Goal: Task Accomplishment & Management: Use online tool/utility

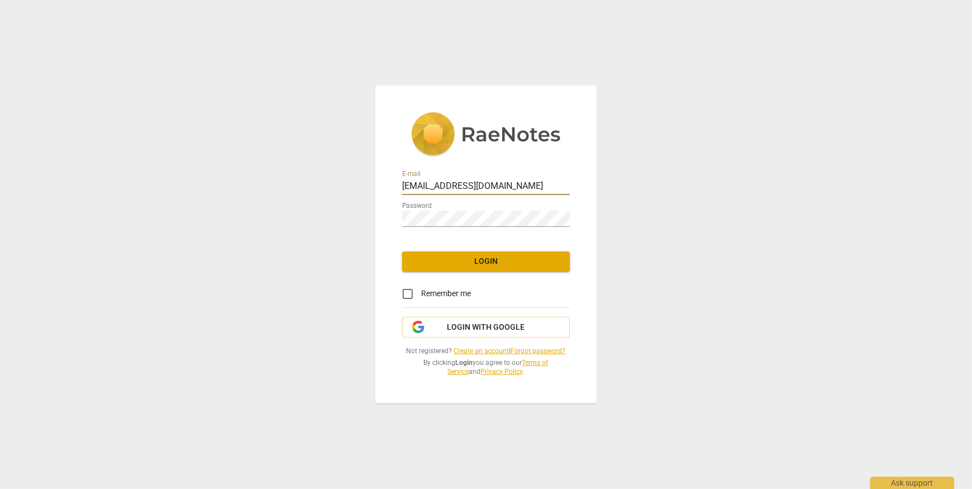
click at [508, 188] on input "mywhothoughts@gmail.com" at bounding box center [486, 187] width 168 height 16
drag, startPoint x: 508, startPoint y: 185, endPoint x: 343, endPoint y: 176, distance: 165.8
click at [343, 176] on div "E-mail mywhothoughts@gmail.com Password Login Remember me Login with Google Not…" at bounding box center [486, 244] width 972 height 489
paste input "cpnjboard"
type input "cpnjboard@gmail.com"
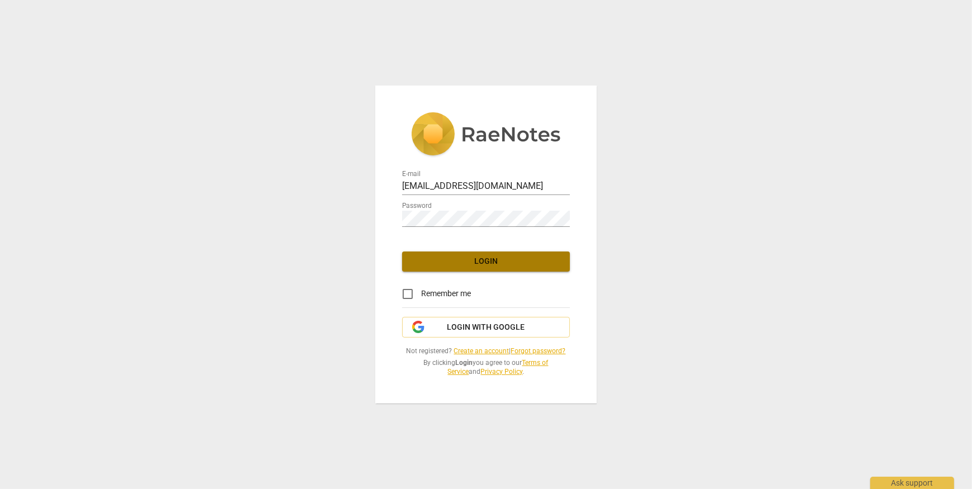
click at [443, 264] on span "Login" at bounding box center [486, 261] width 150 height 11
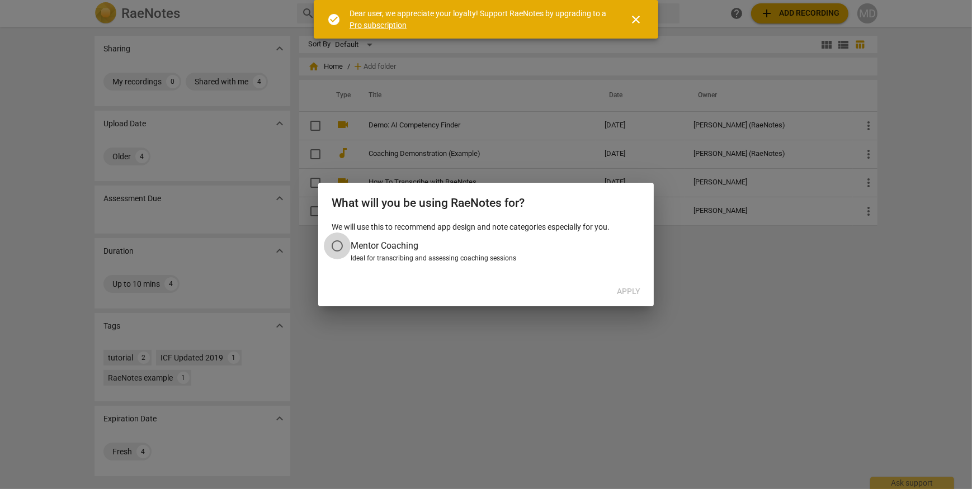
click at [338, 247] on input "Mentor Coaching" at bounding box center [337, 246] width 27 height 27
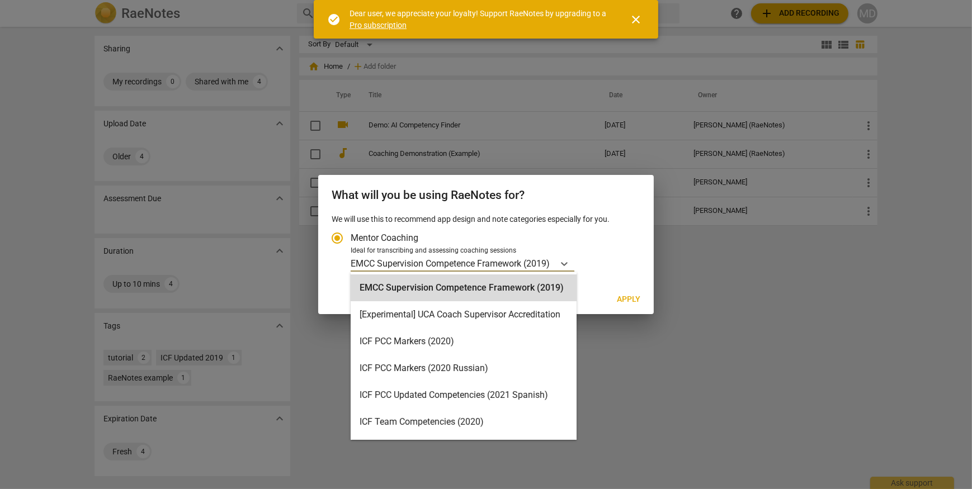
click at [386, 265] on p "EMCC Supervision Competence Framework (2019)" at bounding box center [450, 263] width 199 height 13
click at [0, 0] on input "Ideal for transcribing and assessing coaching sessions 16 results available. Us…" at bounding box center [0, 0] width 0 height 0
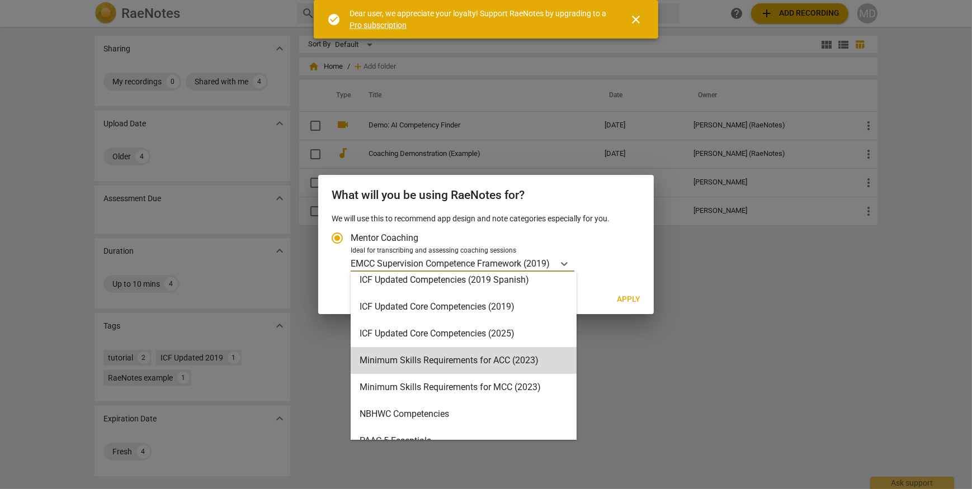
scroll to position [197, 0]
click at [527, 386] on div "Minimum Skills Requirements for MCC (2023)" at bounding box center [464, 386] width 226 height 27
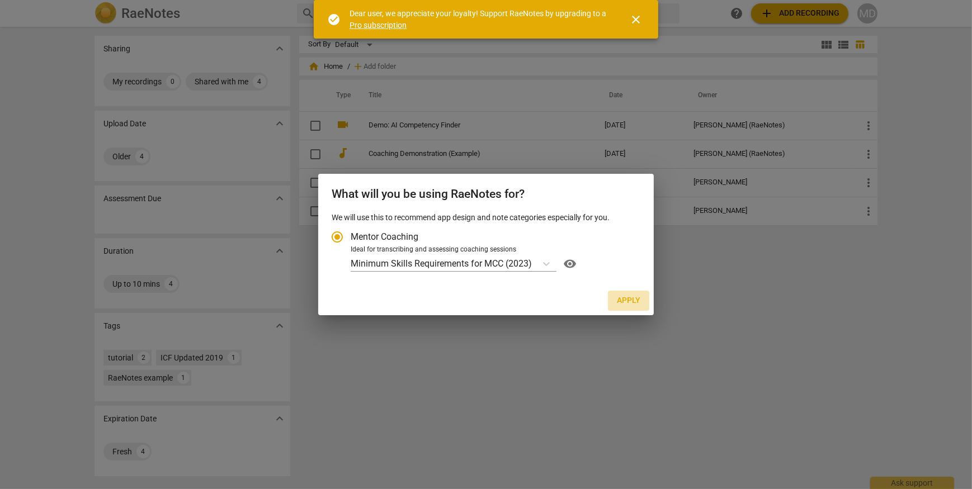
click at [631, 301] on span "Apply" at bounding box center [628, 300] width 23 height 11
radio input "false"
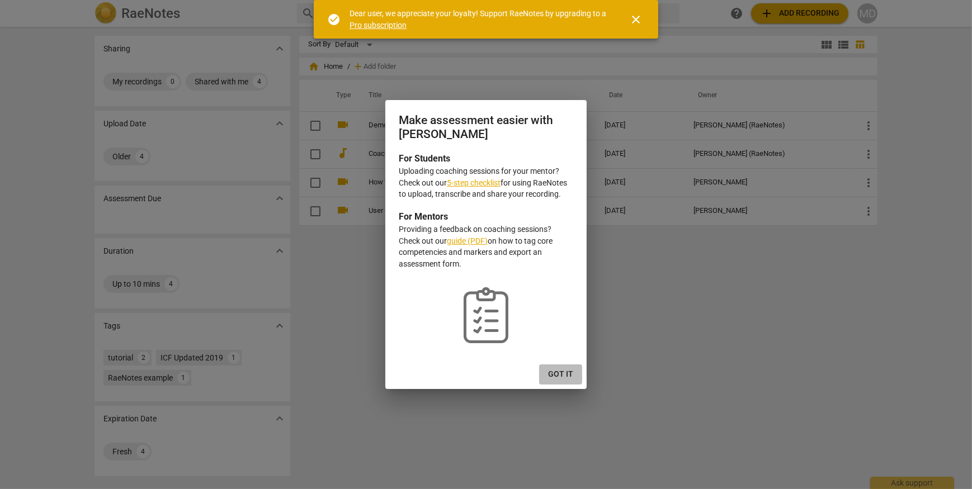
click at [569, 373] on span "Got it" at bounding box center [560, 374] width 25 height 11
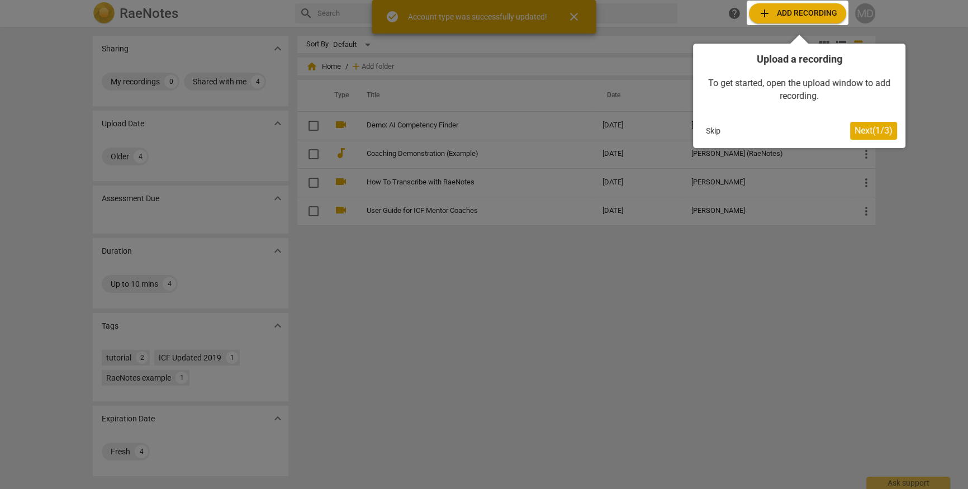
click at [793, 18] on div at bounding box center [798, 13] width 102 height 25
click at [790, 12] on div at bounding box center [798, 13] width 102 height 25
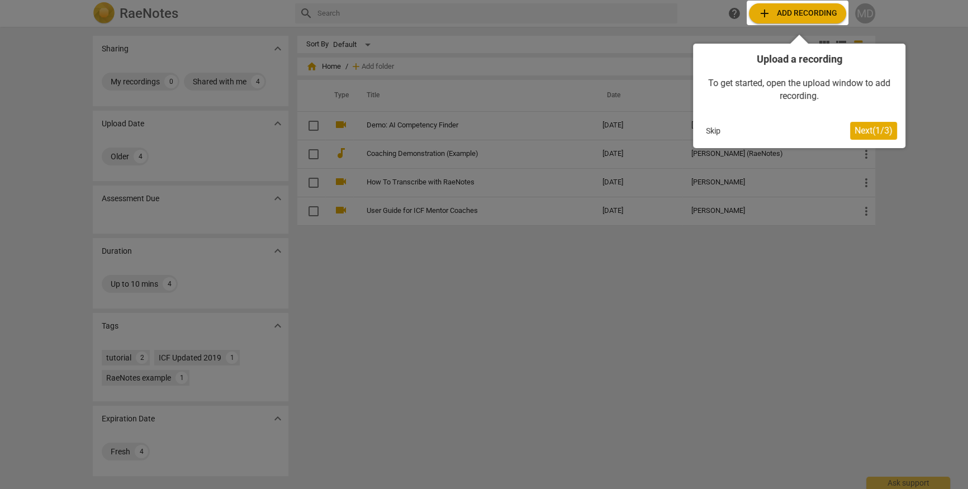
click at [784, 8] on div at bounding box center [798, 13] width 102 height 25
click at [704, 124] on button "Skip" at bounding box center [713, 130] width 23 height 17
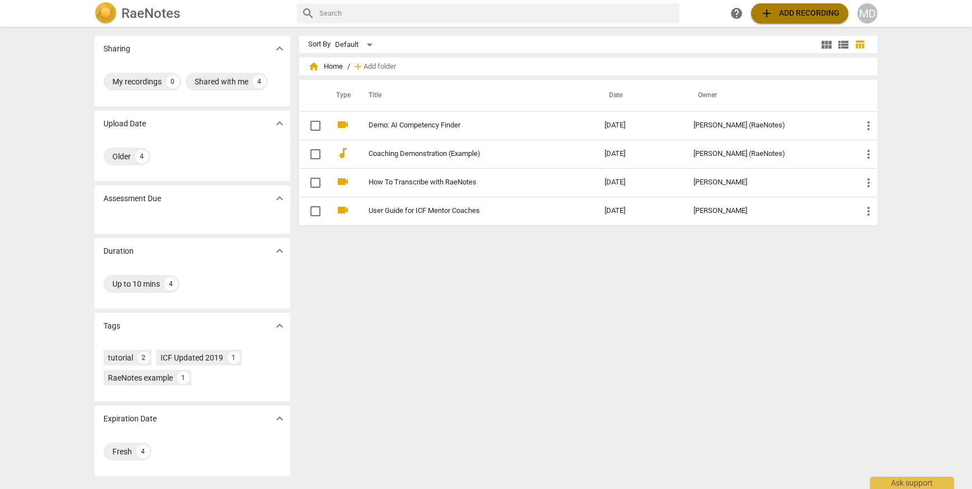
click at [800, 16] on span "add Add recording" at bounding box center [799, 13] width 79 height 13
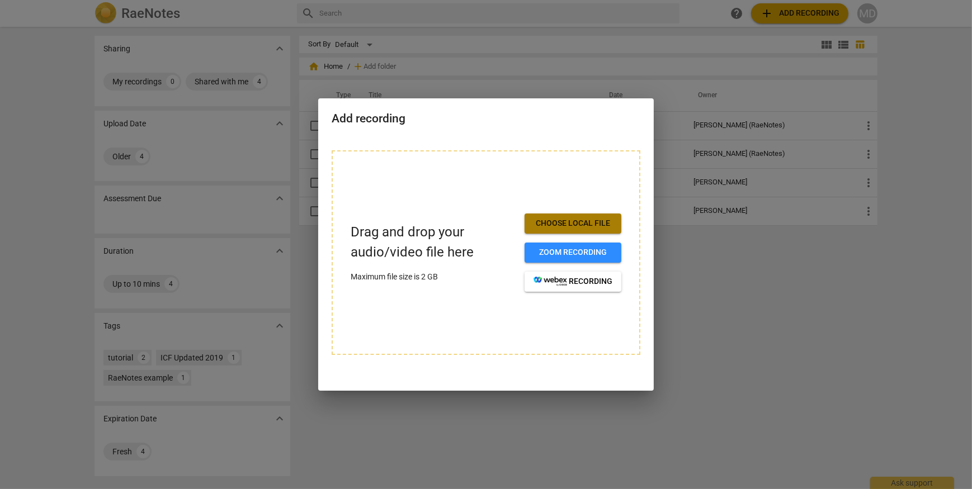
click at [555, 224] on span "Choose local file" at bounding box center [572, 223] width 79 height 11
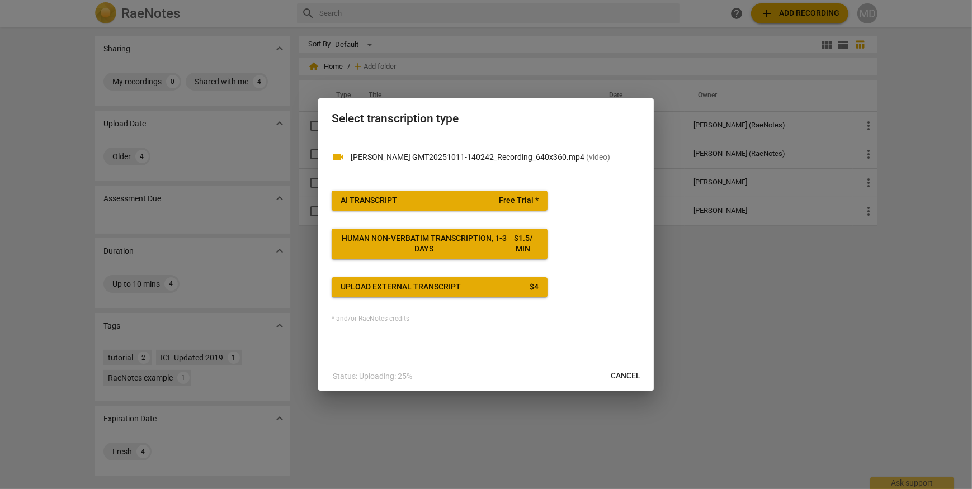
click at [436, 201] on span "AI Transcript Free Trial *" at bounding box center [440, 200] width 198 height 11
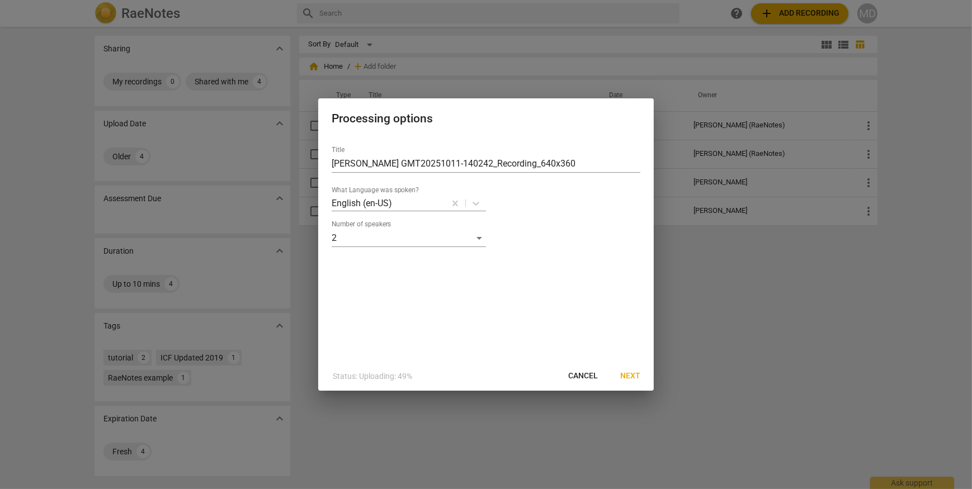
click at [635, 372] on span "Next" at bounding box center [630, 376] width 20 height 11
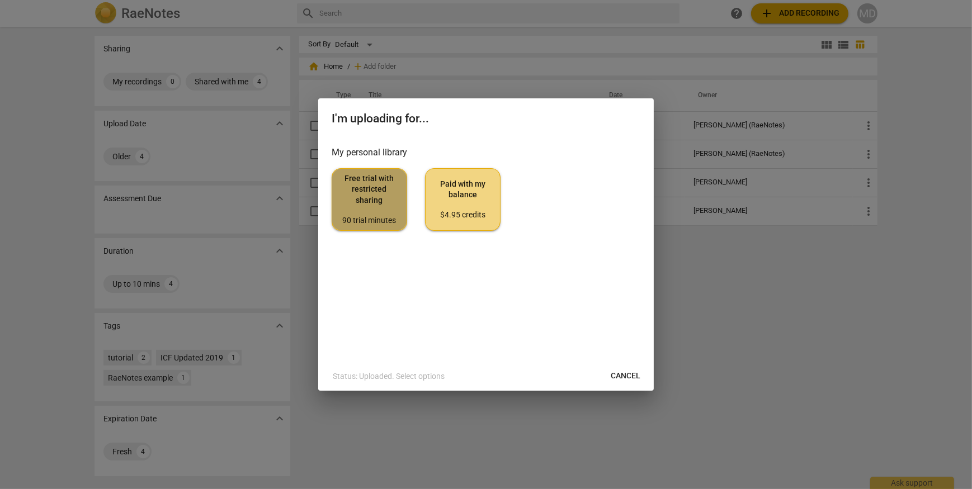
click at [366, 208] on span "Free trial with restricted sharing 90 trial minutes" at bounding box center [369, 199] width 56 height 53
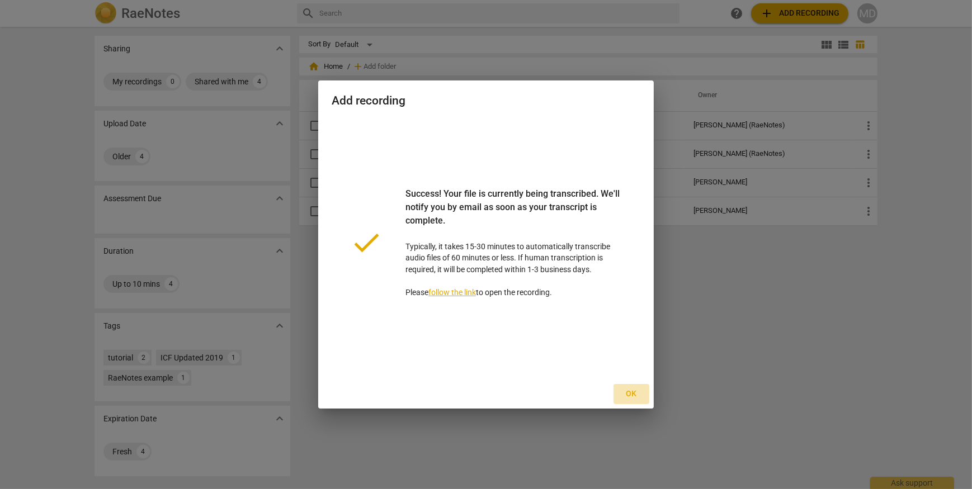
click at [627, 393] on span "Ok" at bounding box center [631, 394] width 18 height 11
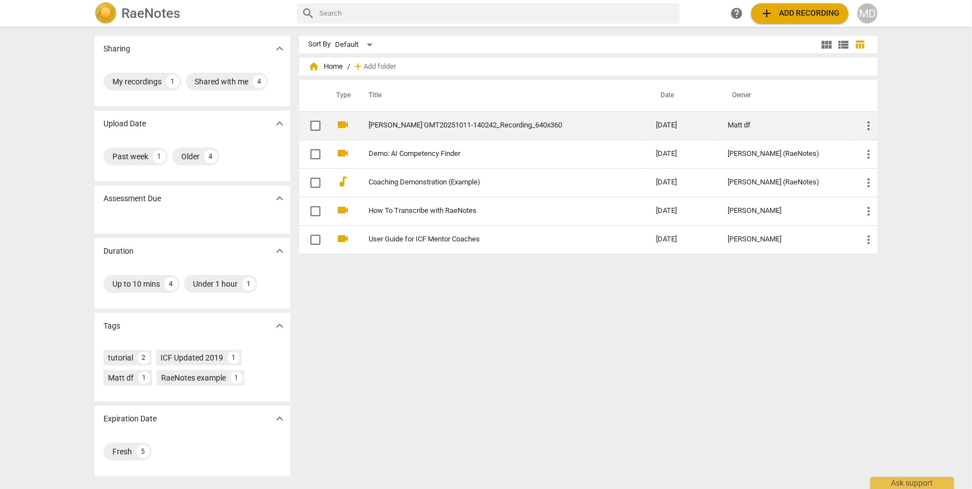
click at [392, 126] on link "Phoebe T GMT20251011-140242_Recording_640x360" at bounding box center [491, 125] width 247 height 8
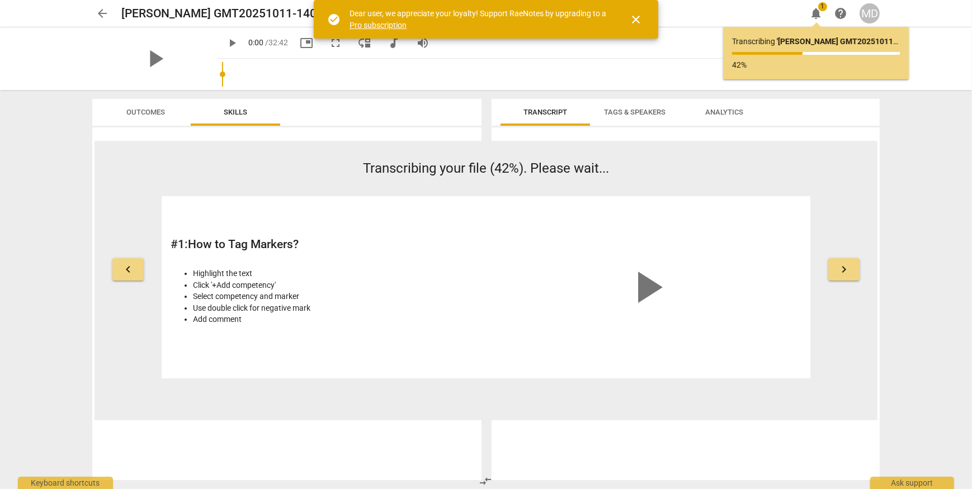
click at [639, 22] on span "close" at bounding box center [635, 19] width 13 height 13
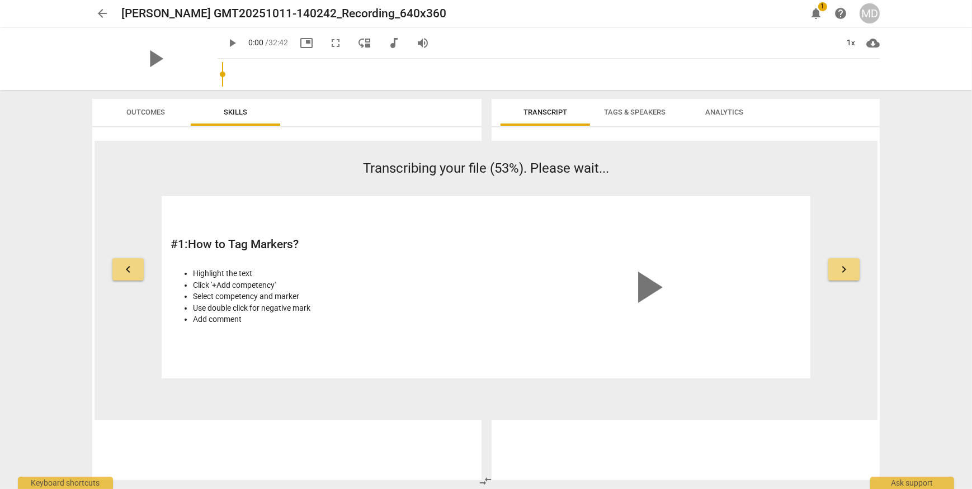
click at [623, 117] on span "Tags & Speakers" at bounding box center [634, 112] width 88 height 15
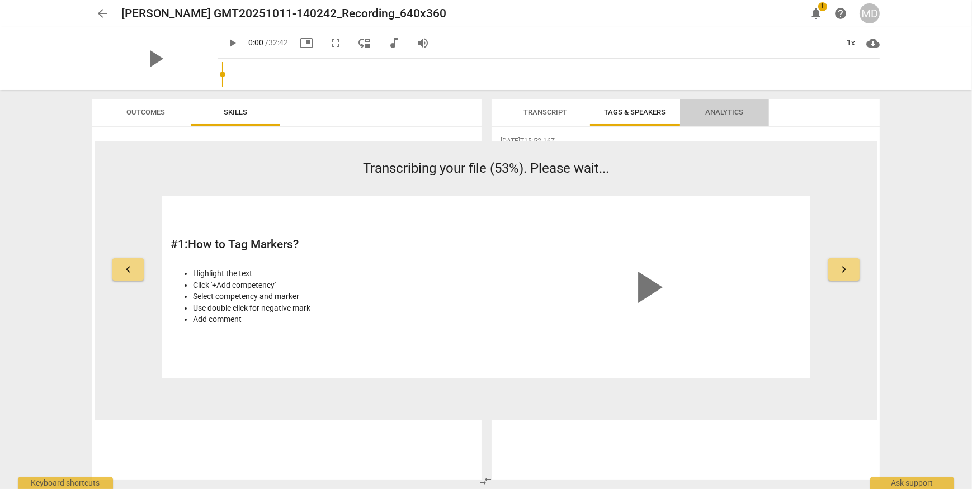
click at [722, 111] on span "Analytics" at bounding box center [724, 112] width 38 height 8
click at [630, 117] on span "Tags & Speakers" at bounding box center [634, 112] width 88 height 15
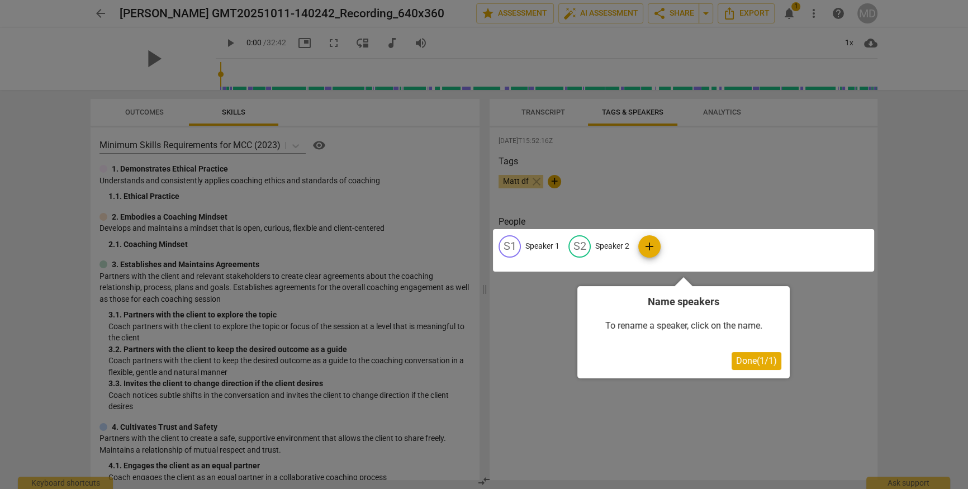
click at [746, 363] on span "Done ( 1 / 1 )" at bounding box center [756, 361] width 41 height 11
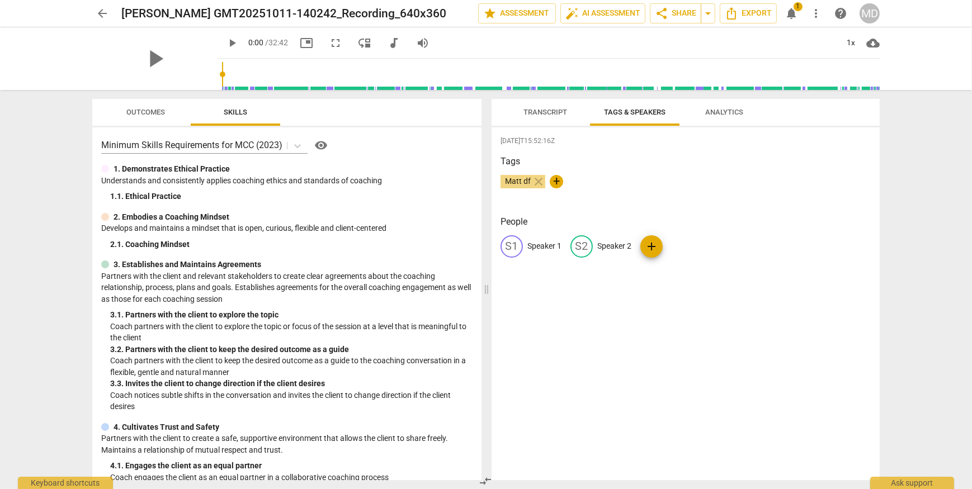
click at [682, 201] on div "Tags Matt df close +" at bounding box center [685, 180] width 370 height 51
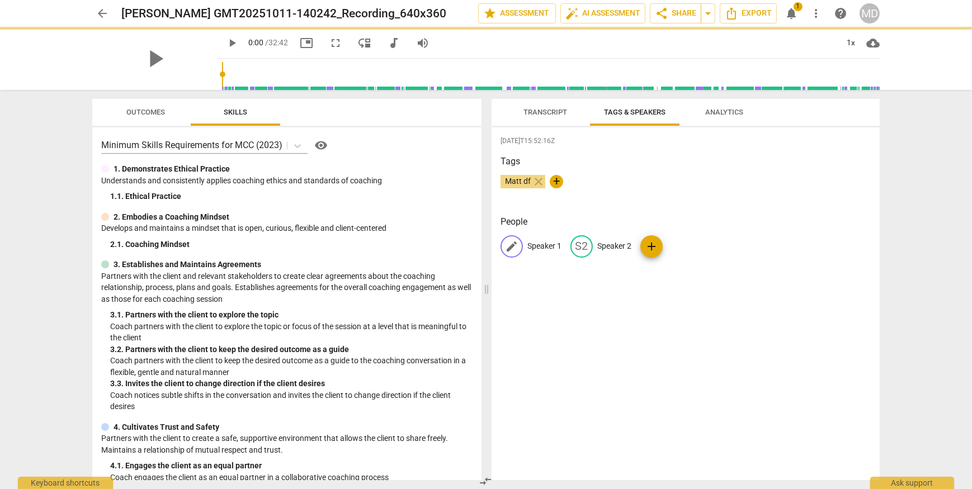
click at [549, 245] on p "Speaker 1" at bounding box center [544, 246] width 34 height 12
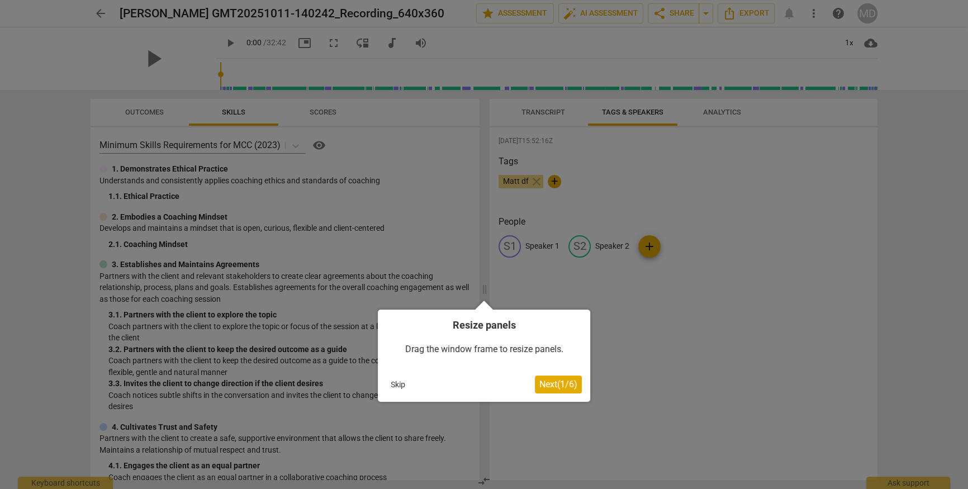
click at [387, 381] on button "Skip" at bounding box center [397, 384] width 23 height 17
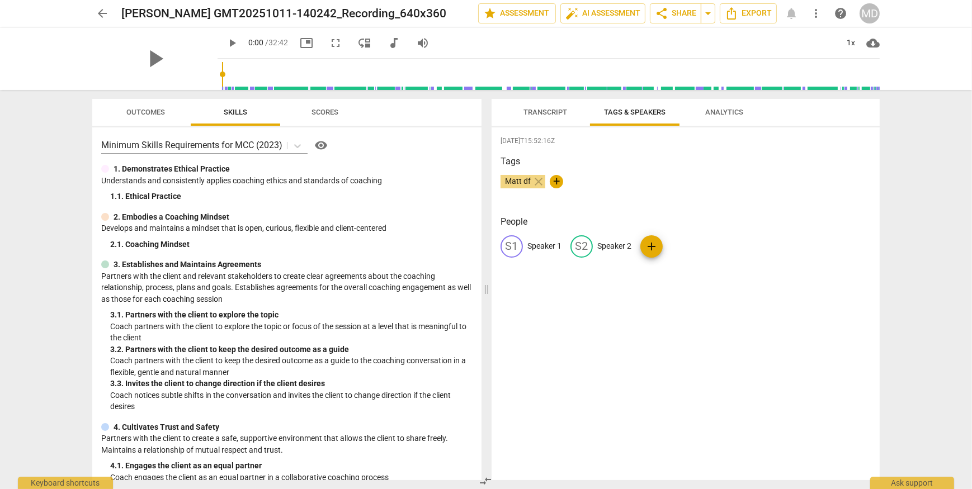
click at [555, 108] on span "Transcript" at bounding box center [545, 112] width 44 height 8
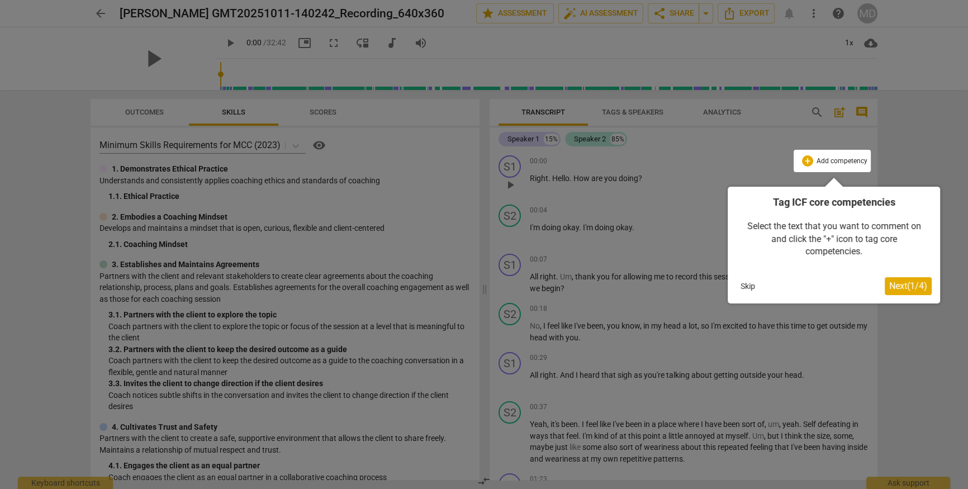
click at [749, 288] on button "Skip" at bounding box center [747, 286] width 23 height 17
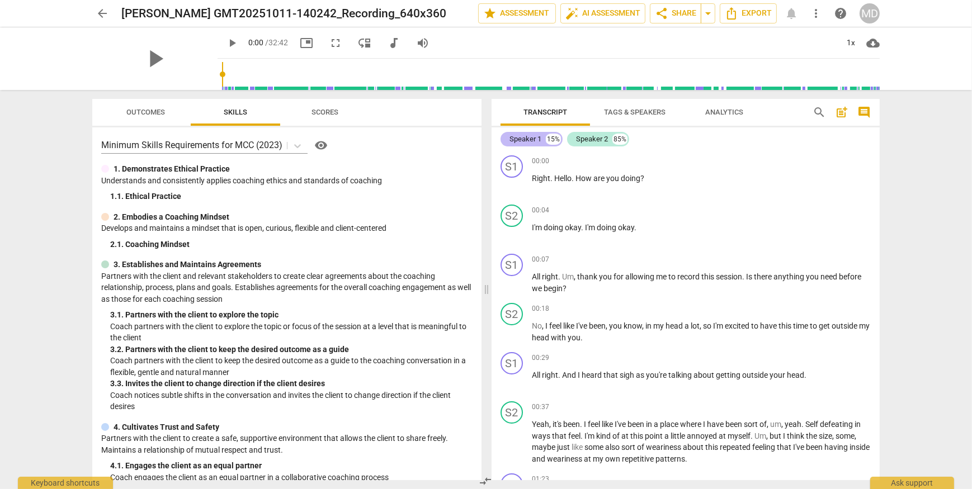
click at [536, 136] on div "Speaker 1" at bounding box center [525, 139] width 32 height 11
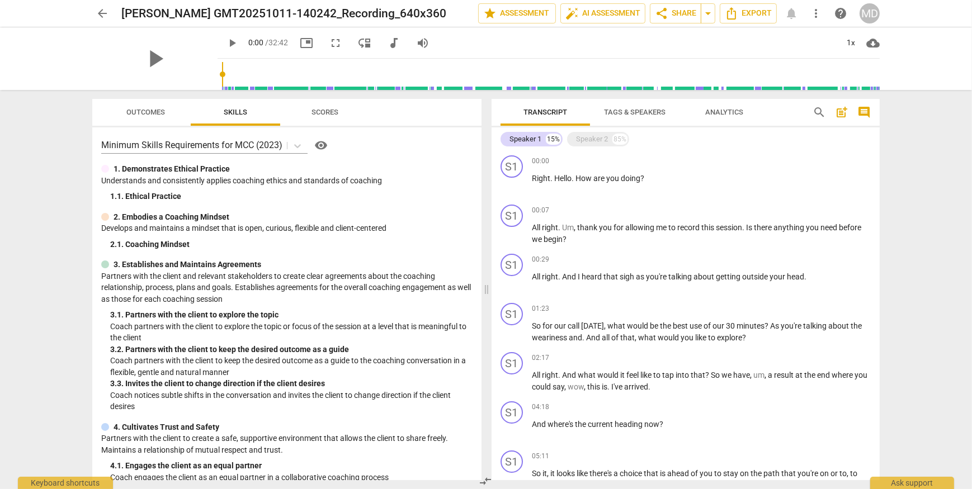
click at [633, 110] on span "Tags & Speakers" at bounding box center [635, 112] width 62 height 8
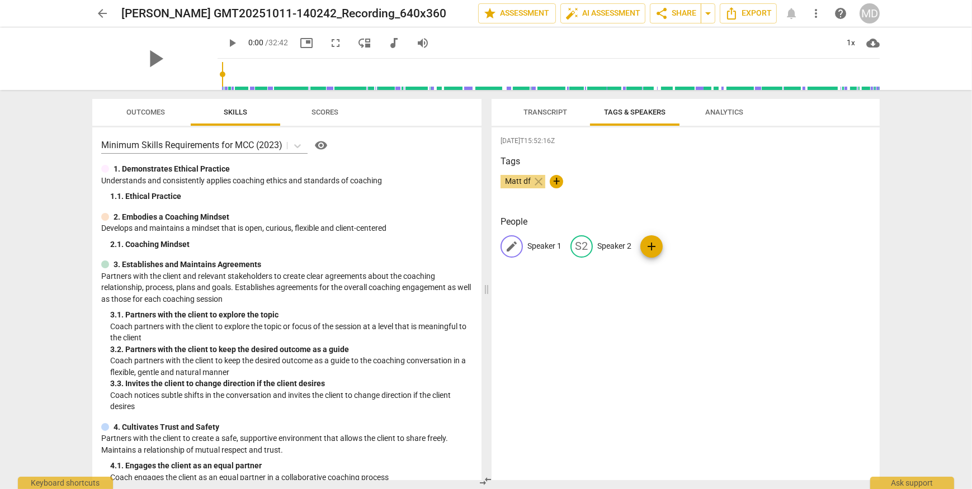
click at [536, 244] on p "Speaker 1" at bounding box center [544, 246] width 34 height 12
type input "Coach"
click at [679, 244] on p "Speaker 2" at bounding box center [687, 246] width 34 height 12
type input "Client"
click at [668, 278] on div "2025-10-11T15:52:16Z Tags Matt df close + People CO Coach edit Client delete add" at bounding box center [686, 303] width 388 height 353
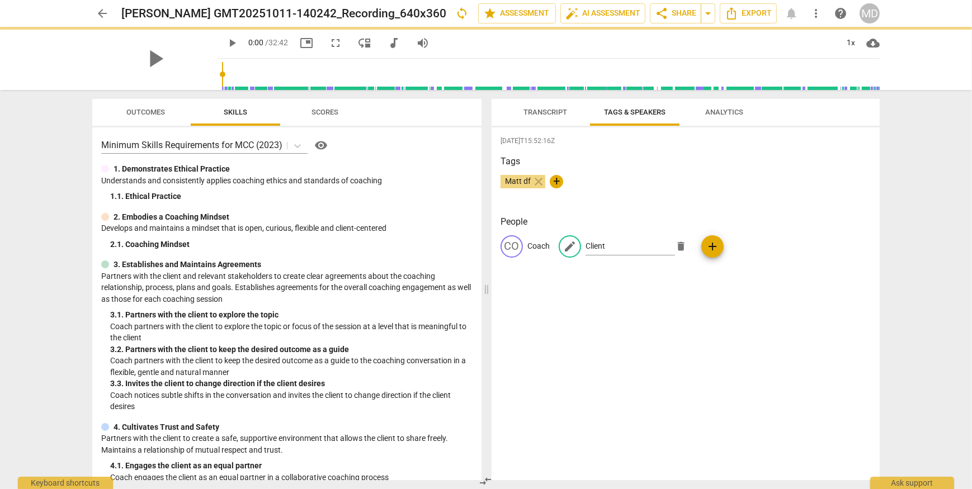
click at [718, 106] on span "Analytics" at bounding box center [724, 112] width 65 height 15
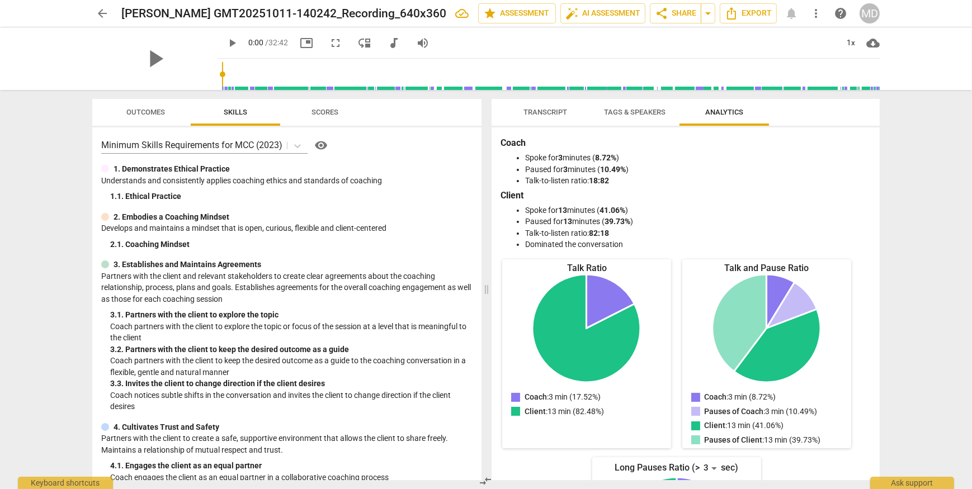
click at [152, 114] on span "Outcomes" at bounding box center [146, 112] width 39 height 8
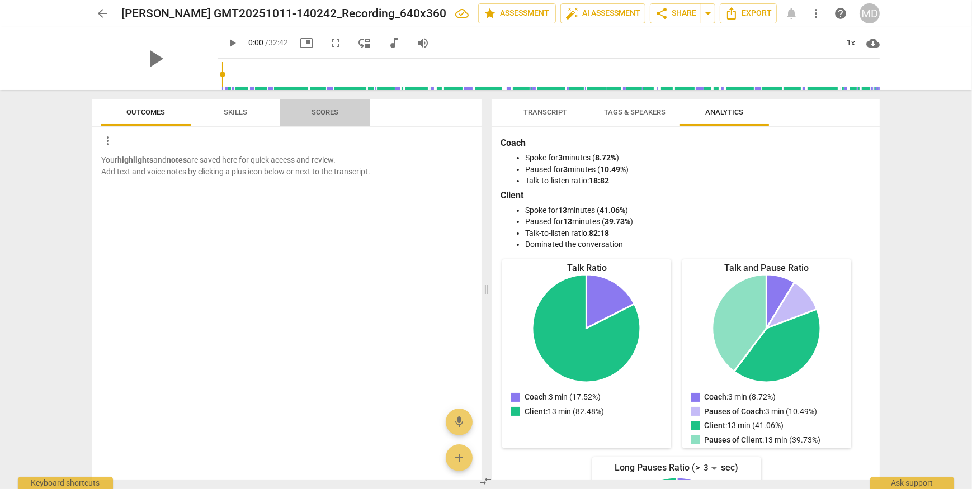
click at [317, 117] on span "Scores" at bounding box center [325, 112] width 54 height 15
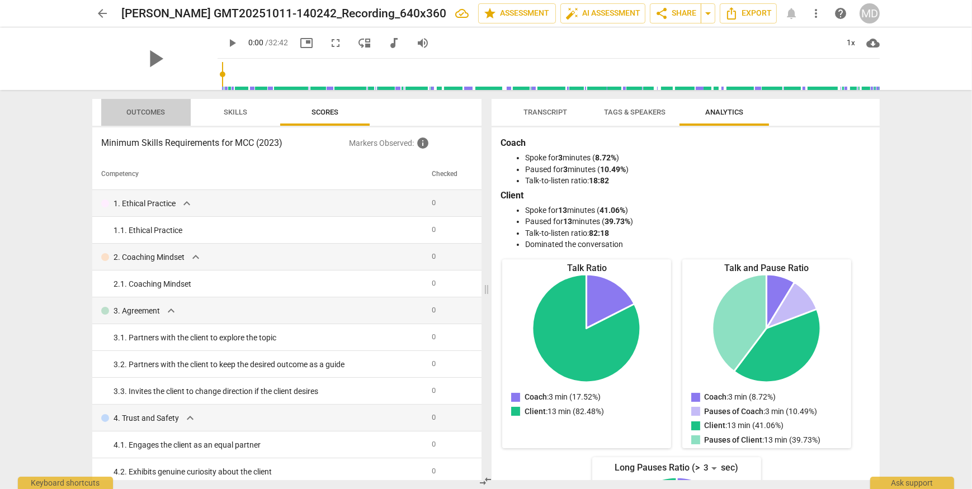
click at [156, 116] on span "Outcomes" at bounding box center [146, 112] width 39 height 8
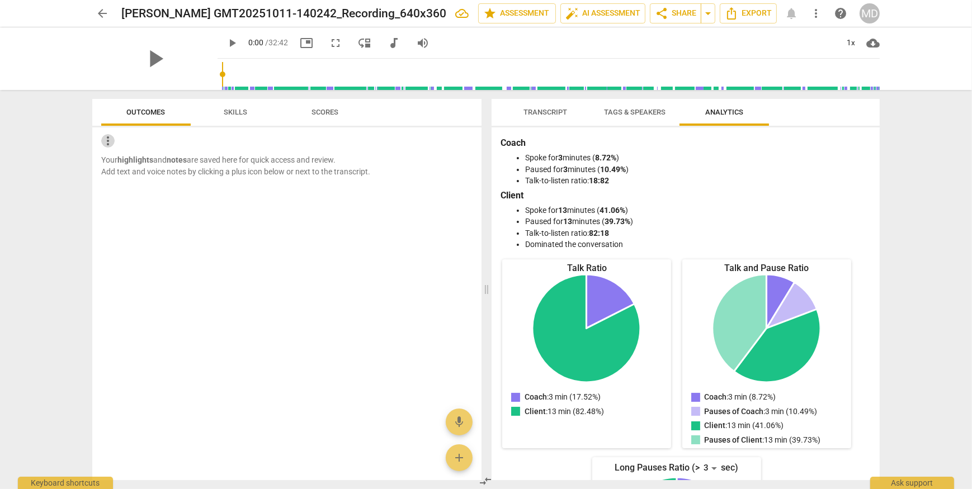
click at [108, 140] on span "more_vert" at bounding box center [107, 140] width 13 height 13
click at [372, 200] on div at bounding box center [486, 244] width 972 height 489
click at [225, 112] on span "Skills" at bounding box center [235, 112] width 23 height 8
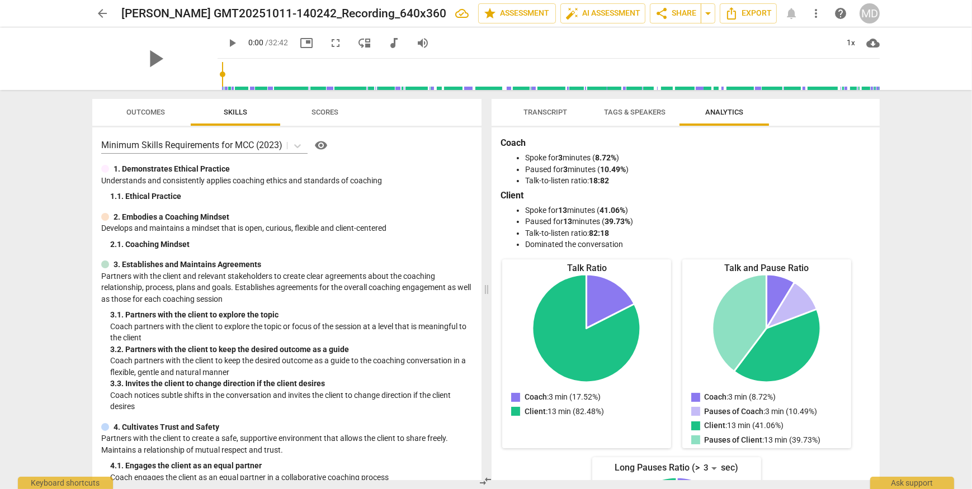
click at [550, 108] on span "Transcript" at bounding box center [545, 112] width 44 height 8
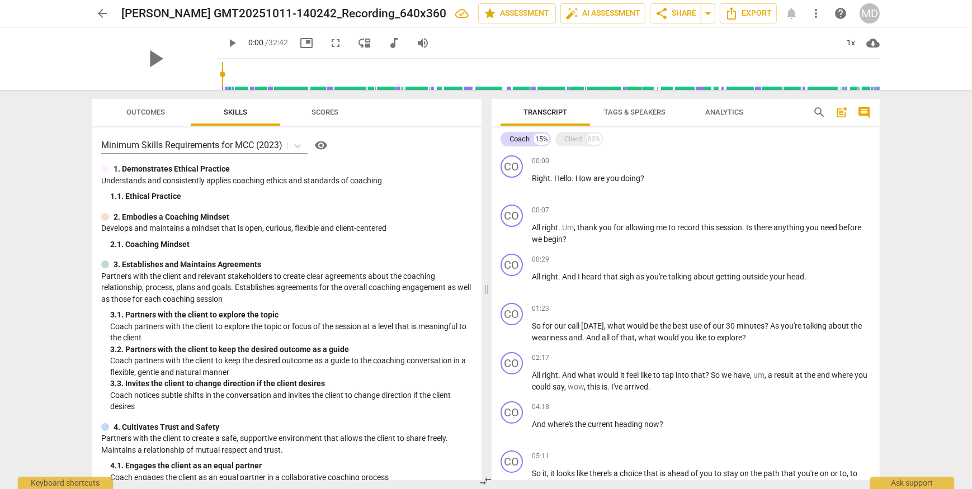
click at [313, 112] on span "Scores" at bounding box center [324, 112] width 27 height 8
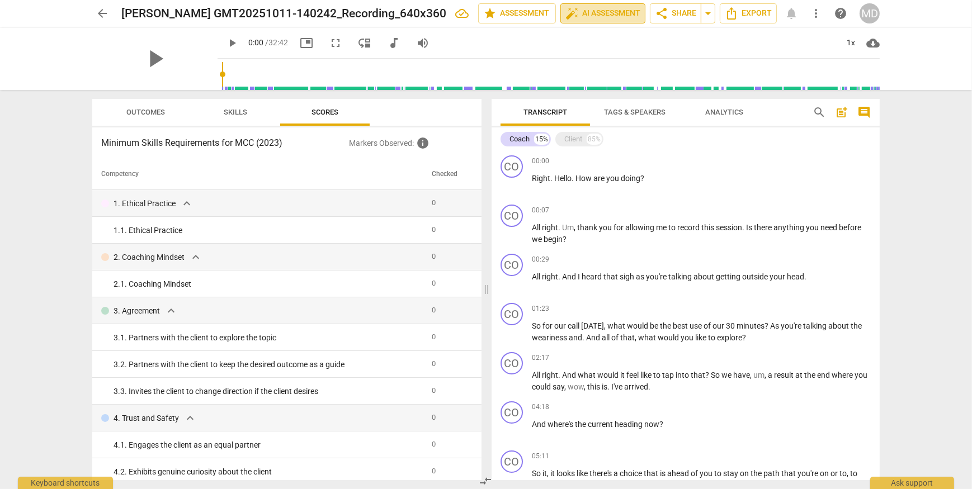
click at [583, 10] on span "auto_fix_high AI Assessment" at bounding box center [602, 13] width 75 height 13
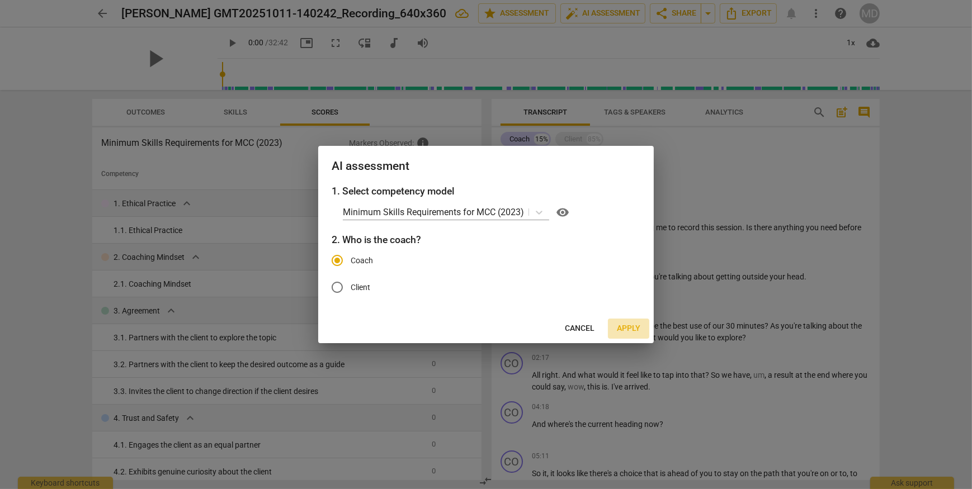
click at [622, 330] on span "Apply" at bounding box center [628, 328] width 23 height 11
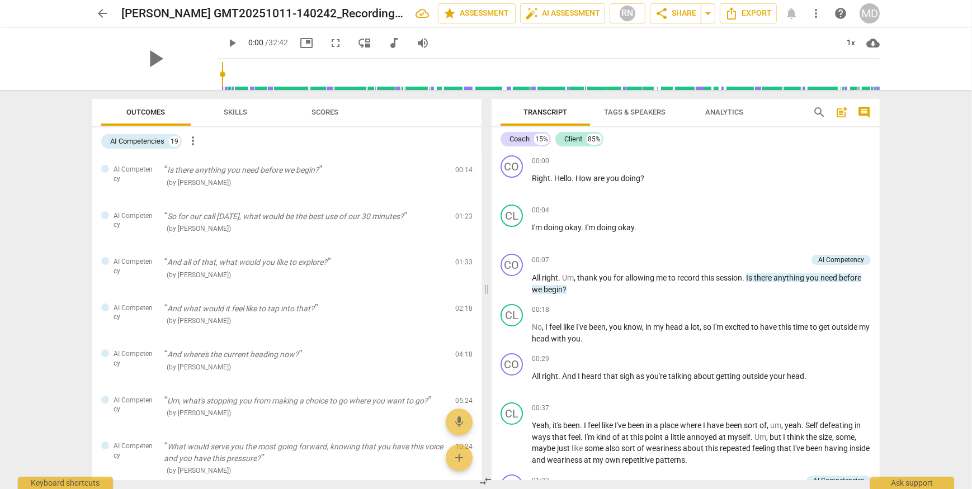
click at [741, 115] on span "Analytics" at bounding box center [724, 112] width 38 height 8
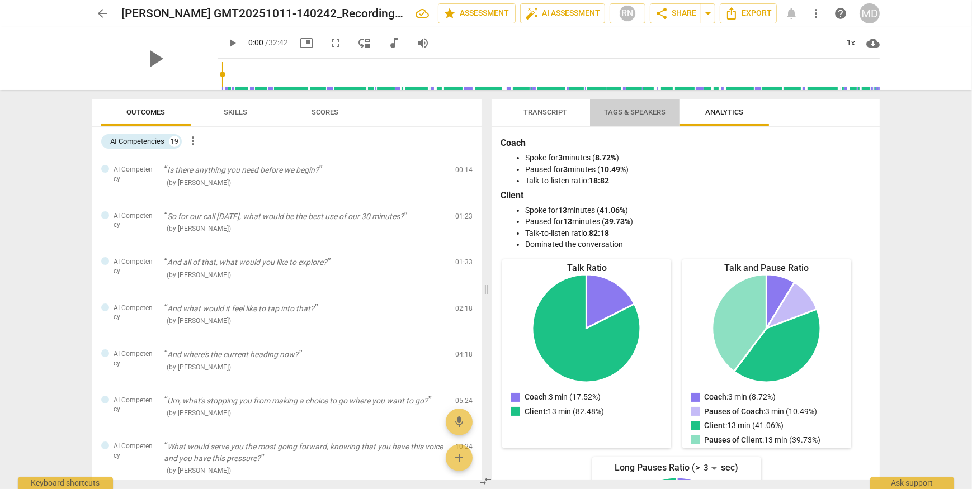
drag, startPoint x: 643, startPoint y: 112, endPoint x: 634, endPoint y: 112, distance: 9.5
click at [642, 112] on span "Tags & Speakers" at bounding box center [635, 112] width 62 height 8
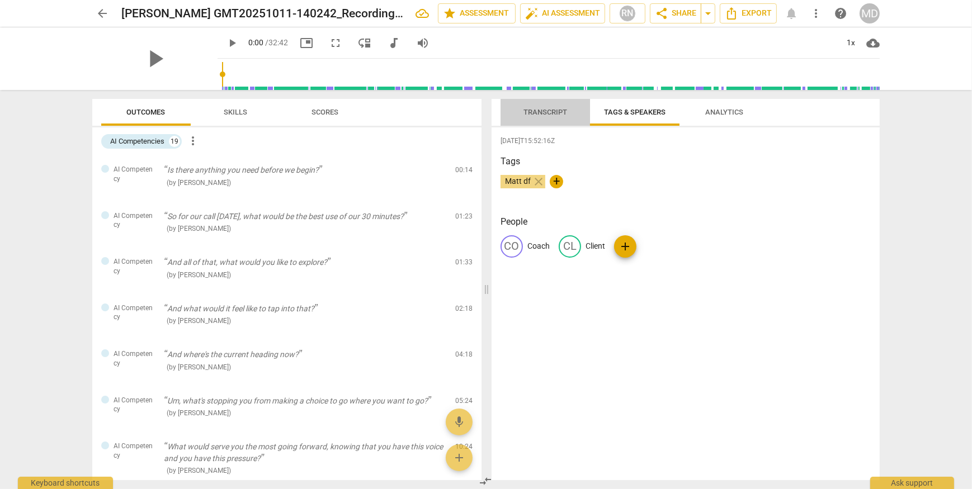
click at [555, 112] on span "Transcript" at bounding box center [545, 112] width 44 height 8
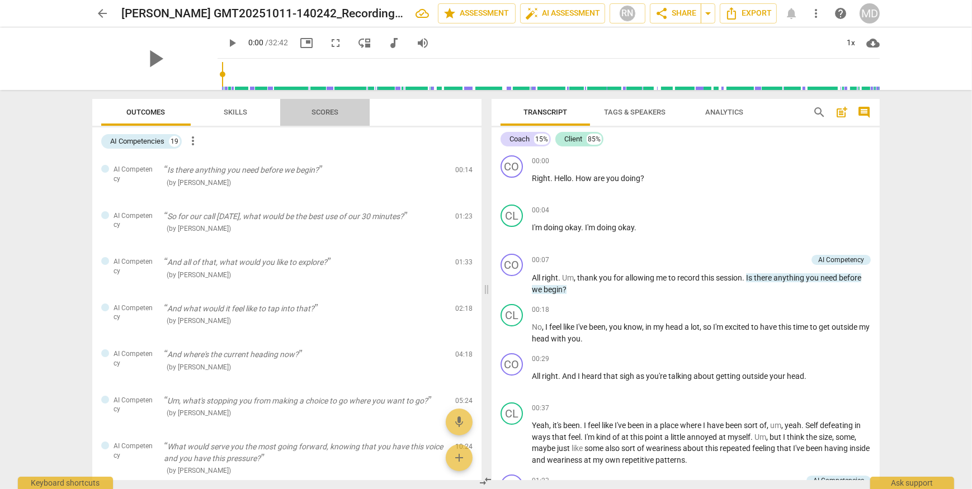
click at [333, 115] on span "Scores" at bounding box center [324, 112] width 27 height 8
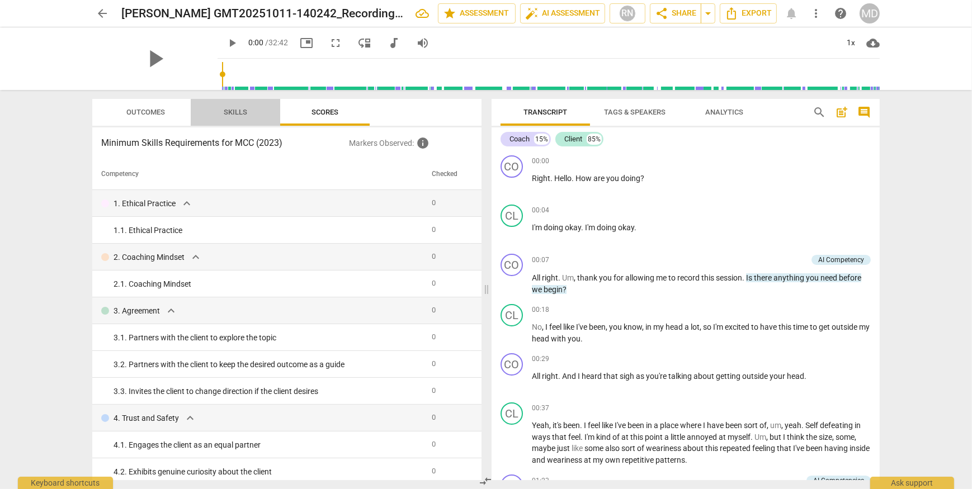
click at [244, 116] on span "Skills" at bounding box center [235, 112] width 23 height 8
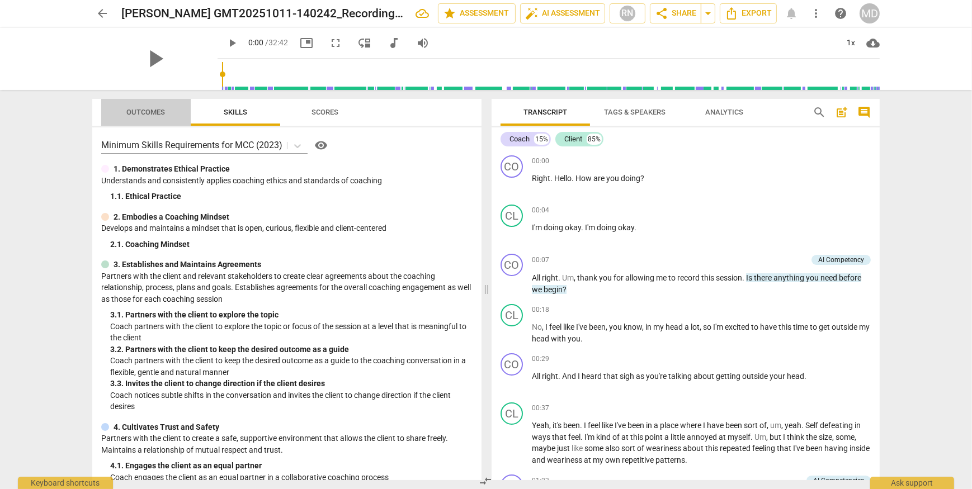
click at [152, 115] on span "Outcomes" at bounding box center [146, 112] width 39 height 8
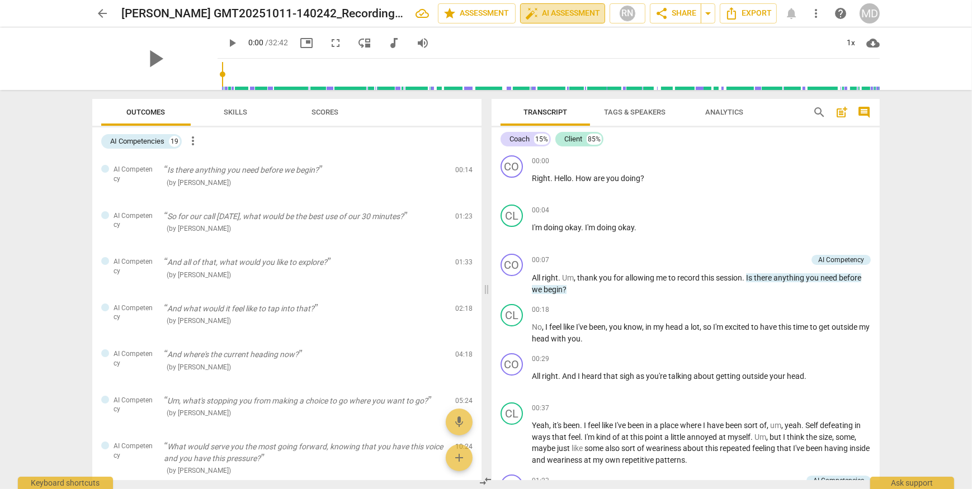
click at [545, 21] on button "auto_fix_high AI Assessment" at bounding box center [562, 13] width 85 height 20
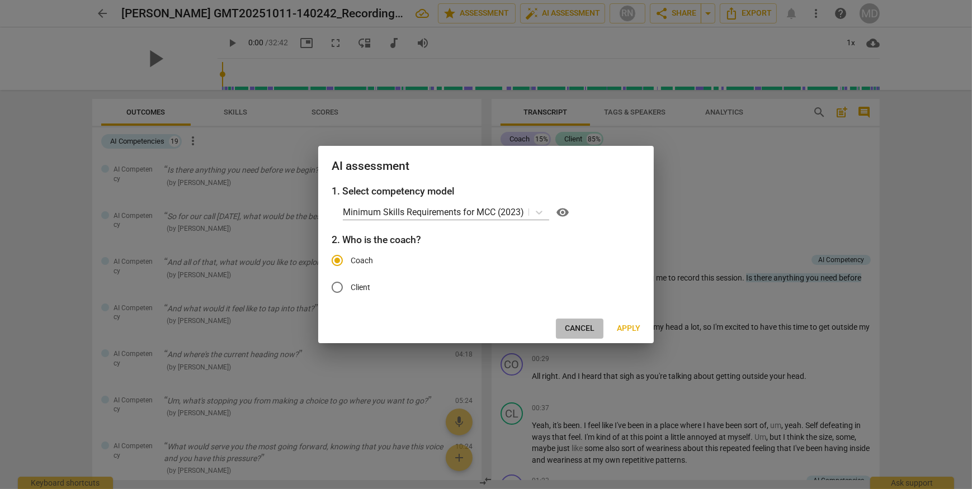
click at [584, 329] on span "Cancel" at bounding box center [580, 328] width 30 height 11
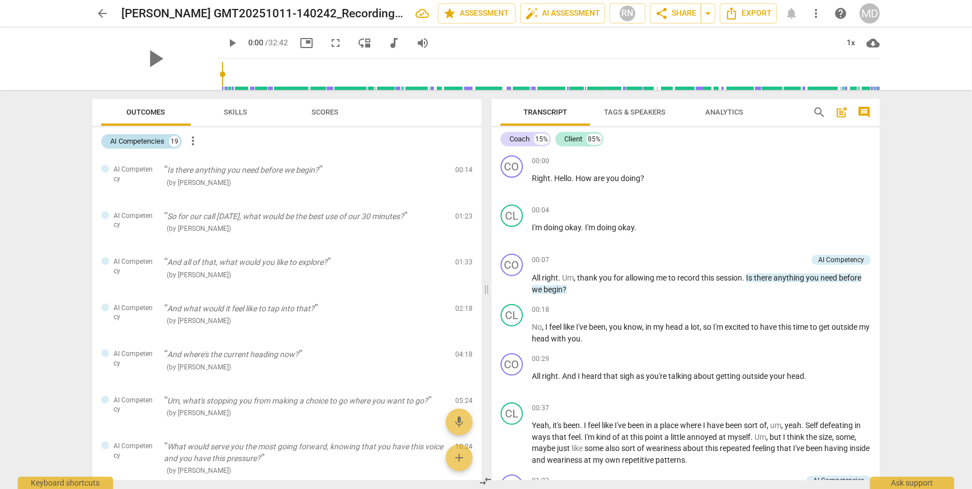
click at [131, 142] on div "AI Competencies" at bounding box center [137, 141] width 54 height 11
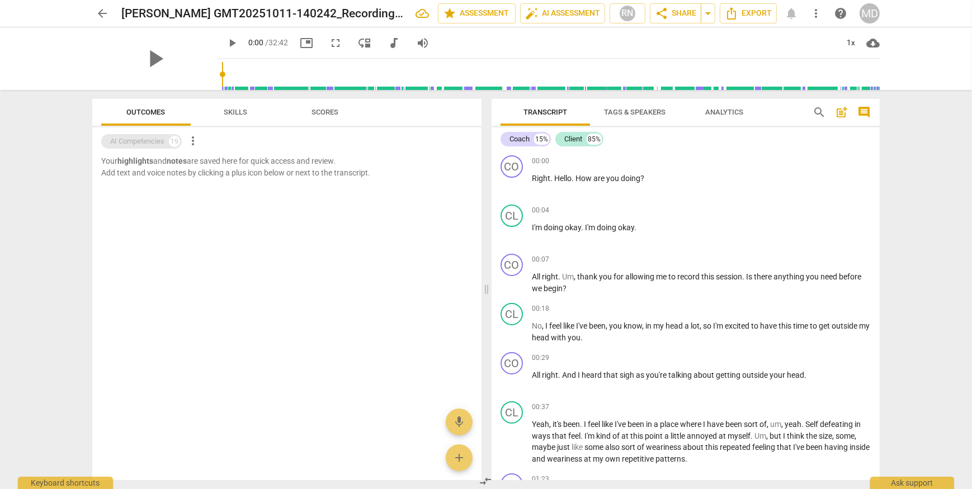
click at [131, 142] on div "AI Competencies" at bounding box center [137, 141] width 54 height 11
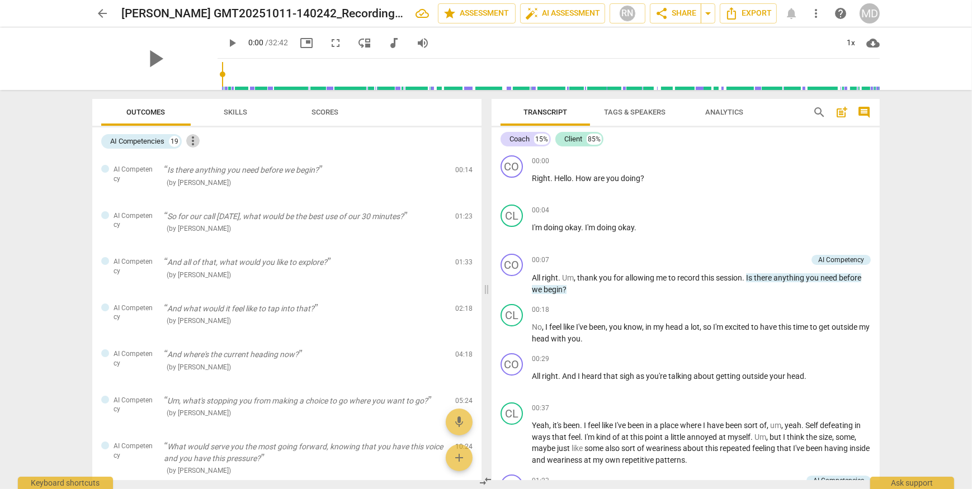
click at [195, 141] on span "more_vert" at bounding box center [192, 140] width 13 height 13
click at [865, 15] on div at bounding box center [486, 244] width 972 height 489
click at [811, 12] on span "more_vert" at bounding box center [815, 13] width 13 height 13
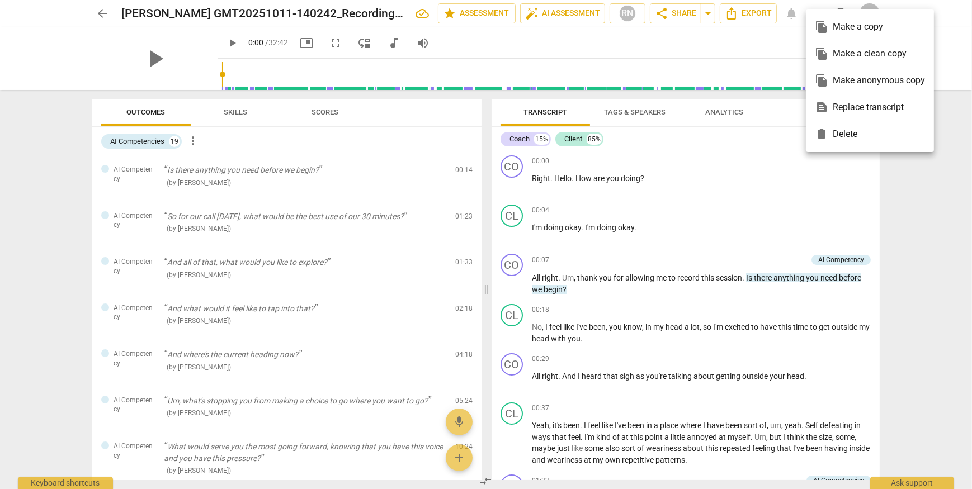
click at [922, 181] on div at bounding box center [486, 244] width 972 height 489
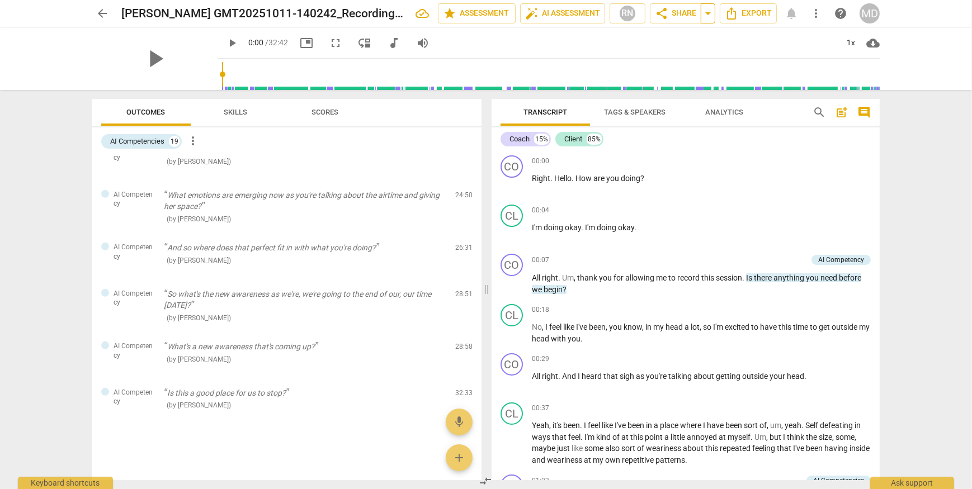
click at [706, 13] on span "arrow_drop_down" at bounding box center [707, 13] width 13 height 13
click at [682, 16] on span "share Share" at bounding box center [675, 13] width 41 height 13
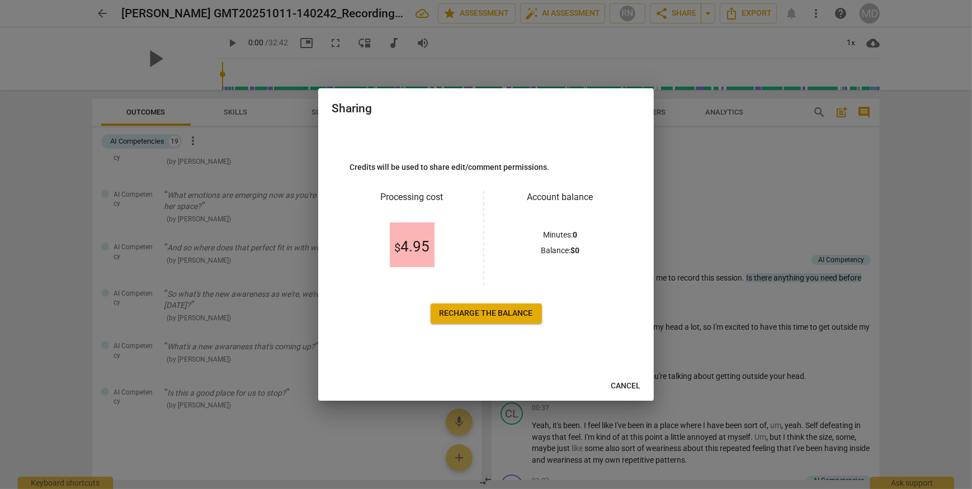
click at [632, 386] on span "Cancel" at bounding box center [626, 386] width 30 height 11
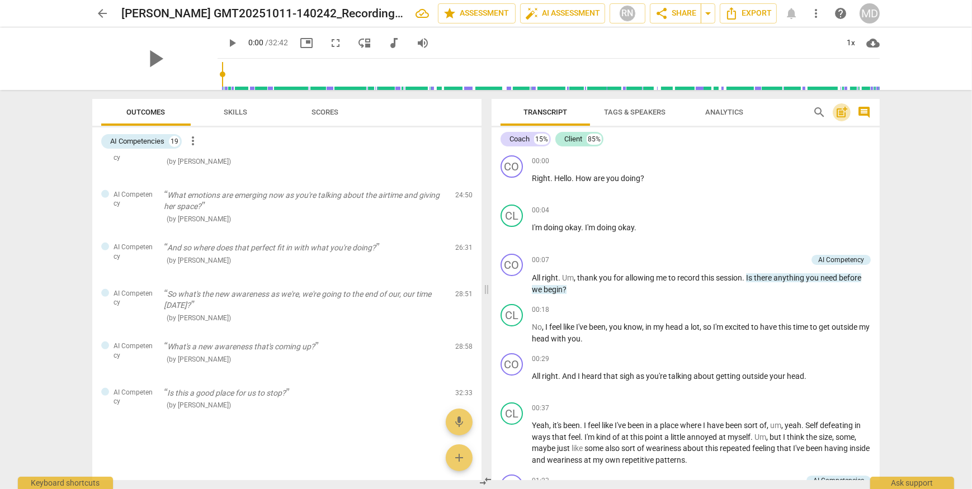
click at [842, 114] on span "post_add" at bounding box center [841, 112] width 13 height 13
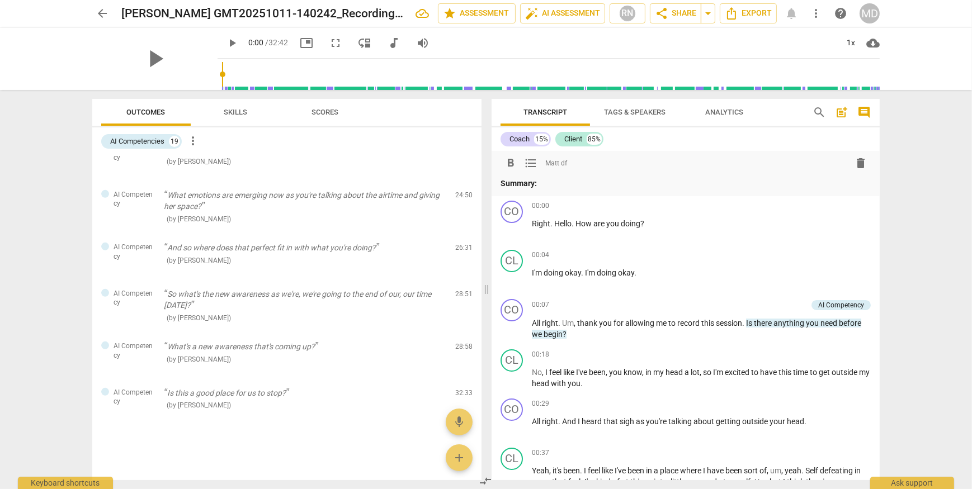
click at [859, 112] on span "comment" at bounding box center [863, 112] width 13 height 13
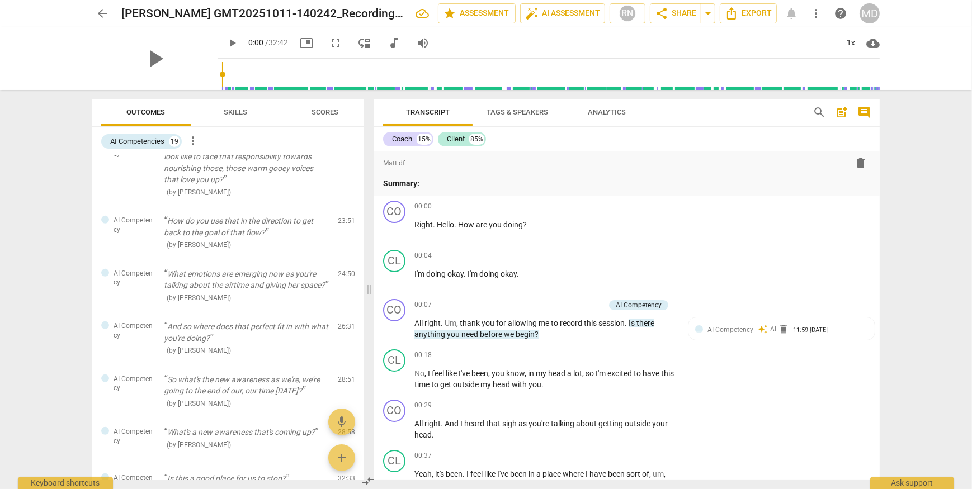
scroll to position [732, 0]
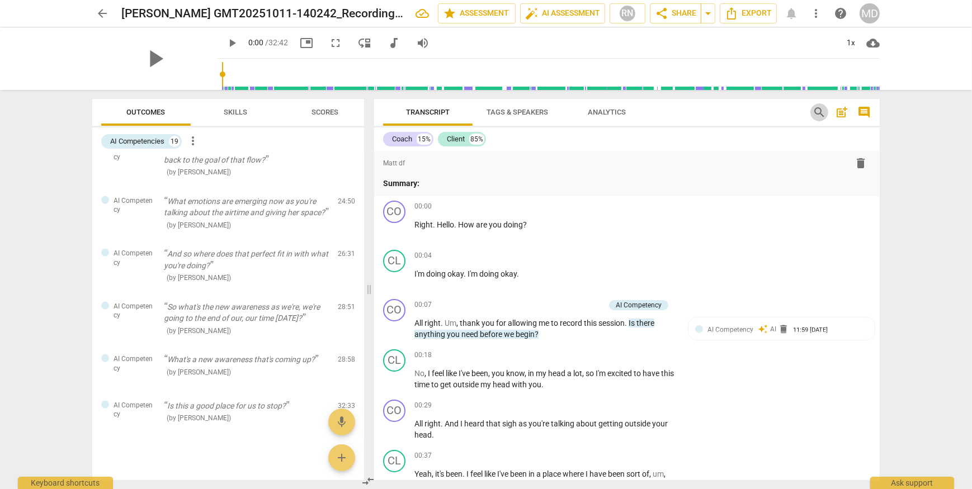
click at [816, 112] on span "search" at bounding box center [818, 112] width 13 height 13
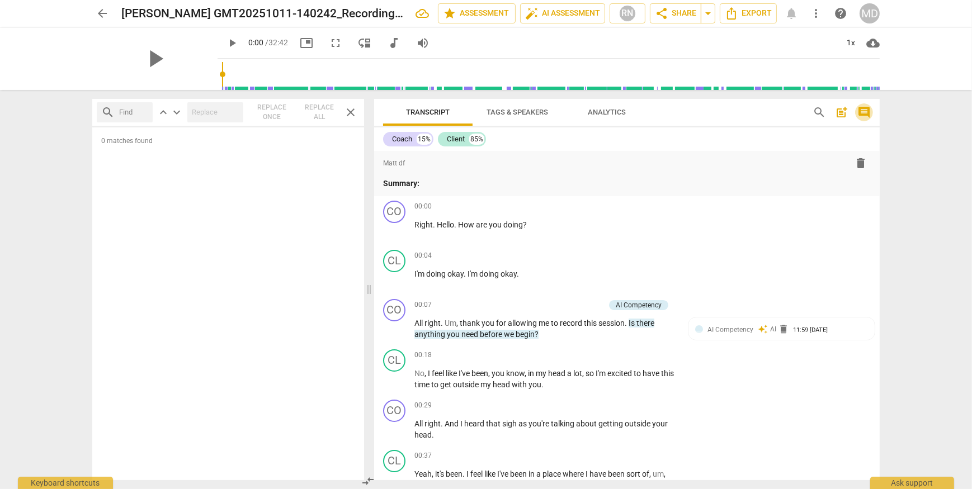
click at [866, 112] on span "comment" at bounding box center [863, 112] width 13 height 13
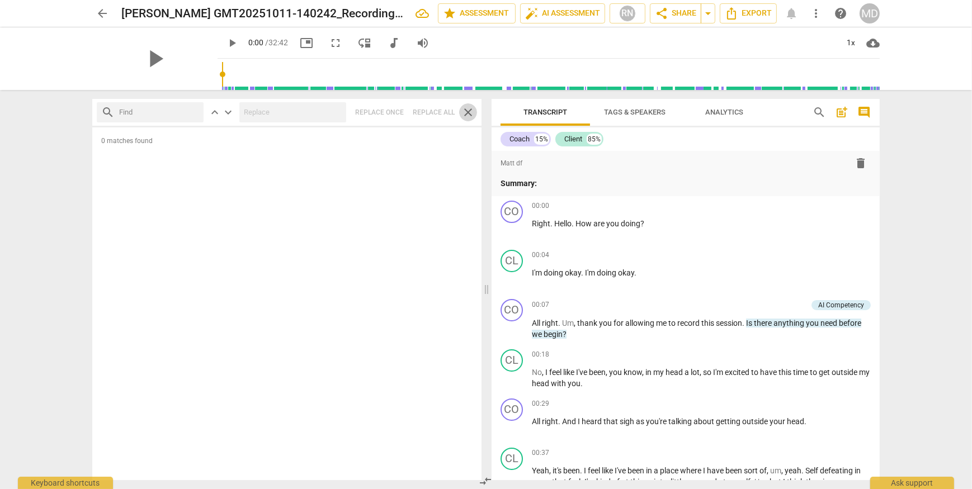
click at [468, 108] on span "close" at bounding box center [467, 112] width 13 height 13
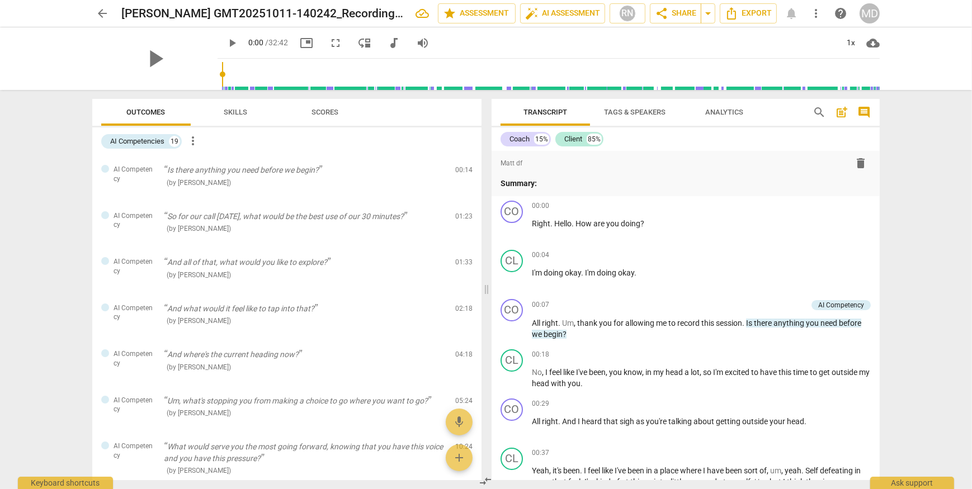
click at [243, 117] on span "Skills" at bounding box center [235, 112] width 50 height 15
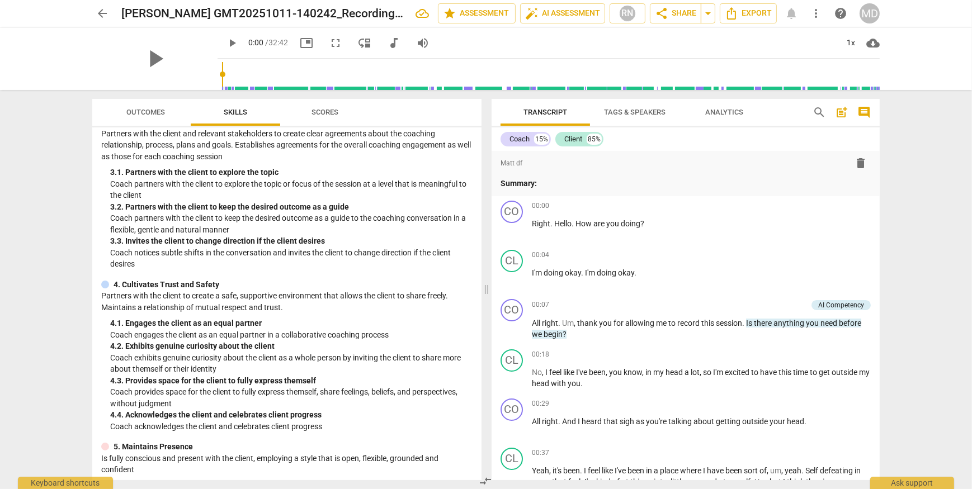
scroll to position [0, 0]
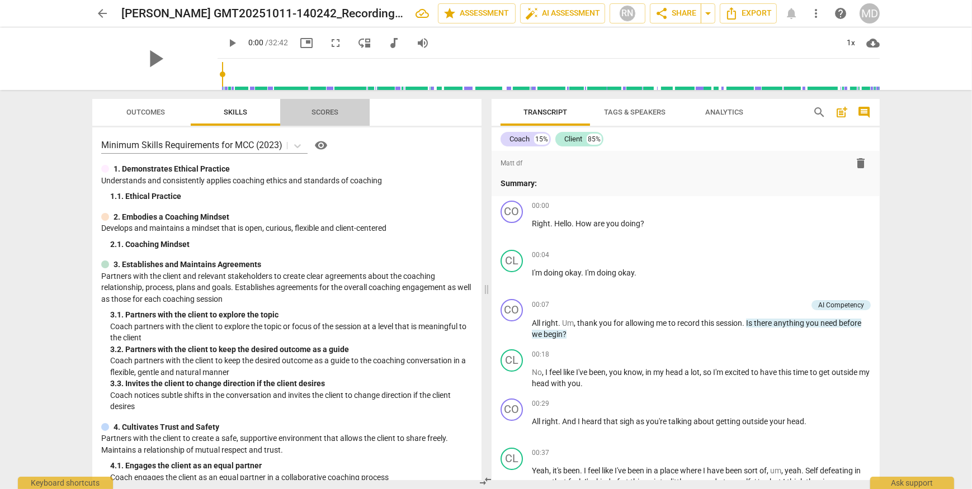
click at [331, 112] on span "Scores" at bounding box center [324, 112] width 27 height 8
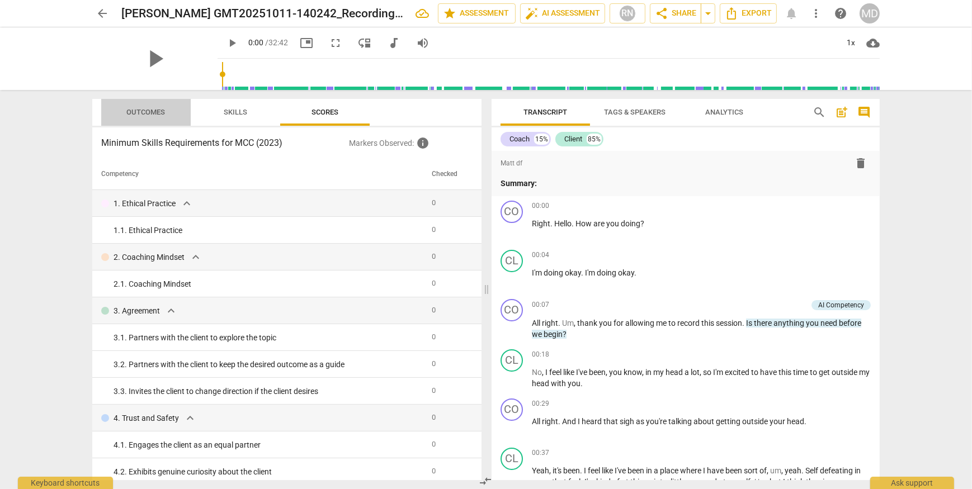
click at [151, 115] on span "Outcomes" at bounding box center [146, 112] width 39 height 8
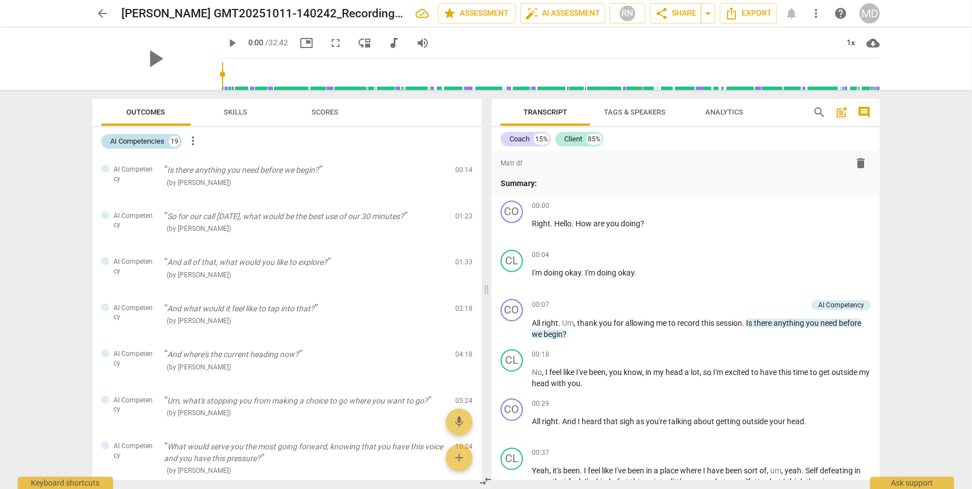
click at [142, 141] on div "AI Competencies" at bounding box center [137, 141] width 54 height 11
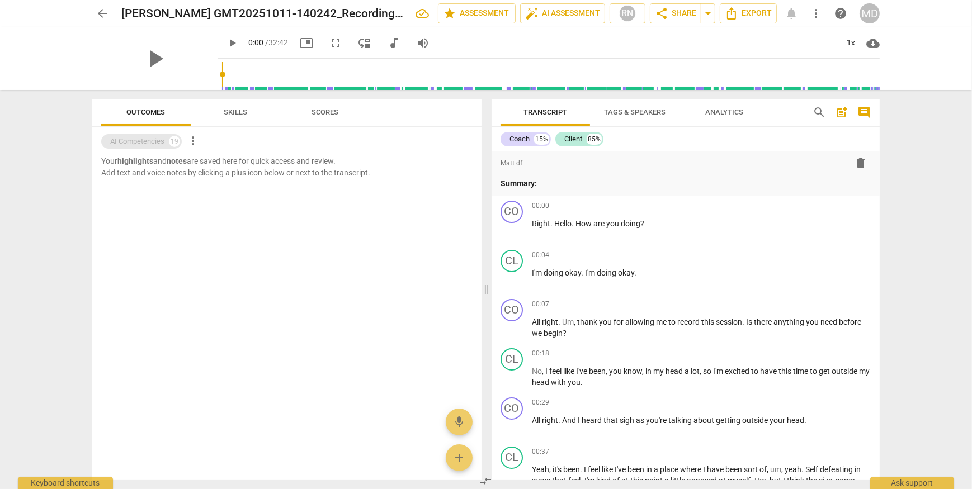
click at [142, 141] on div "AI Competencies" at bounding box center [137, 141] width 54 height 11
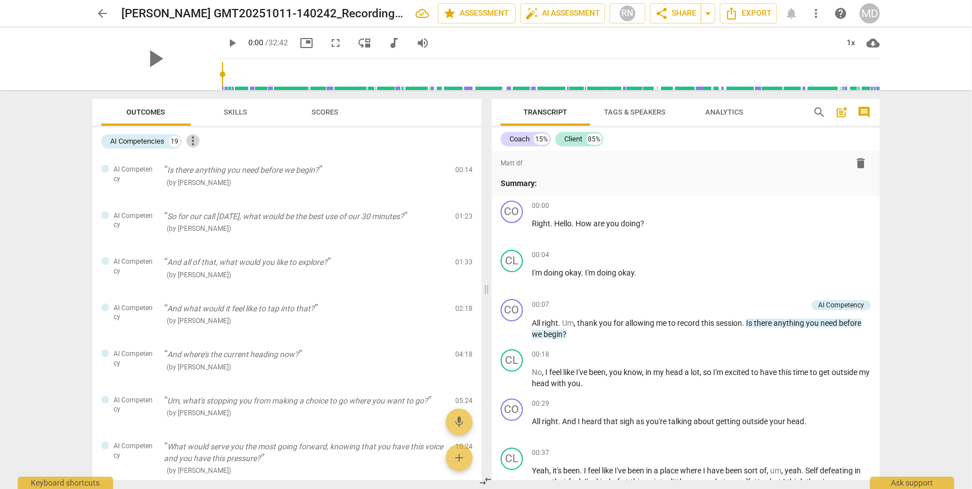
click at [197, 138] on span "more_vert" at bounding box center [192, 140] width 13 height 13
drag, startPoint x: 479, startPoint y: 235, endPoint x: 476, endPoint y: 398, distance: 163.3
click at [476, 398] on div at bounding box center [486, 244] width 972 height 489
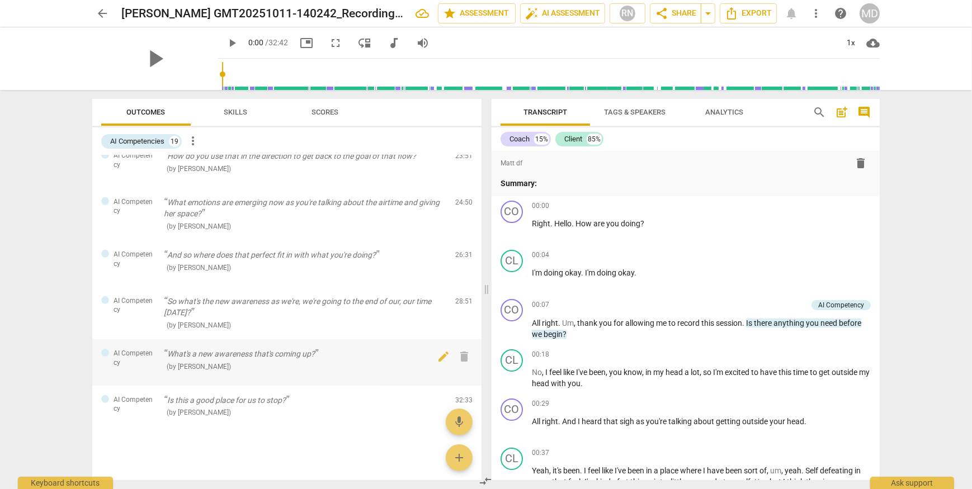
scroll to position [660, 0]
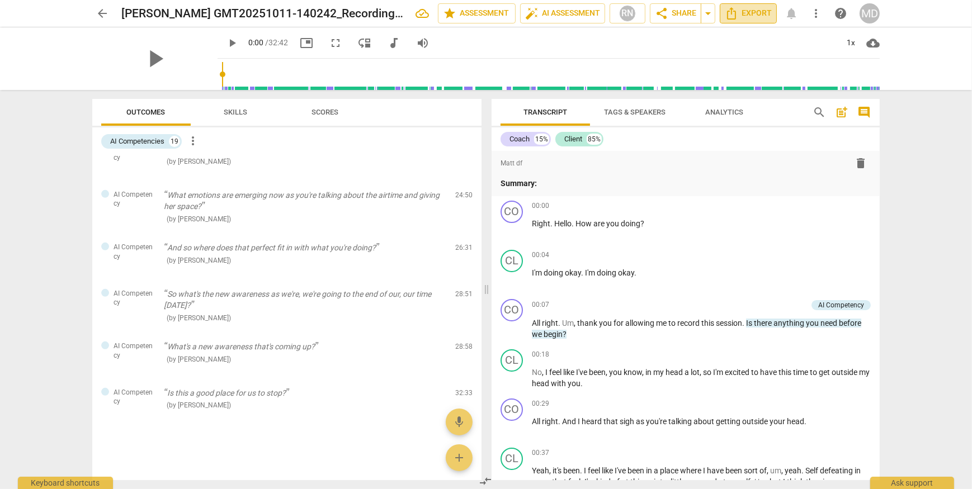
click at [745, 16] on span "Export" at bounding box center [748, 13] width 47 height 13
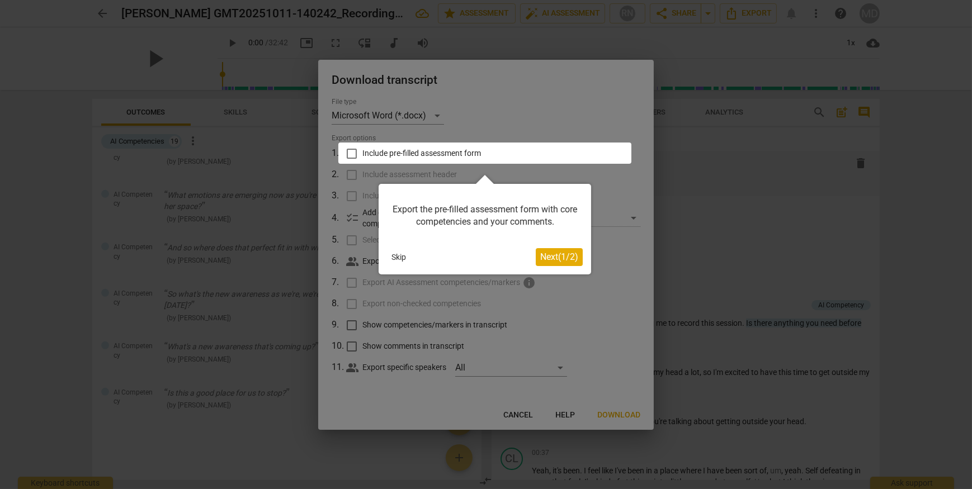
click at [350, 152] on div at bounding box center [484, 153] width 293 height 21
click at [403, 256] on button "Skip" at bounding box center [398, 257] width 23 height 17
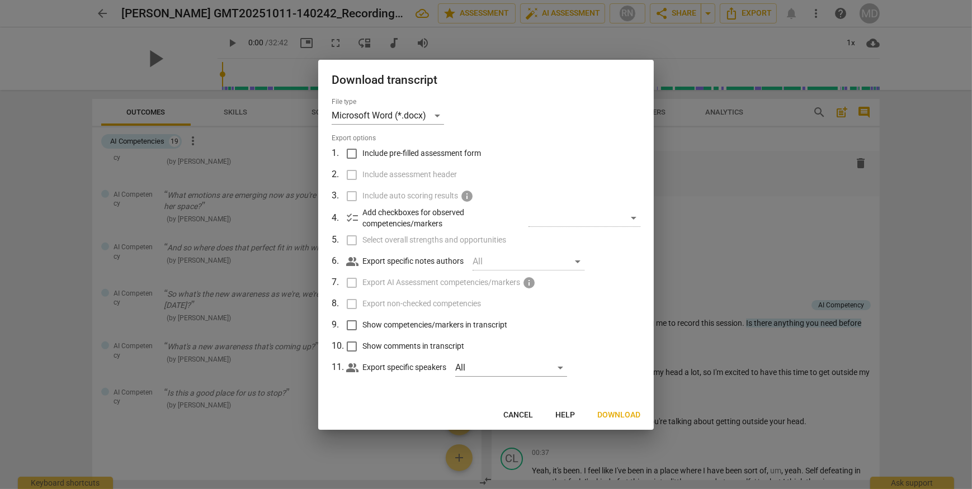
click at [351, 152] on input "Include pre-filled assessment form" at bounding box center [351, 153] width 21 height 21
checkbox input "true"
click at [346, 241] on input "Select overall strengths and opportunities" at bounding box center [351, 240] width 21 height 21
checkbox input "true"
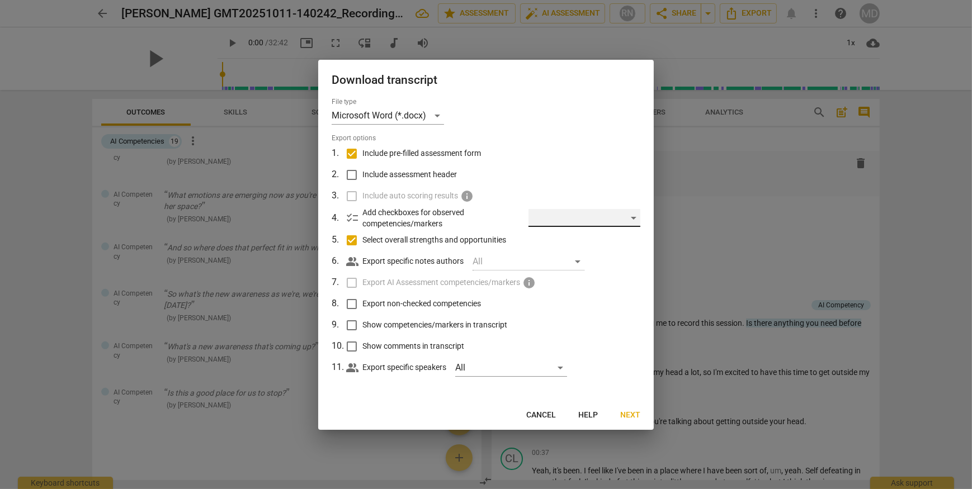
click at [568, 224] on div "​" at bounding box center [584, 218] width 112 height 18
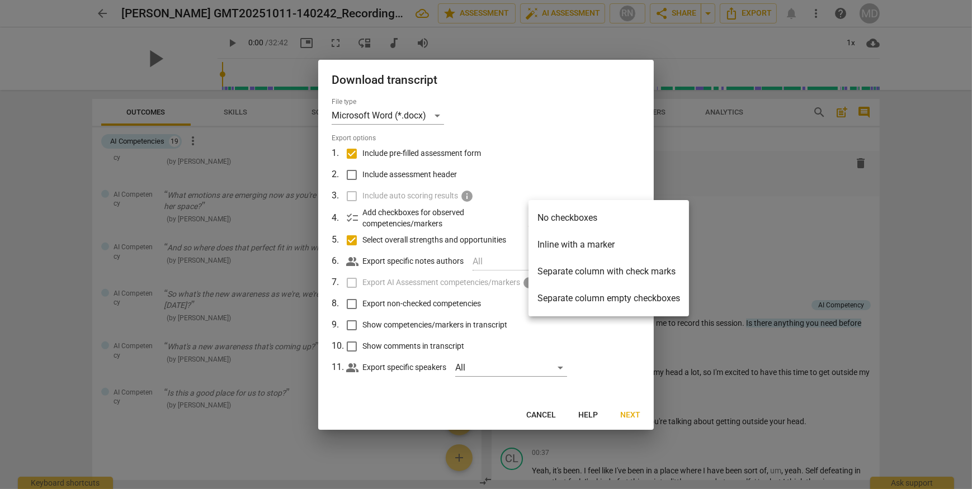
drag, startPoint x: 557, startPoint y: 194, endPoint x: 593, endPoint y: 178, distance: 39.3
click at [593, 178] on div at bounding box center [486, 244] width 972 height 489
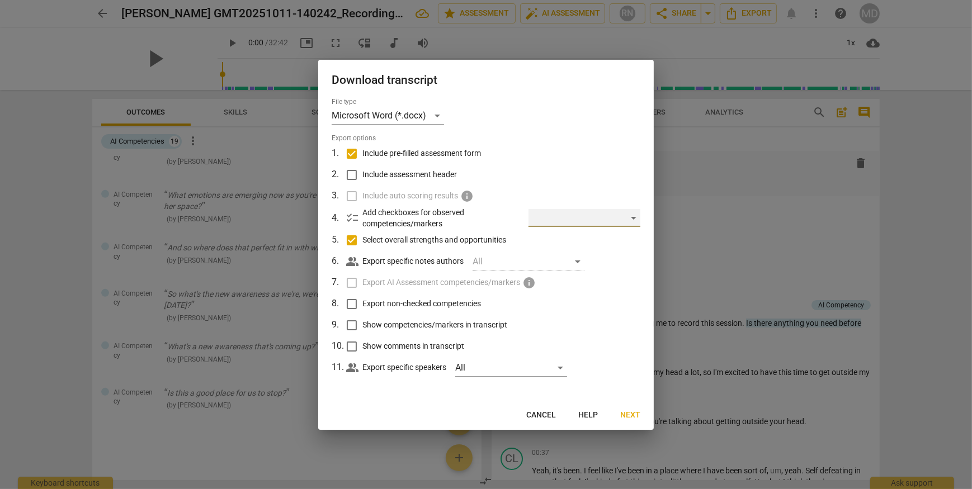
click at [576, 216] on div "​" at bounding box center [584, 218] width 112 height 18
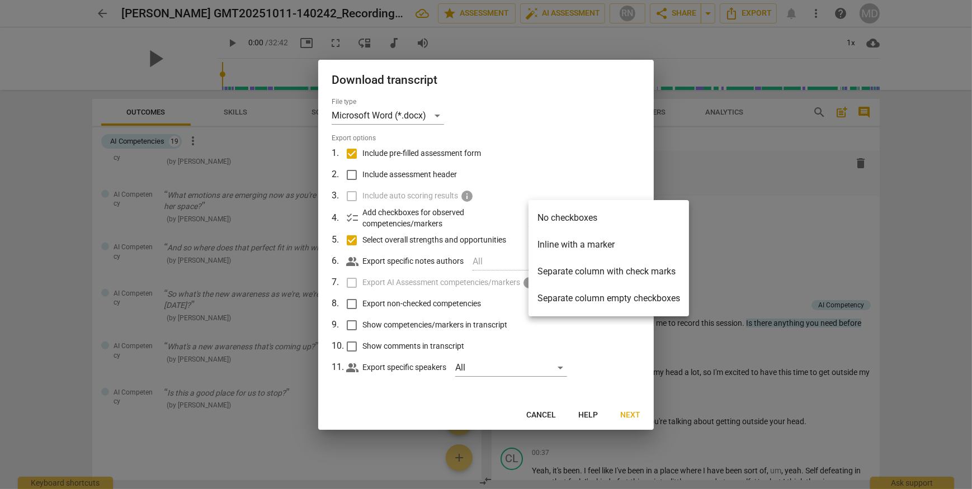
click at [573, 275] on li "Separate column with check marks" at bounding box center [608, 271] width 160 height 27
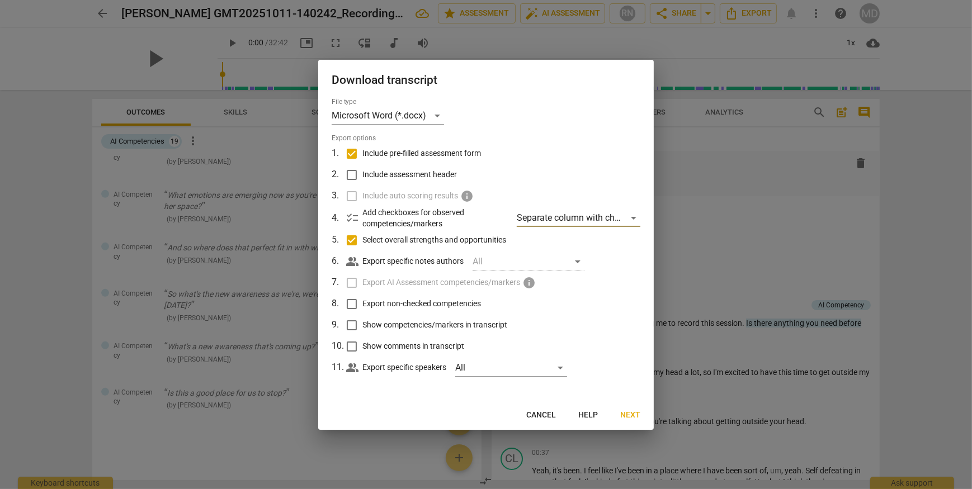
click at [349, 303] on input "Export non-checked competencies" at bounding box center [351, 304] width 21 height 21
checkbox input "true"
click at [347, 323] on input "Show competencies/markers in transcript" at bounding box center [351, 325] width 21 height 21
checkbox input "true"
click at [348, 346] on input "Show comments in transcript" at bounding box center [351, 346] width 21 height 21
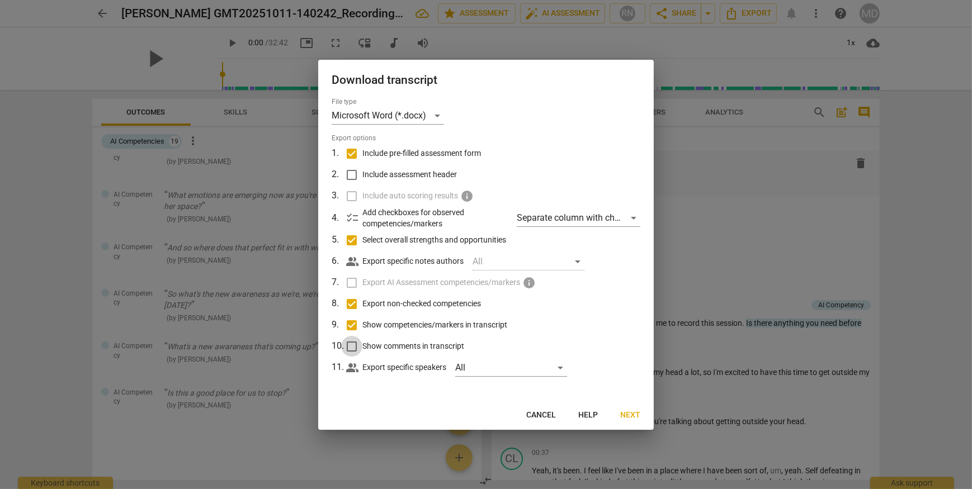
checkbox input "true"
click at [355, 173] on input "Include assessment header" at bounding box center [351, 174] width 21 height 21
checkbox input "true"
click at [640, 418] on button "Next" at bounding box center [630, 415] width 38 height 20
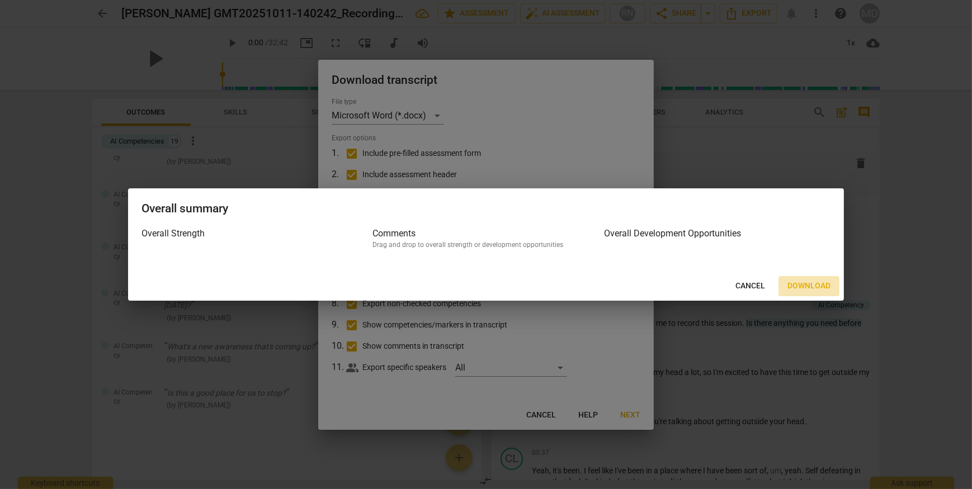
click at [796, 285] on span "Download" at bounding box center [808, 286] width 43 height 11
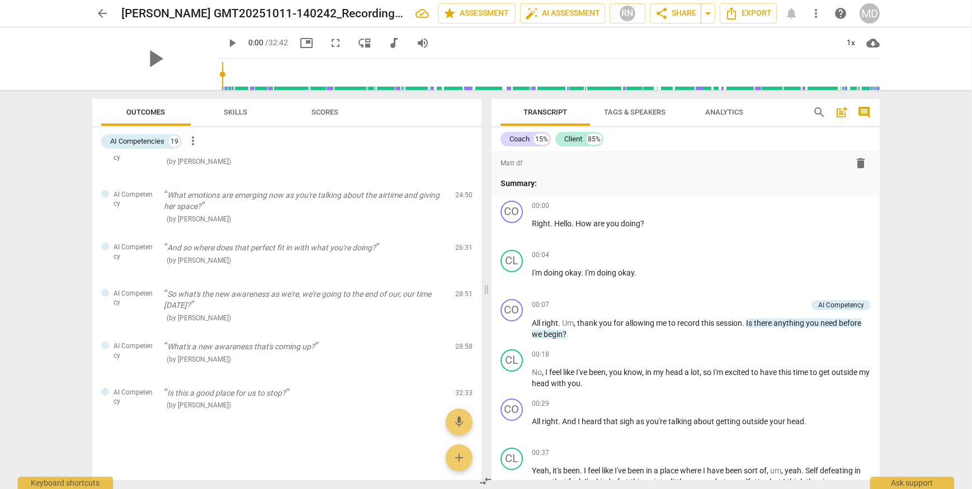
click at [921, 214] on div "arrow_back Phoebe T GMT20251011-140242_Recording_640x360 edit star Assessment a…" at bounding box center [486, 244] width 972 height 489
click at [864, 115] on span "comment" at bounding box center [863, 112] width 13 height 13
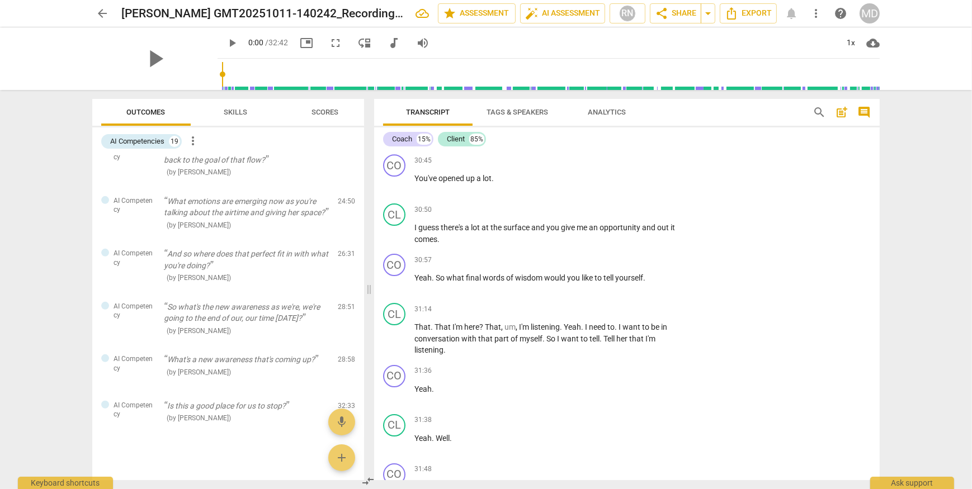
scroll to position [5168, 0]
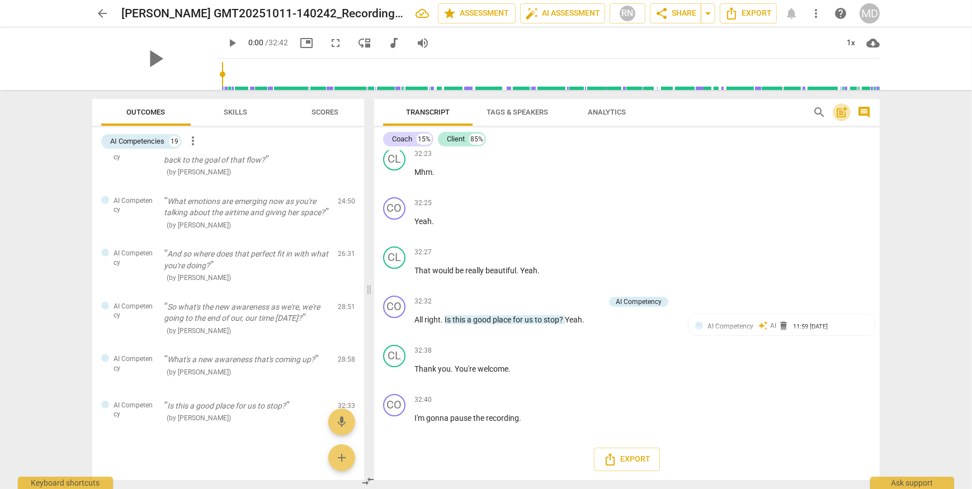
click at [842, 114] on span "post_add" at bounding box center [841, 112] width 13 height 13
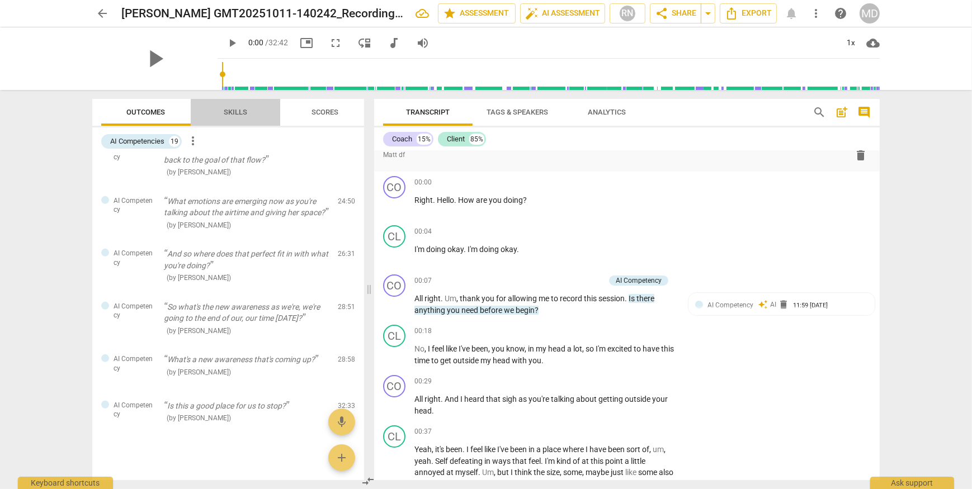
click at [234, 112] on span "Skills" at bounding box center [235, 112] width 23 height 8
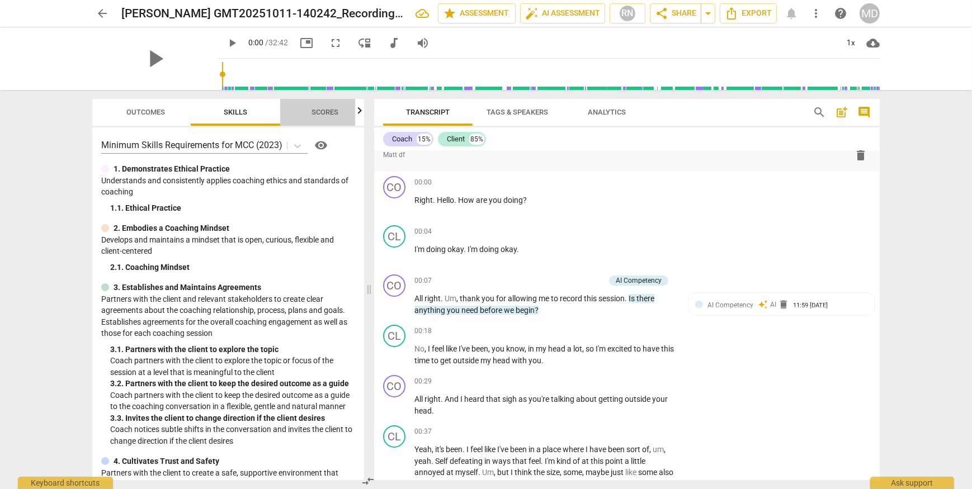
click at [306, 106] on span "Scores" at bounding box center [325, 112] width 54 height 15
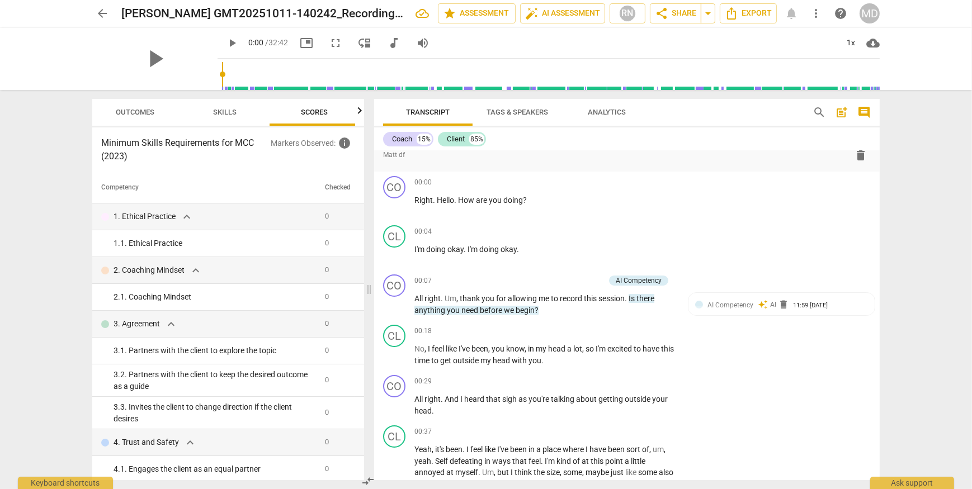
scroll to position [0, 15]
click at [357, 111] on div at bounding box center [359, 110] width 9 height 23
click at [156, 114] on span "Outcomes" at bounding box center [131, 112] width 65 height 15
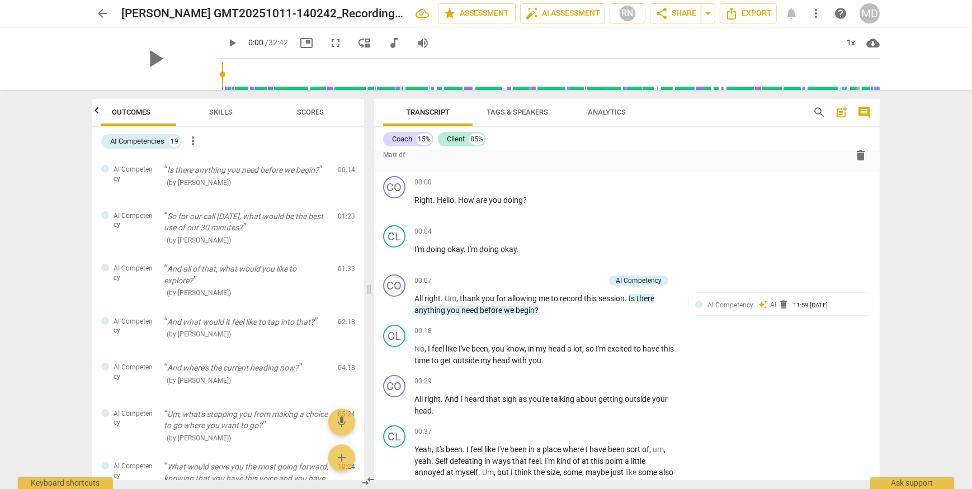
scroll to position [0, 0]
click at [545, 15] on span "auto_fix_high AI Assessment" at bounding box center [562, 13] width 75 height 13
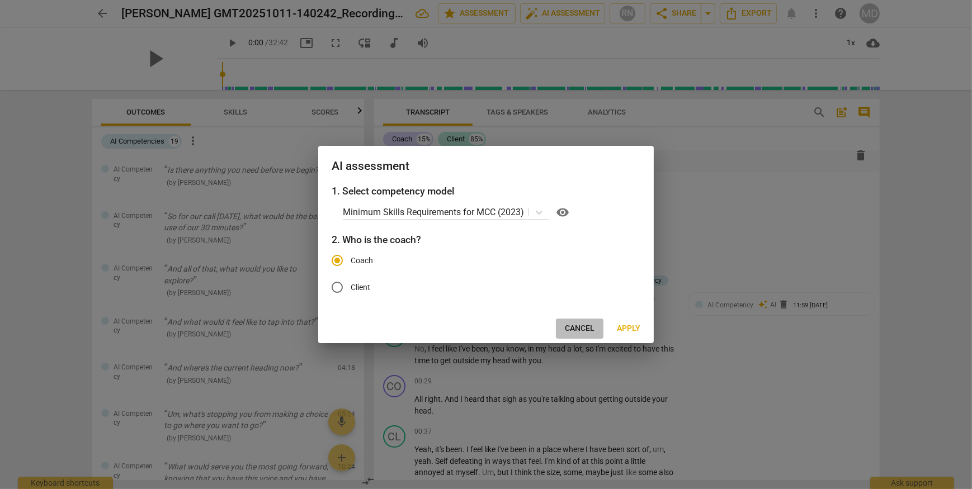
click at [583, 328] on span "Cancel" at bounding box center [580, 328] width 30 height 11
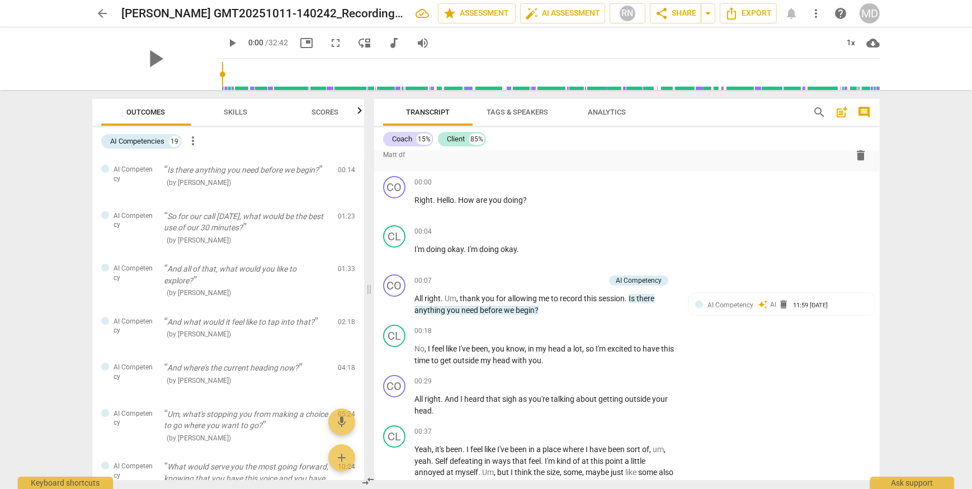
scroll to position [3, 0]
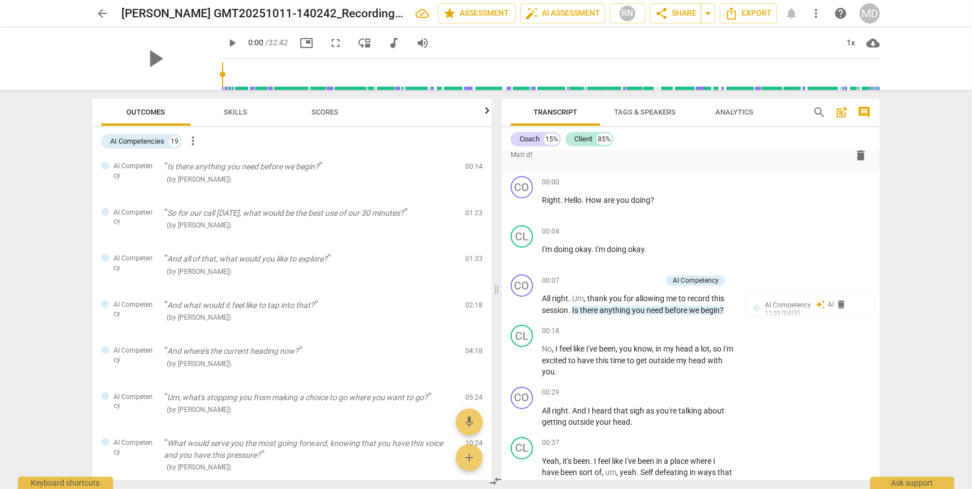
drag, startPoint x: 491, startPoint y: 285, endPoint x: 495, endPoint y: 291, distance: 7.6
click at [495, 291] on span at bounding box center [496, 289] width 7 height 399
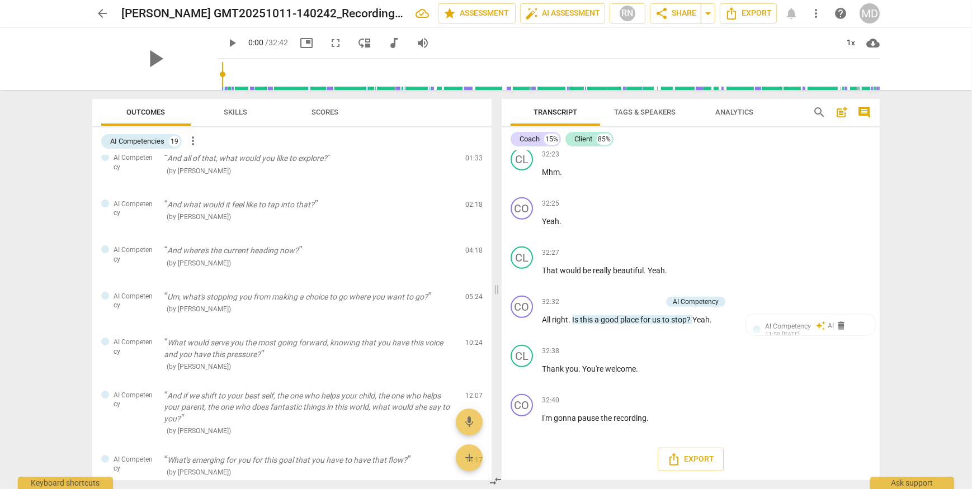
scroll to position [0, 0]
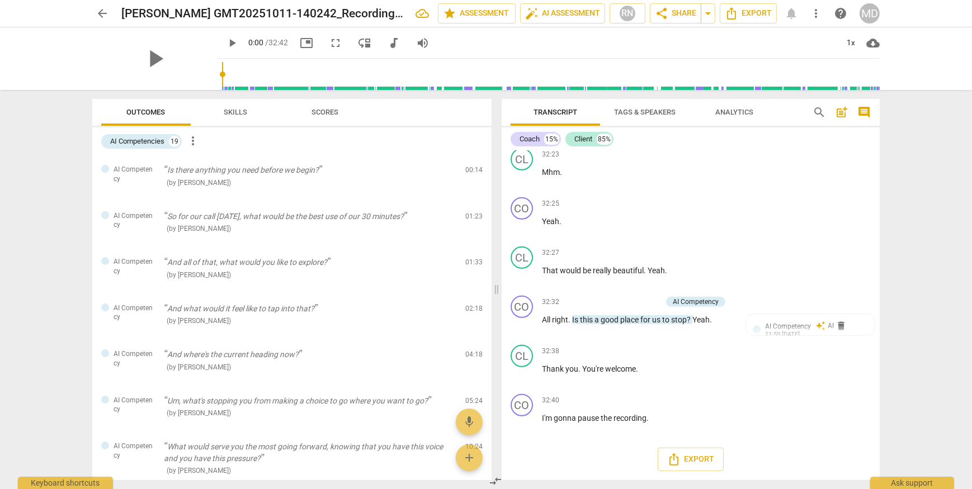
click at [192, 140] on span "more_vert" at bounding box center [192, 140] width 13 height 13
click at [220, 112] on div at bounding box center [486, 244] width 972 height 489
click at [228, 112] on span "Skills" at bounding box center [235, 112] width 23 height 8
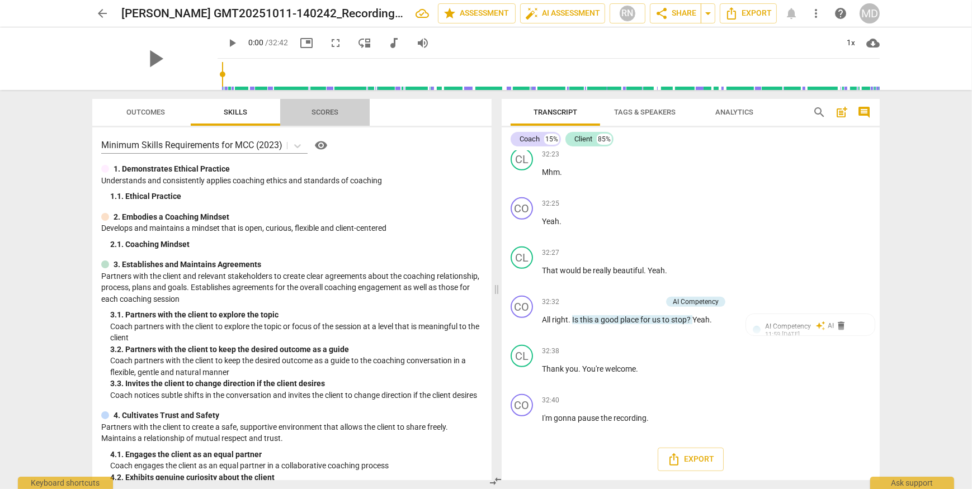
click at [318, 111] on span "Scores" at bounding box center [324, 112] width 27 height 8
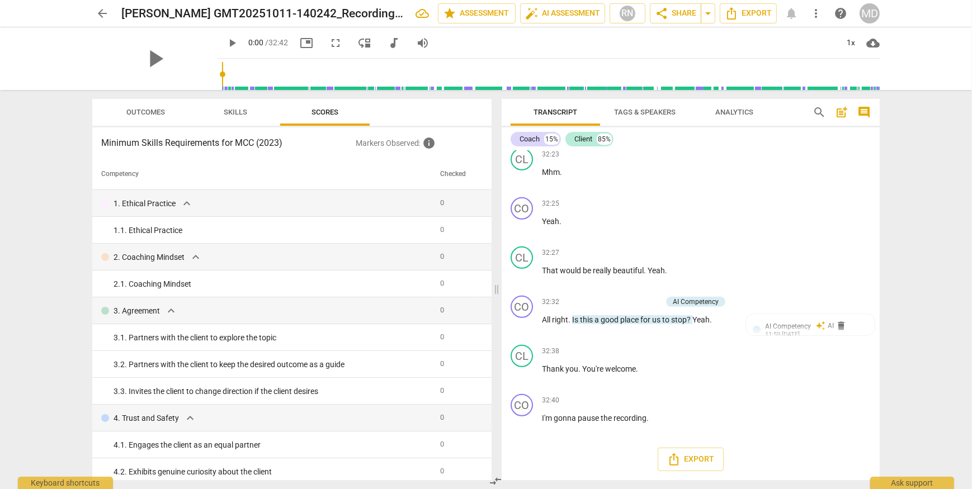
click at [405, 140] on p "Markers Observed : info" at bounding box center [419, 142] width 127 height 13
click at [429, 145] on span "info" at bounding box center [429, 142] width 13 height 13
click at [135, 112] on span "Outcomes" at bounding box center [146, 112] width 39 height 8
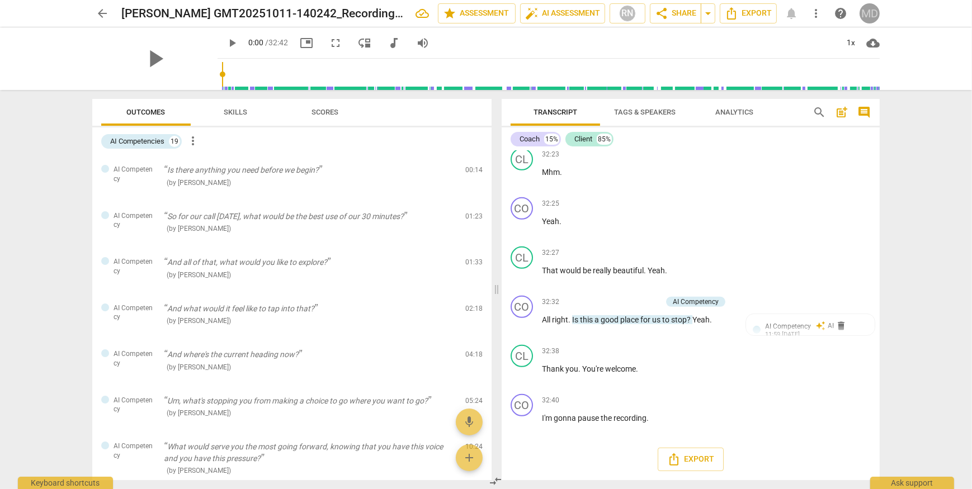
click at [869, 13] on div "MD" at bounding box center [869, 13] width 20 height 20
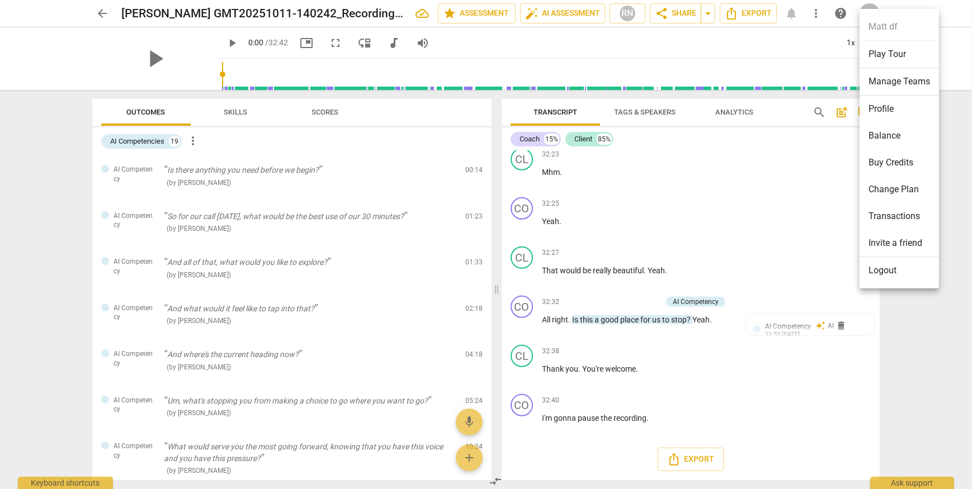
click at [838, 18] on div at bounding box center [486, 244] width 972 height 489
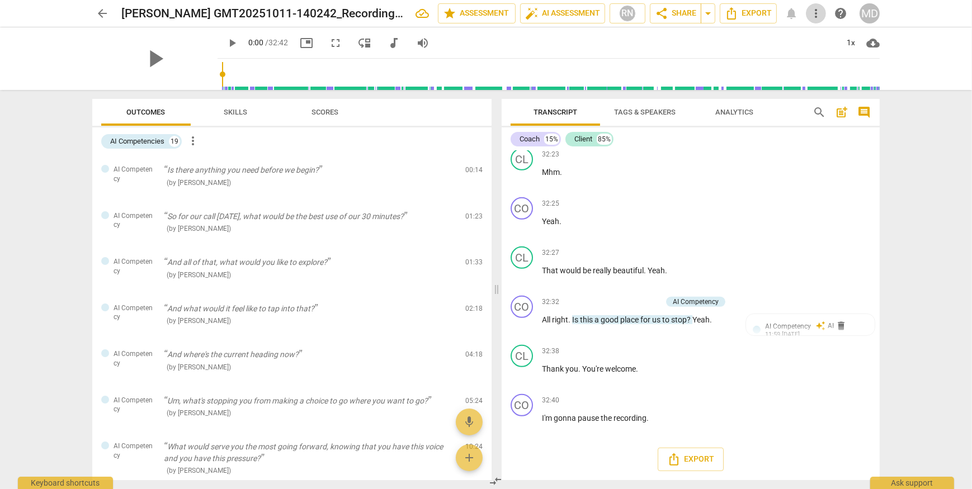
click at [814, 18] on span "more_vert" at bounding box center [815, 13] width 13 height 13
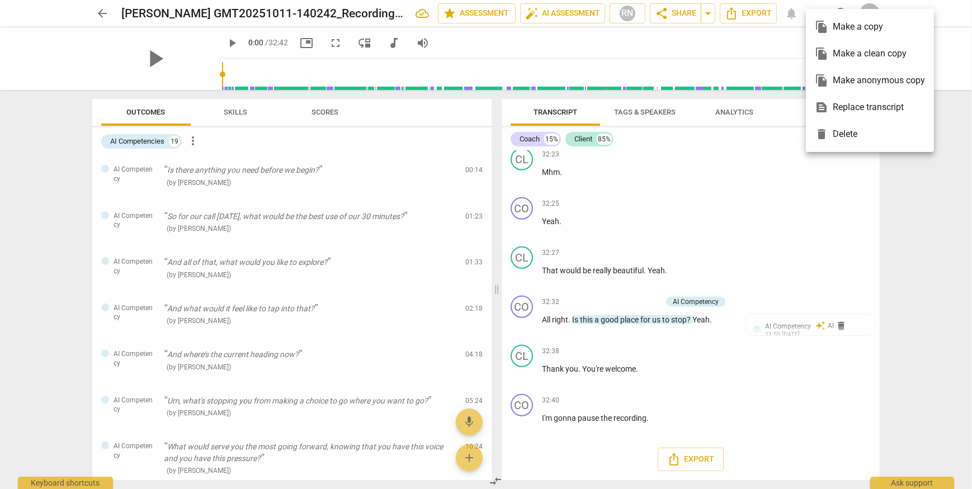
click at [556, 13] on div at bounding box center [486, 244] width 972 height 489
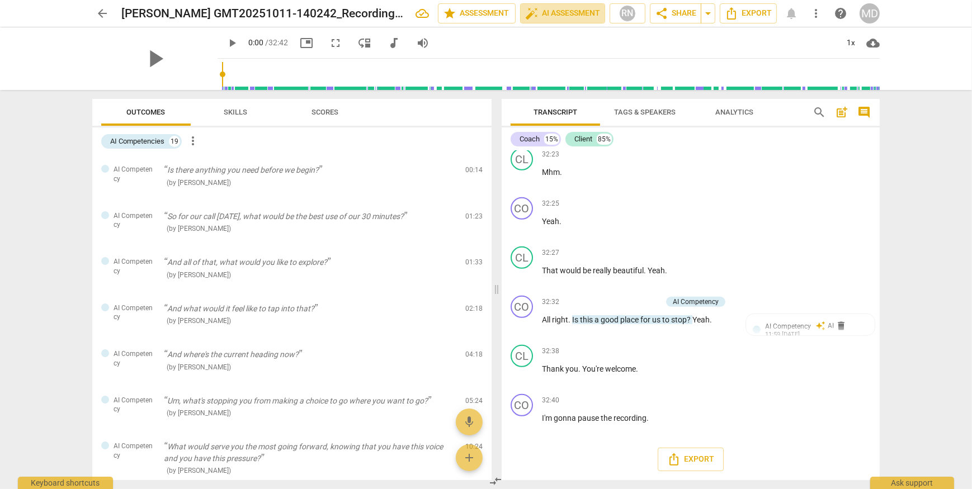
click at [556, 13] on span "auto_fix_high AI Assessment" at bounding box center [562, 13] width 75 height 13
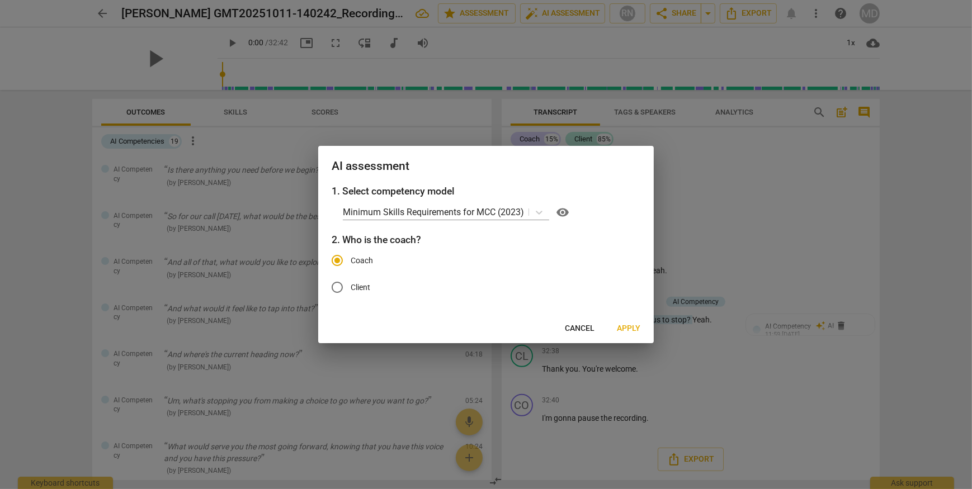
click at [633, 331] on span "Apply" at bounding box center [628, 328] width 23 height 11
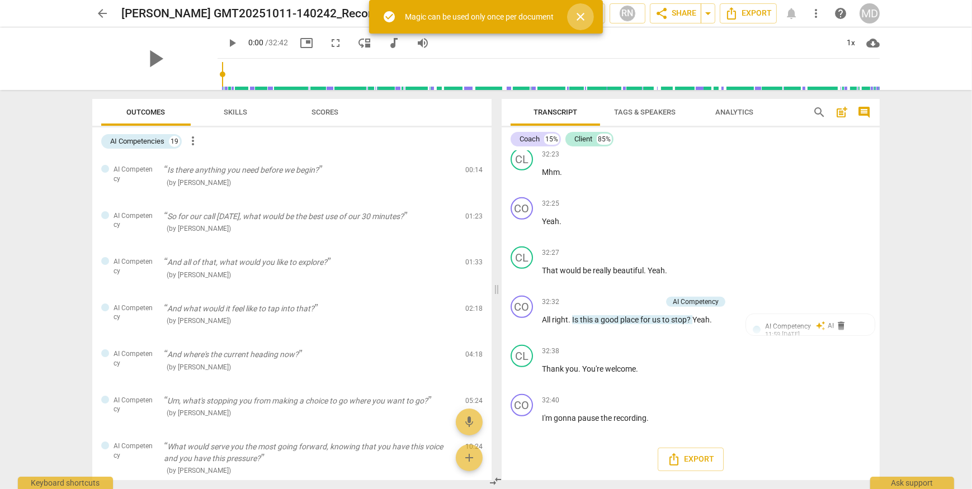
click at [585, 14] on span "close" at bounding box center [580, 16] width 13 height 13
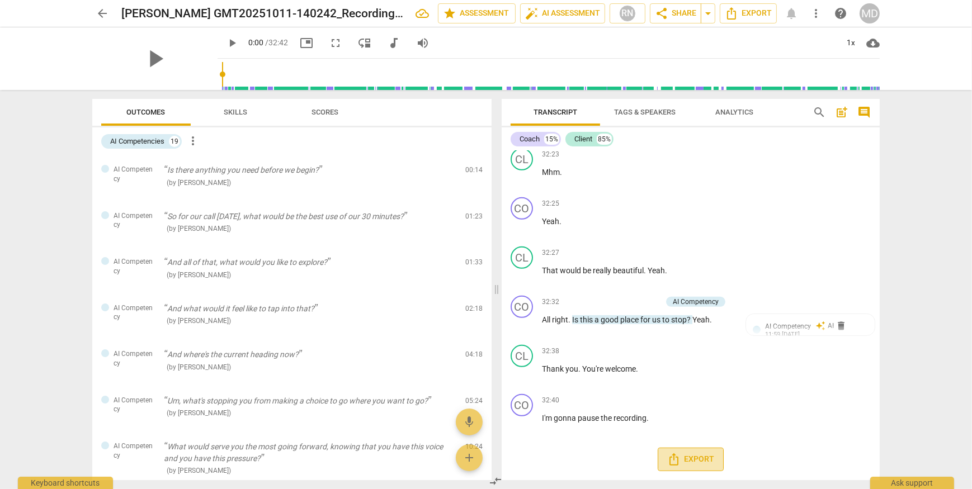
click at [693, 468] on button "Export" at bounding box center [691, 459] width 66 height 23
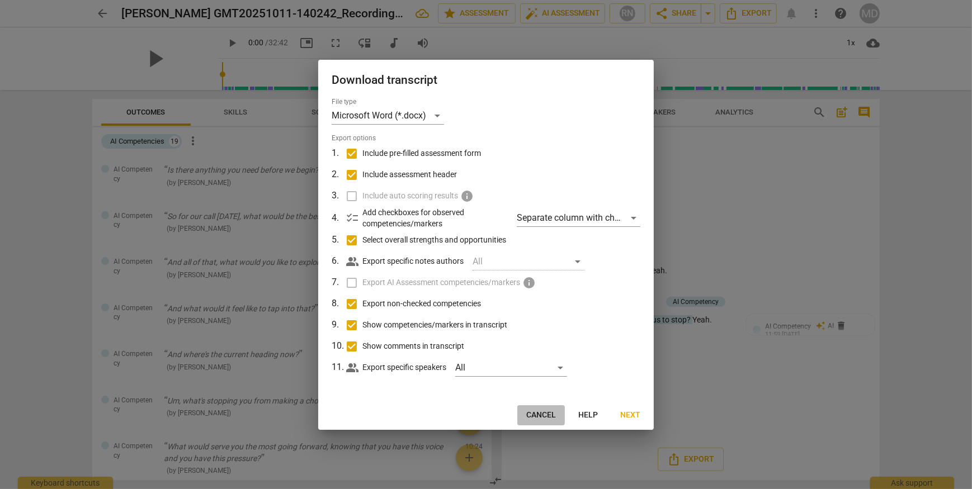
click at [555, 415] on span "Cancel" at bounding box center [541, 415] width 30 height 11
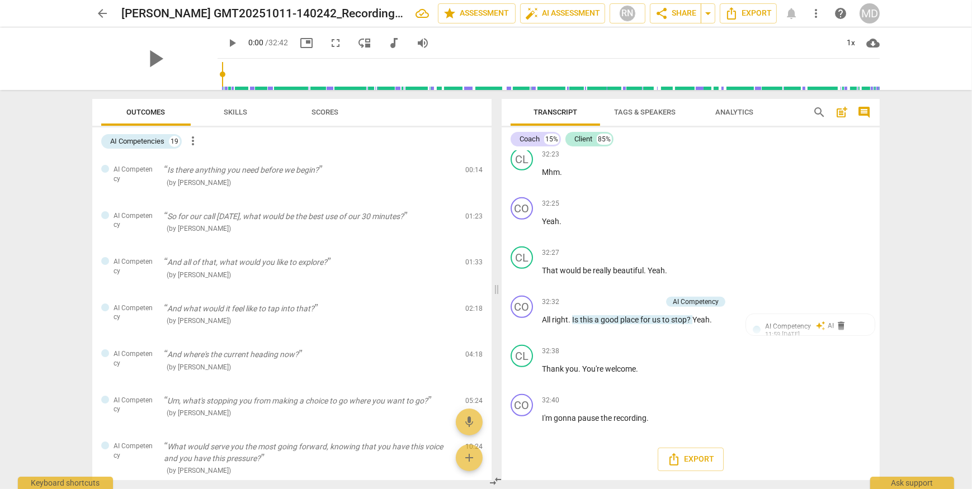
drag, startPoint x: 412, startPoint y: 11, endPoint x: 882, endPoint y: -2, distance: 470.4
click at [882, 0] on html "arrow_back Phoebe T GMT20251011-140242_Recording_640x360 edit star Assessment a…" at bounding box center [486, 0] width 972 height 0
click at [817, 13] on span "more_vert" at bounding box center [815, 13] width 13 height 13
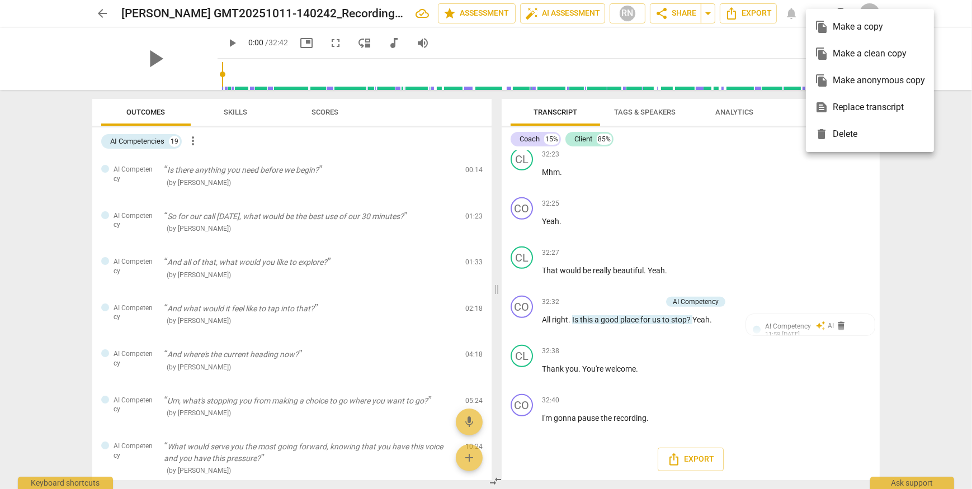
click at [971, 94] on div at bounding box center [486, 244] width 972 height 489
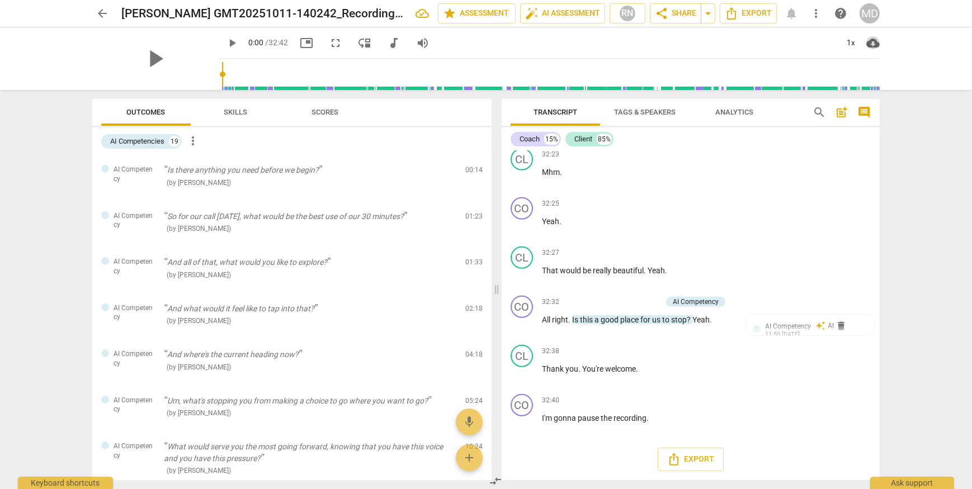
click at [871, 40] on span "cloud_download" at bounding box center [872, 42] width 13 height 13
click at [939, 138] on div at bounding box center [486, 244] width 972 height 489
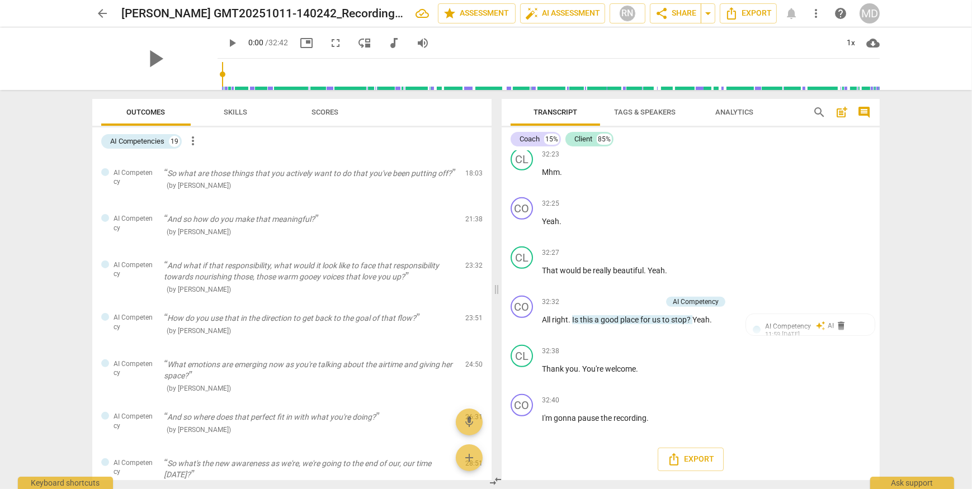
scroll to position [660, 0]
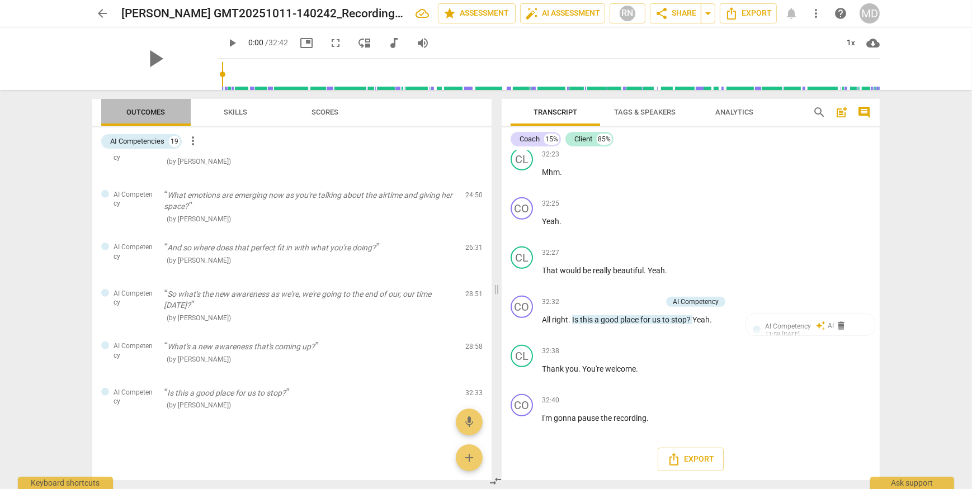
click at [140, 101] on button "Outcomes" at bounding box center [145, 112] width 89 height 27
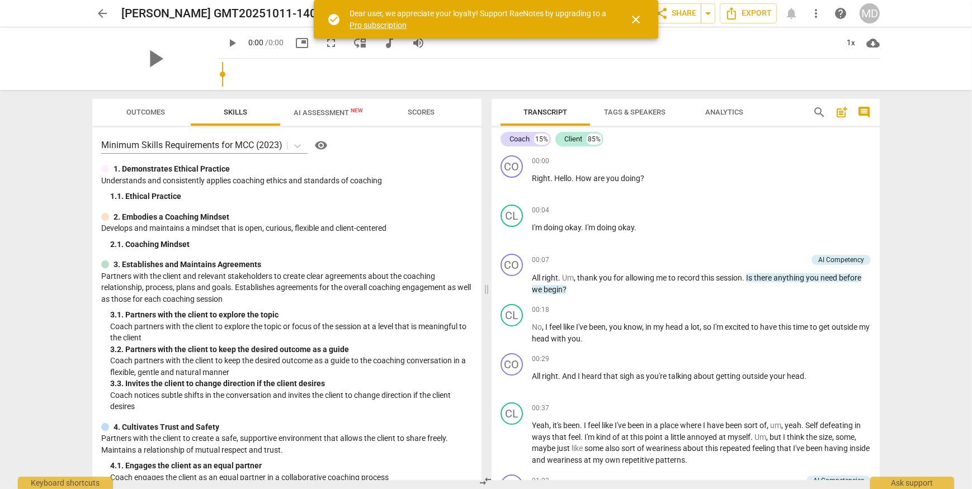
click at [323, 119] on span "AI Assessment New" at bounding box center [328, 112] width 96 height 17
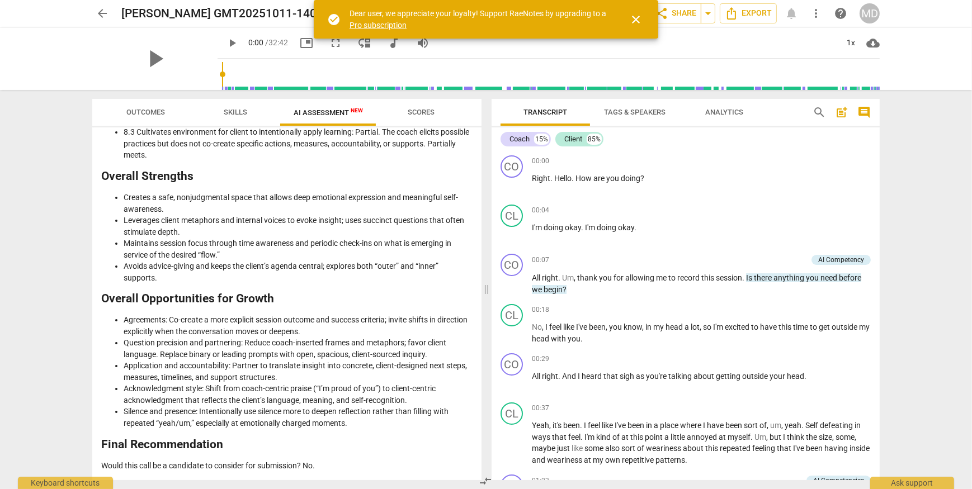
scroll to position [1505, 0]
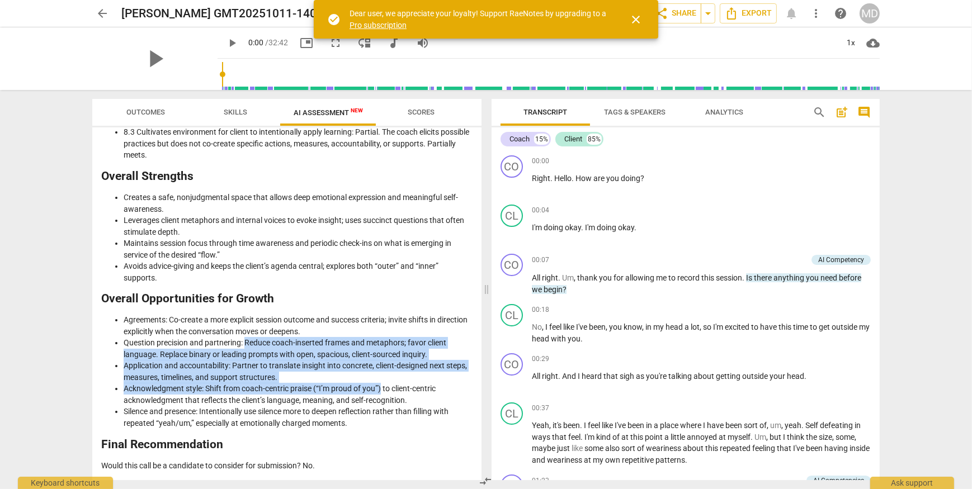
drag, startPoint x: 246, startPoint y: 338, endPoint x: 382, endPoint y: 391, distance: 146.1
click at [382, 391] on ul "Agreements: Co-create a more explicit session outcome and success criteria; inv…" at bounding box center [286, 371] width 371 height 115
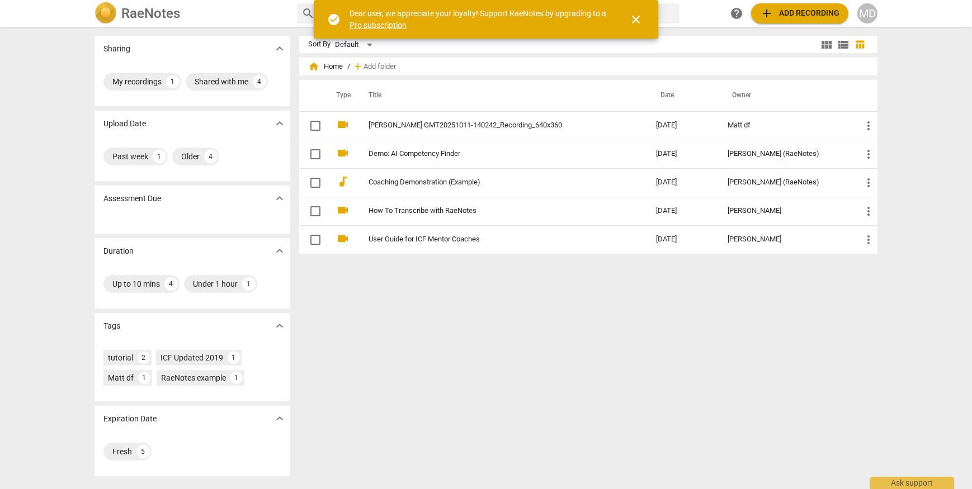
click at [869, 16] on div "MD" at bounding box center [867, 13] width 20 height 20
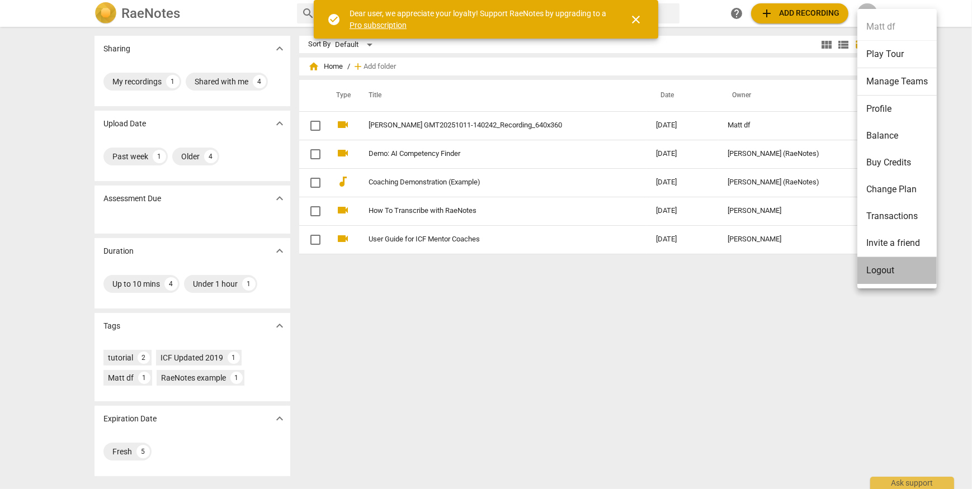
click at [878, 270] on li "Logout" at bounding box center [896, 270] width 79 height 27
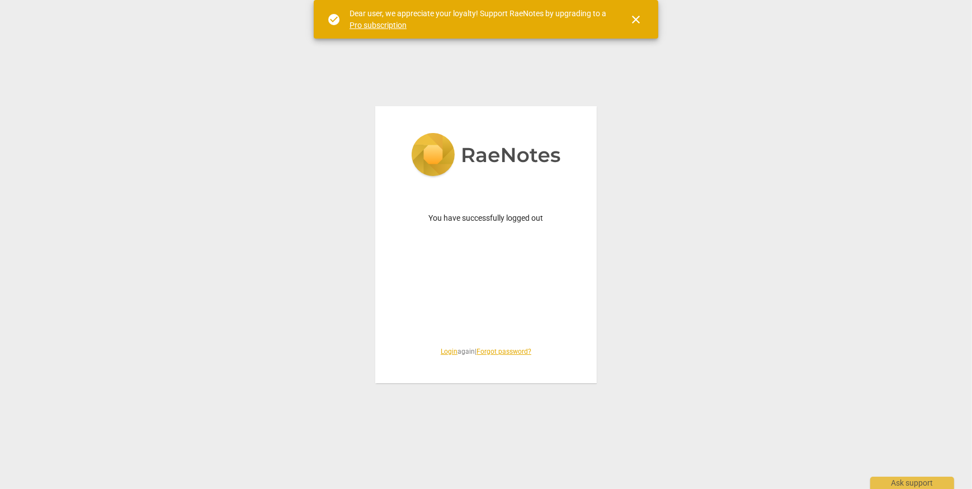
click at [442, 357] on div "You have successfully logged out Login again | Forgot password?" at bounding box center [485, 244] width 221 height 277
click at [446, 353] on link "Login" at bounding box center [449, 352] width 17 height 8
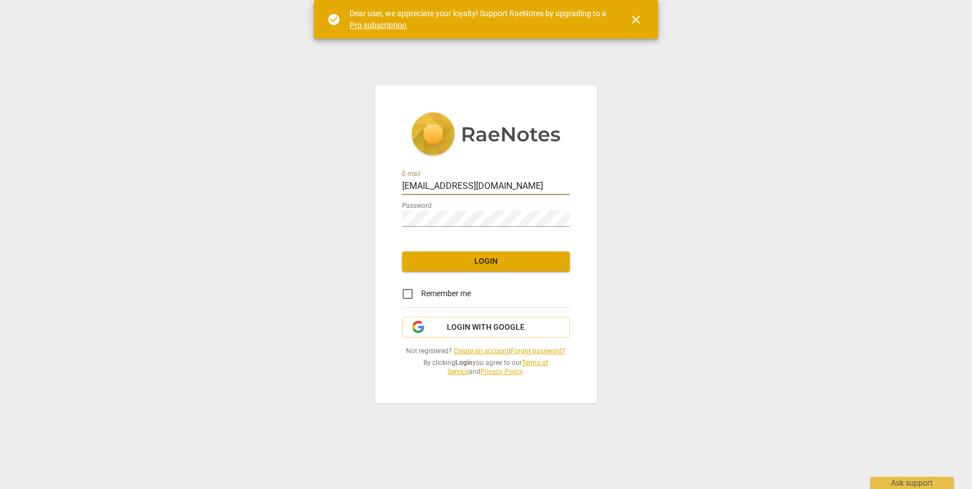
click at [495, 182] on input "cpnjboard@gmail.com" at bounding box center [486, 187] width 168 height 16
type input "mywhothoughts@gmail.com"
click at [493, 263] on span "Login" at bounding box center [486, 261] width 150 height 11
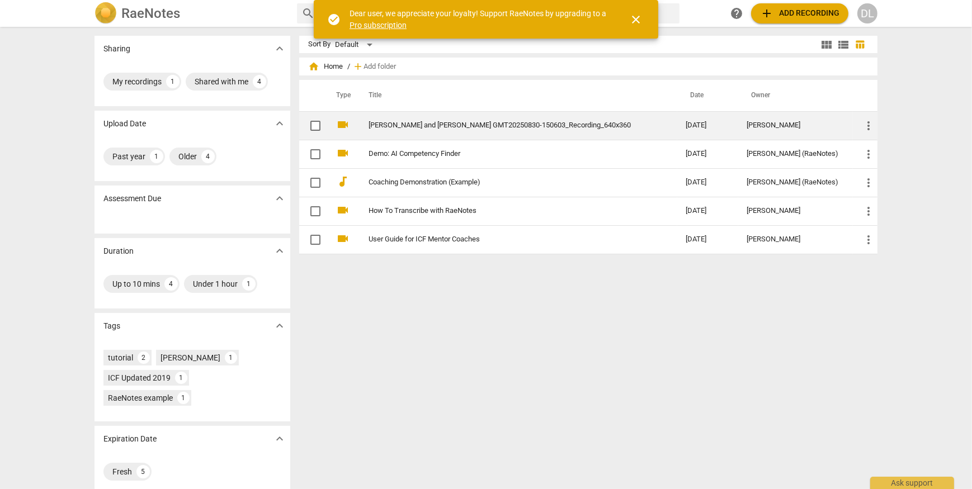
click at [503, 118] on td "Brandon and Dana GMT20250830-150603_Recording_640x360" at bounding box center [516, 125] width 322 height 29
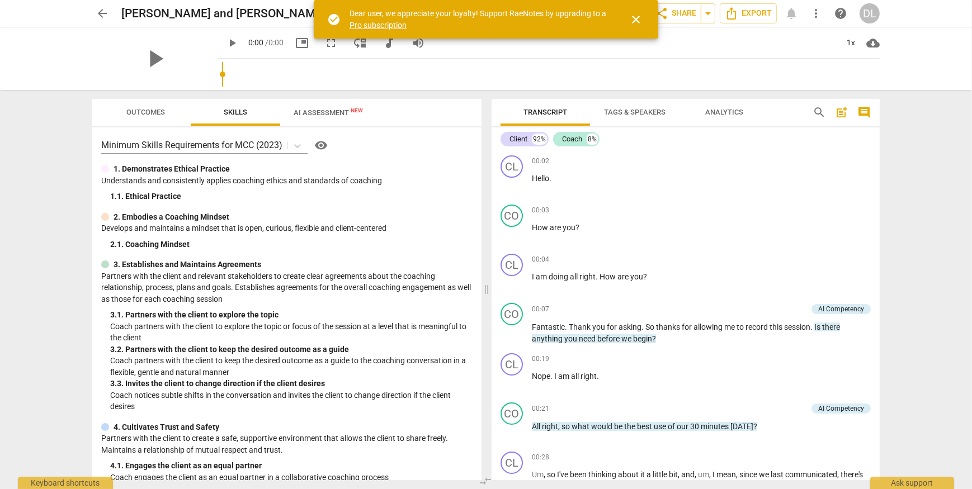
click at [316, 50] on div "play_arrow 0:00 / 0:00 picture_in_picture fullscreen move_down audiotrack volum…" at bounding box center [325, 43] width 215 height 20
click at [319, 108] on span "AI Assessment New" at bounding box center [328, 112] width 69 height 8
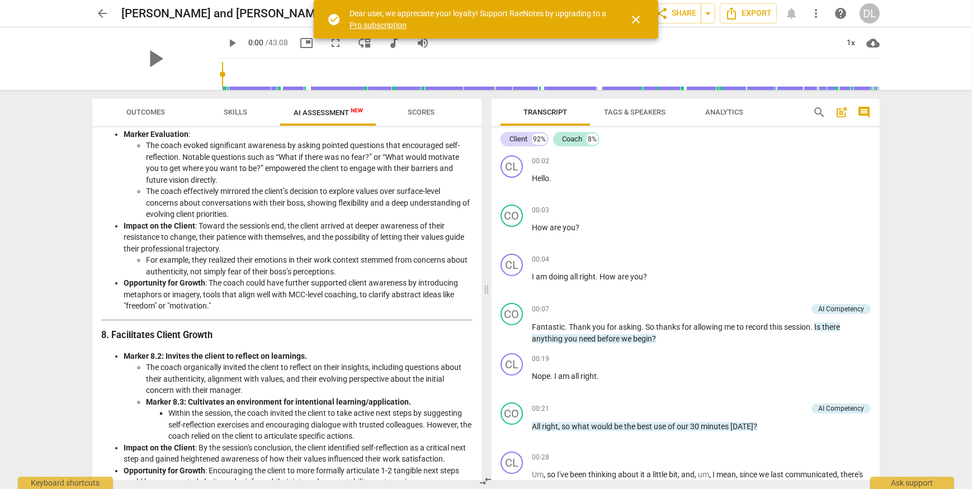
scroll to position [1548, 0]
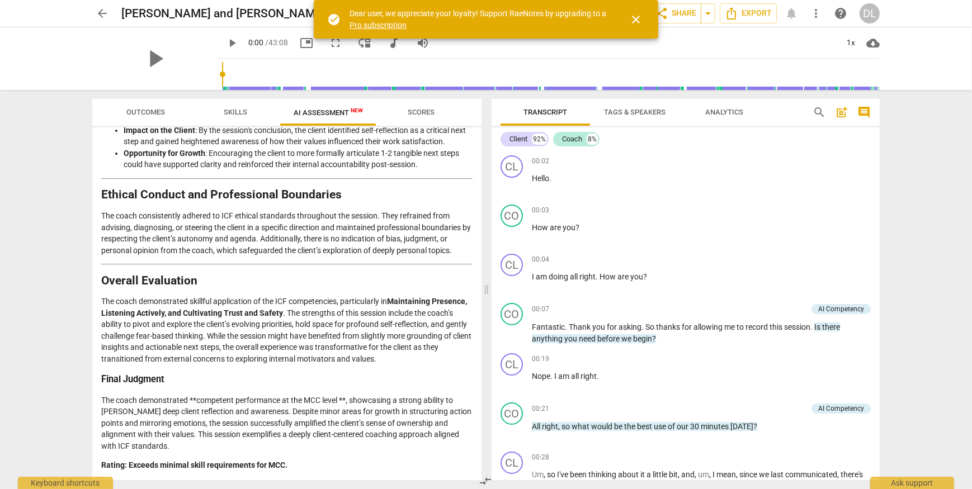
click at [869, 13] on div "DL" at bounding box center [869, 13] width 20 height 20
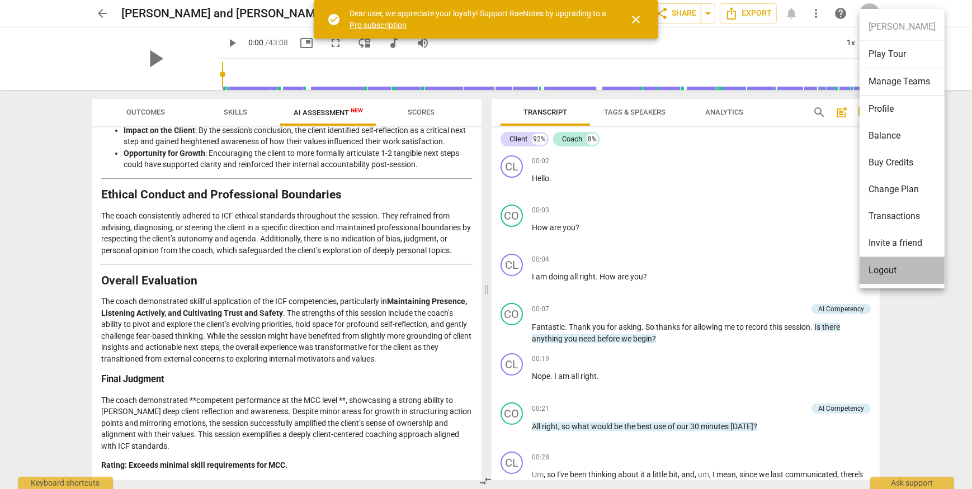
click at [885, 272] on li "Logout" at bounding box center [901, 270] width 85 height 27
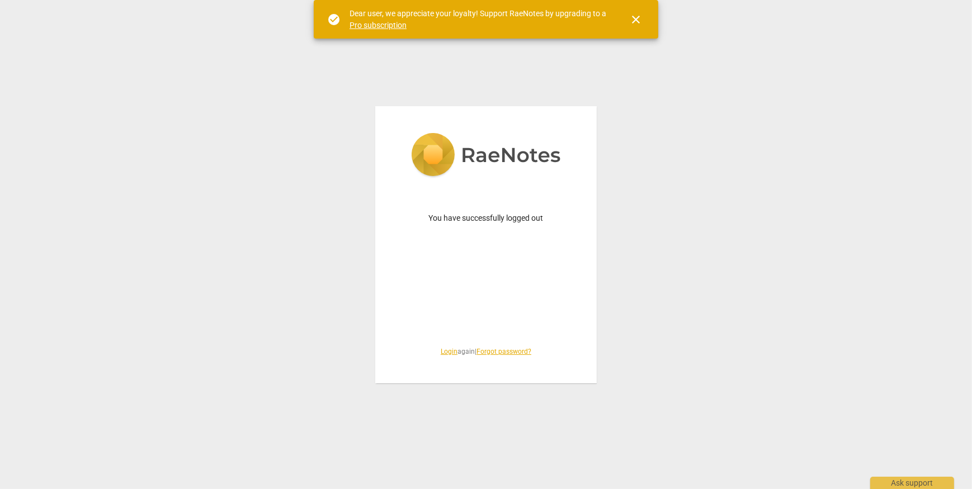
click at [441, 352] on link "Login" at bounding box center [449, 352] width 17 height 8
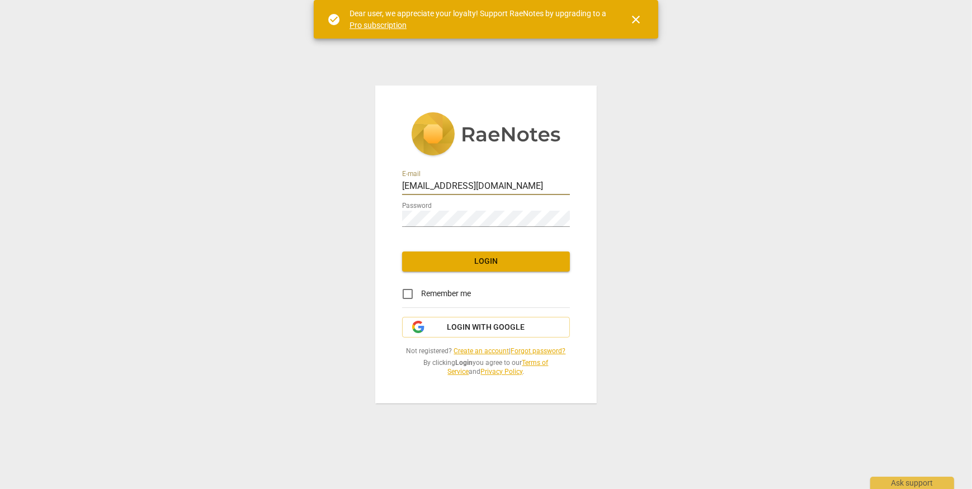
click at [526, 179] on input "mywhothoughts@gmail.com" at bounding box center [486, 187] width 168 height 16
type input "Danabernsteinllc@gmail.com"
click at [462, 266] on span "Login" at bounding box center [486, 261] width 150 height 11
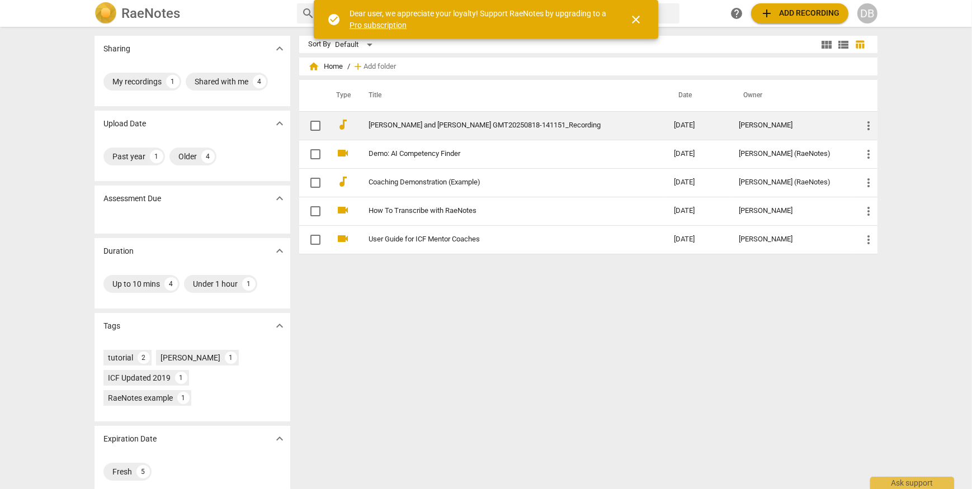
click at [453, 124] on link "[PERSON_NAME] and [PERSON_NAME] GMT20250818-141151_Recording" at bounding box center [500, 125] width 265 height 8
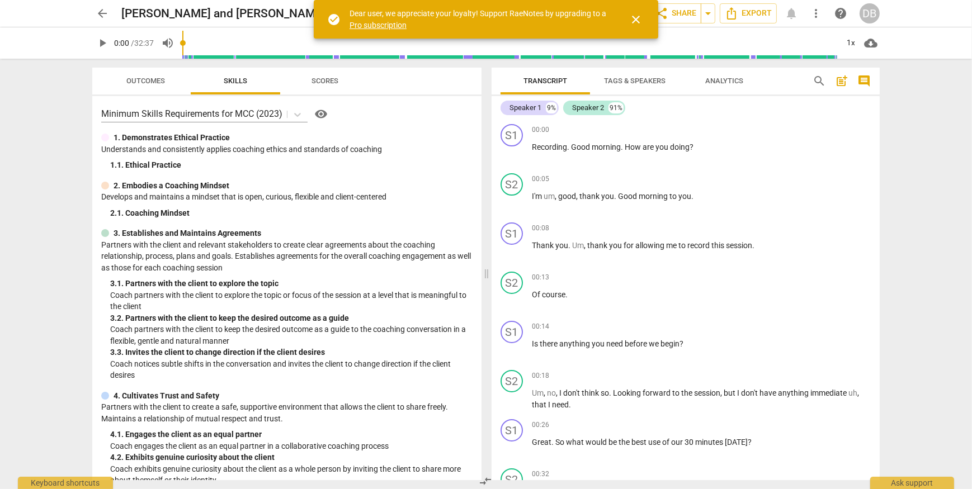
click at [639, 17] on span "close" at bounding box center [635, 19] width 13 height 13
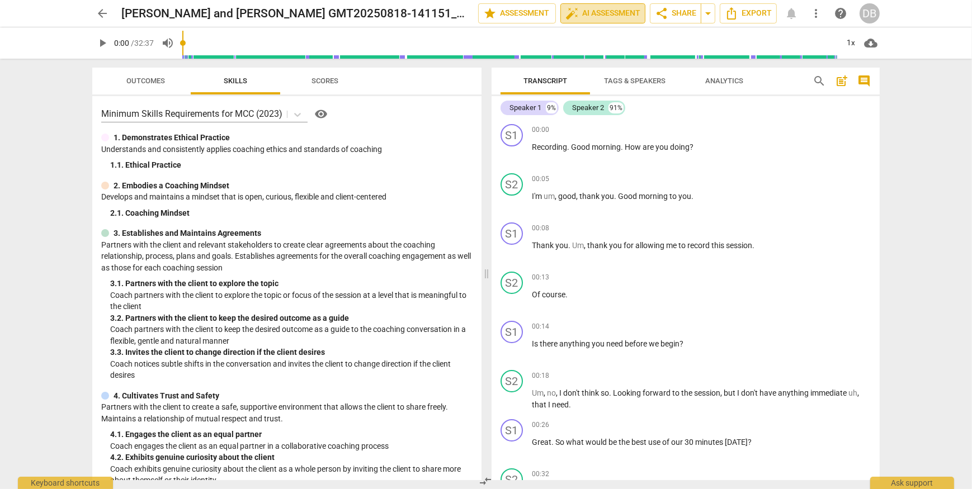
click at [613, 15] on span "auto_fix_high AI Assessment" at bounding box center [602, 13] width 75 height 13
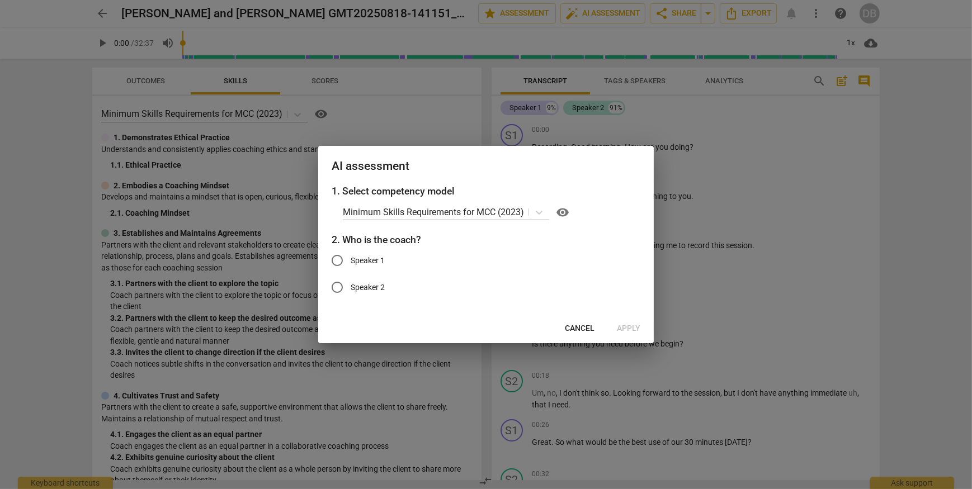
click at [365, 262] on span "Speaker 1" at bounding box center [368, 261] width 34 height 12
click at [351, 262] on input "Speaker 1" at bounding box center [337, 260] width 27 height 27
radio input "true"
click at [571, 330] on span "Cancel" at bounding box center [580, 328] width 30 height 11
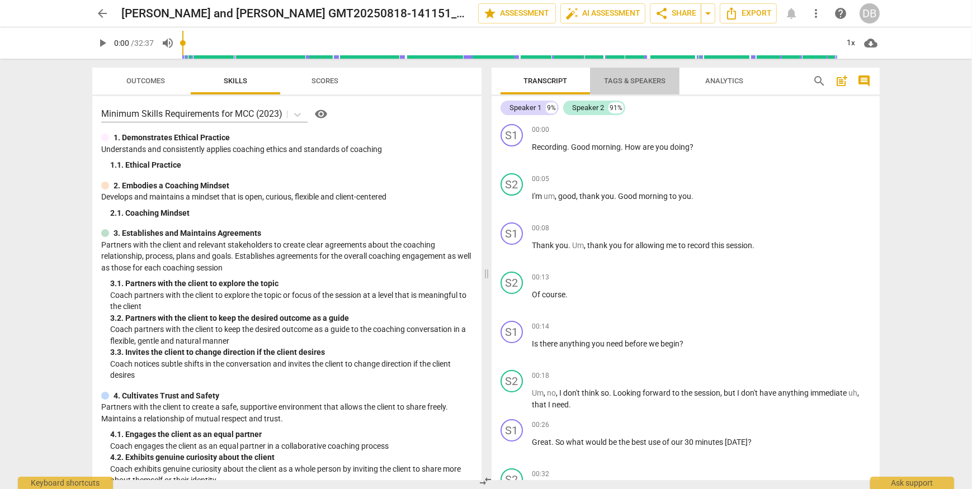
click at [626, 80] on span "Tags & Speakers" at bounding box center [635, 81] width 62 height 8
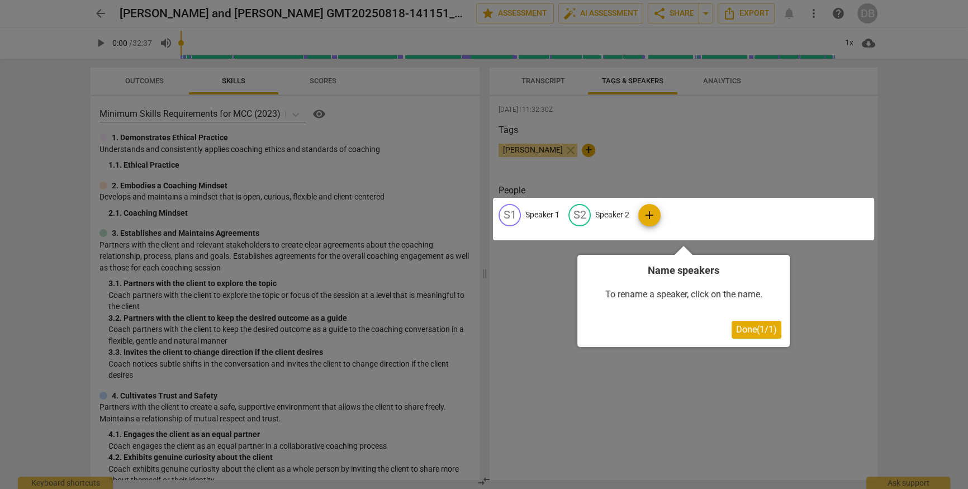
click at [545, 219] on div at bounding box center [683, 219] width 381 height 42
click at [507, 215] on div at bounding box center [683, 219] width 381 height 42
click at [526, 216] on div at bounding box center [683, 219] width 381 height 42
click at [508, 210] on div at bounding box center [683, 219] width 381 height 42
click at [543, 215] on div at bounding box center [683, 219] width 381 height 42
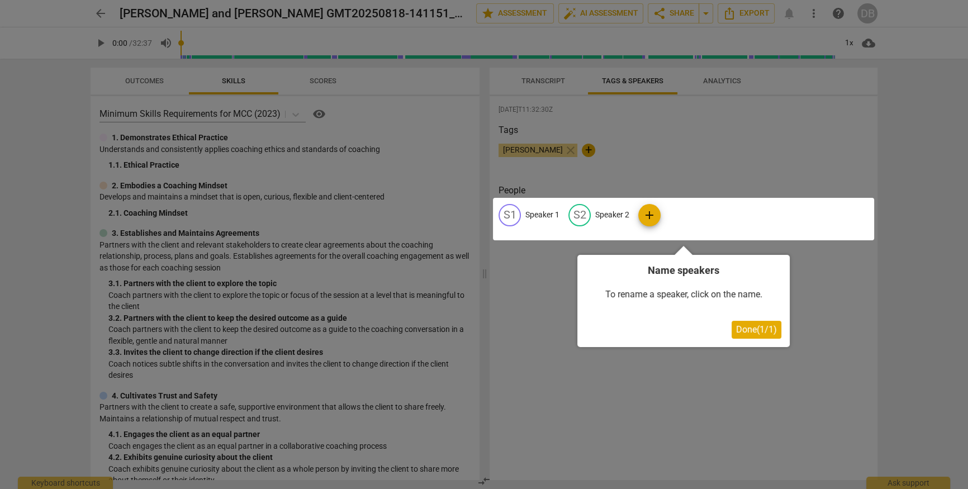
drag, startPoint x: 765, startPoint y: 332, endPoint x: 759, endPoint y: 330, distance: 6.5
click at [766, 333] on span "Done ( 1 / 1 )" at bounding box center [756, 329] width 41 height 11
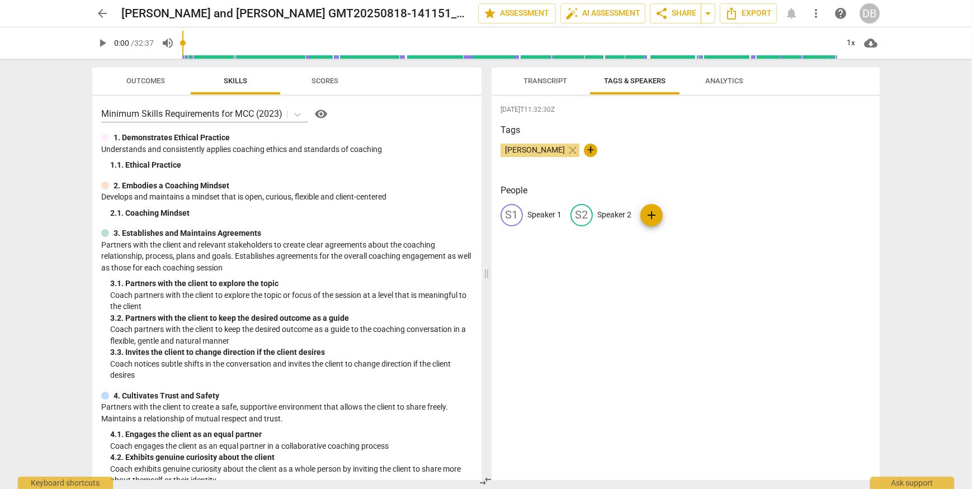
click at [531, 212] on p "Speaker 1" at bounding box center [544, 215] width 34 height 12
type input "Coach"
click at [682, 213] on p "Speaker 2" at bounding box center [687, 215] width 34 height 12
type input "client"
click at [692, 252] on div "2025-08-24T11:32:30Z Tags Dana Bernstein close + People CO Coach edit client de…" at bounding box center [686, 288] width 388 height 384
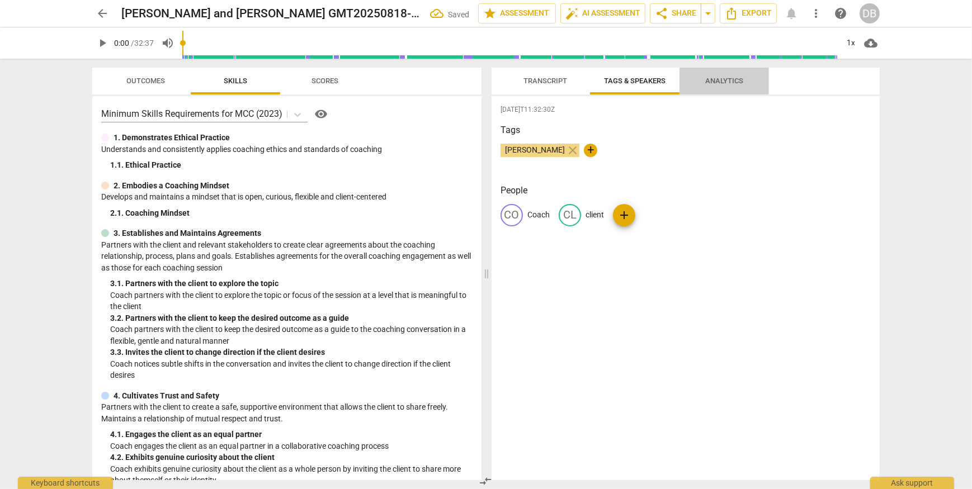
click at [707, 82] on span "Analytics" at bounding box center [724, 81] width 38 height 8
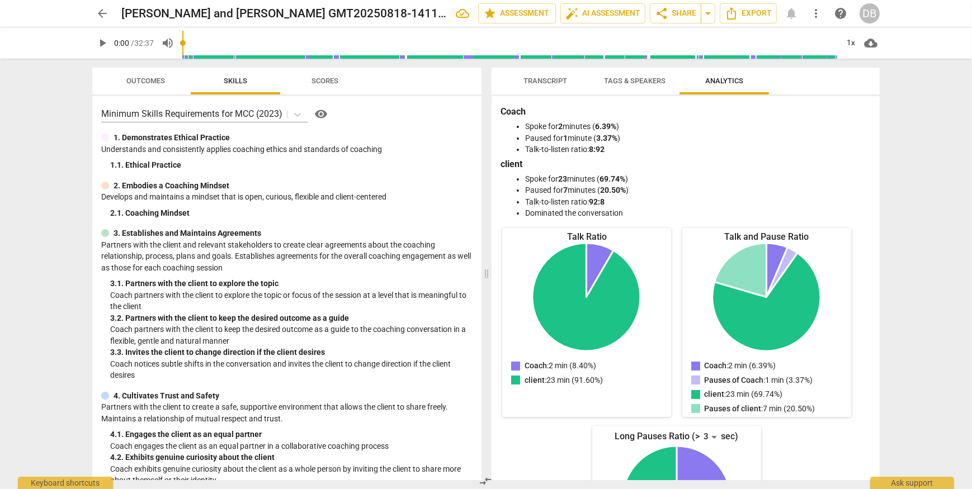
click at [560, 77] on span "Transcript" at bounding box center [545, 81] width 44 height 8
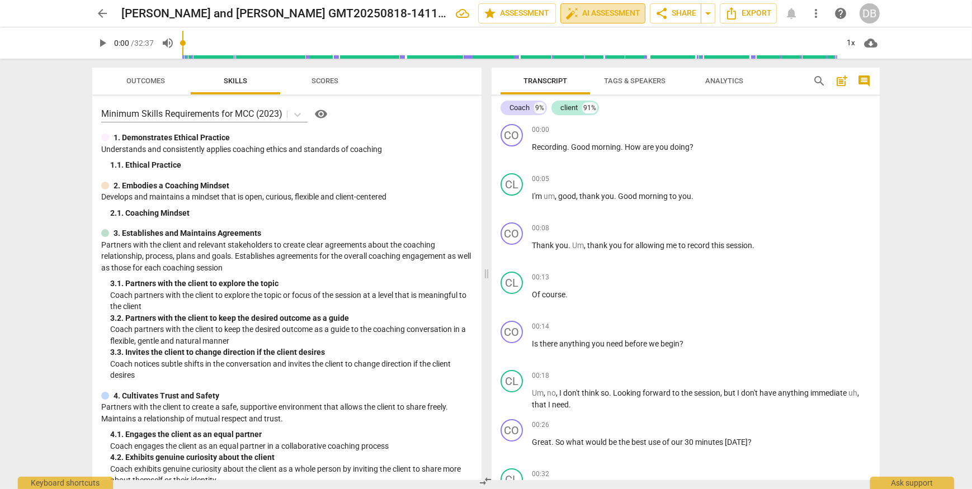
click at [606, 6] on button "auto_fix_high AI Assessment" at bounding box center [602, 13] width 85 height 20
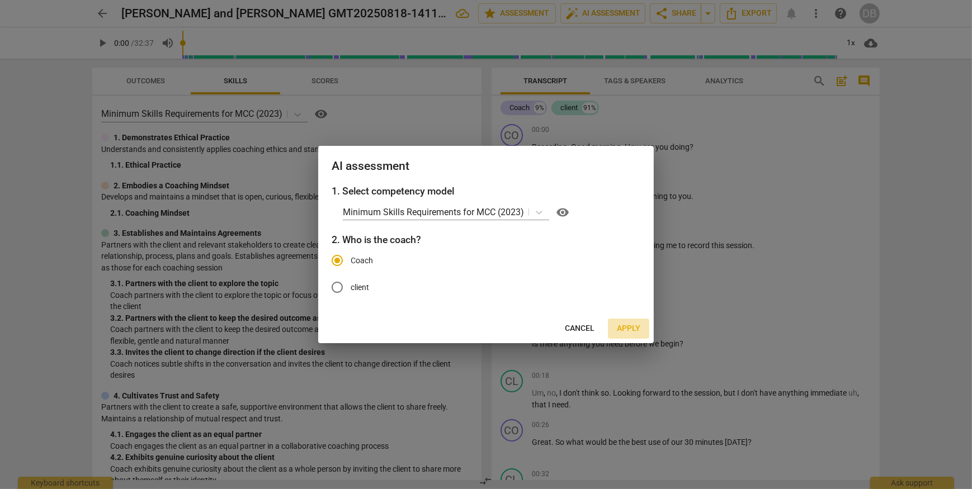
click at [632, 331] on span "Apply" at bounding box center [628, 328] width 23 height 11
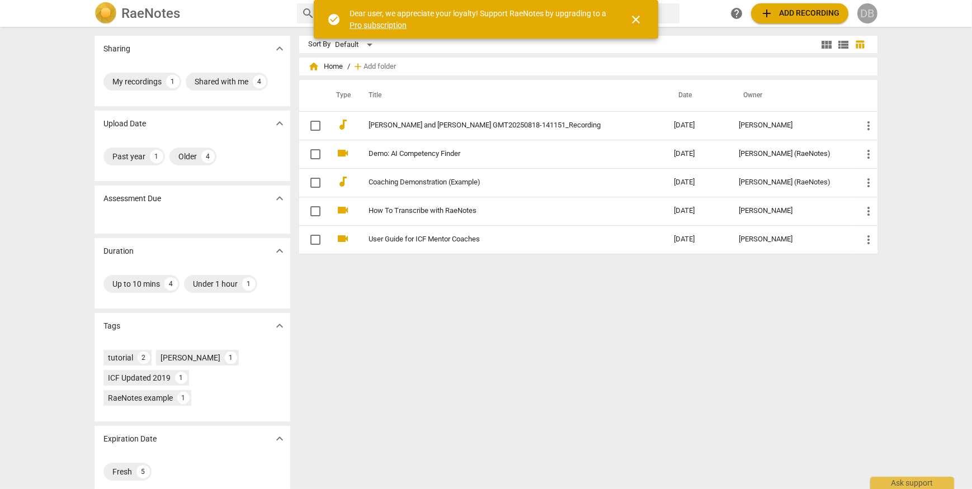
click at [862, 15] on div "DB" at bounding box center [867, 13] width 20 height 20
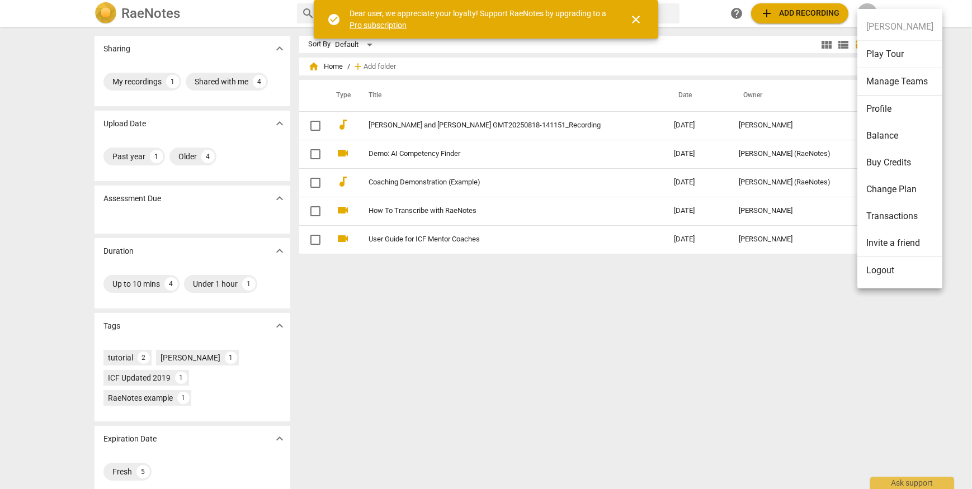
click at [569, 307] on div at bounding box center [486, 244] width 972 height 489
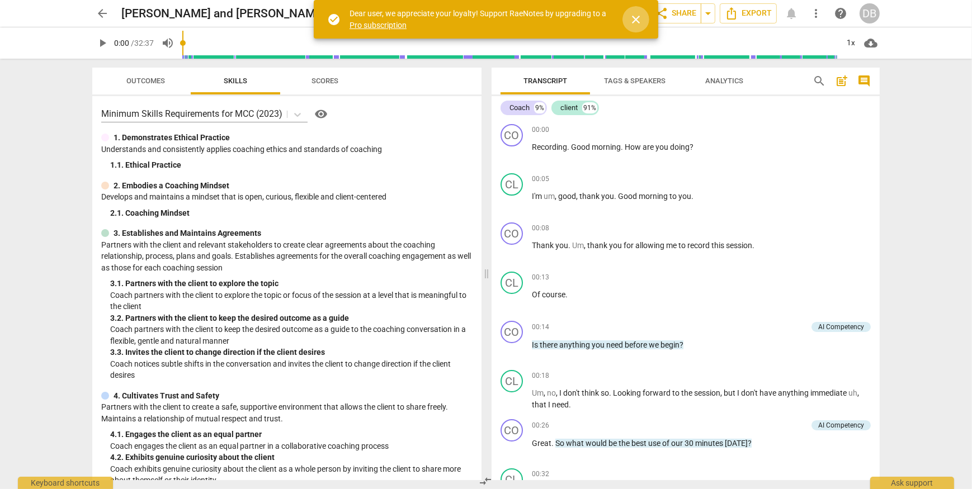
click at [631, 20] on span "close" at bounding box center [635, 19] width 13 height 13
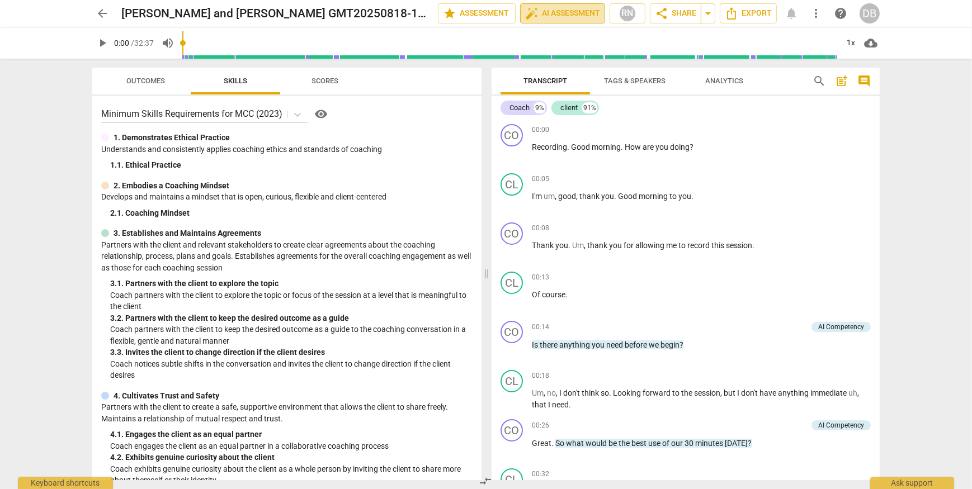
click at [561, 11] on span "auto_fix_high AI Assessment" at bounding box center [562, 13] width 75 height 13
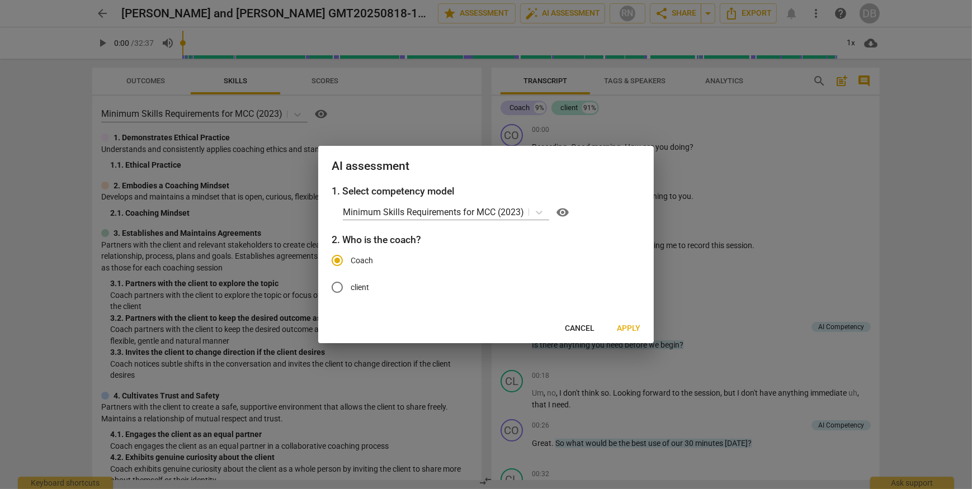
click at [628, 325] on span "Apply" at bounding box center [628, 328] width 23 height 11
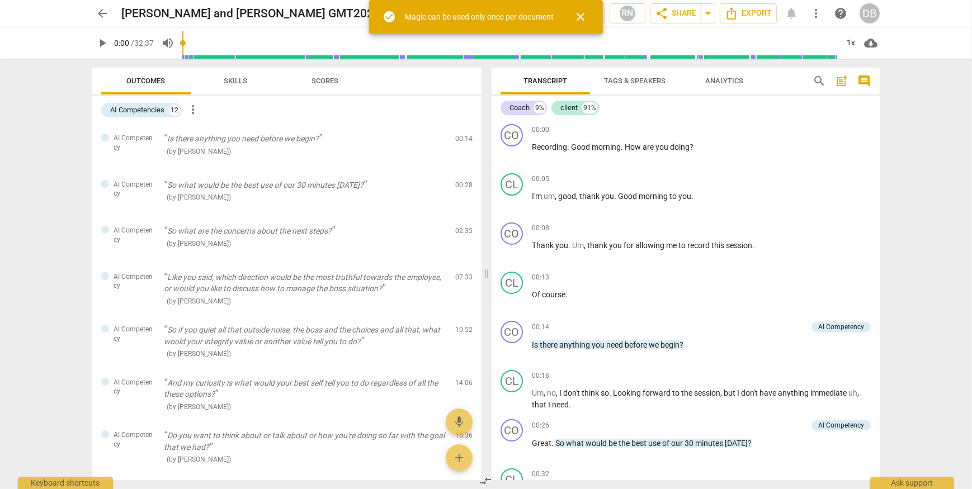
click at [589, 13] on span "close" at bounding box center [580, 16] width 27 height 13
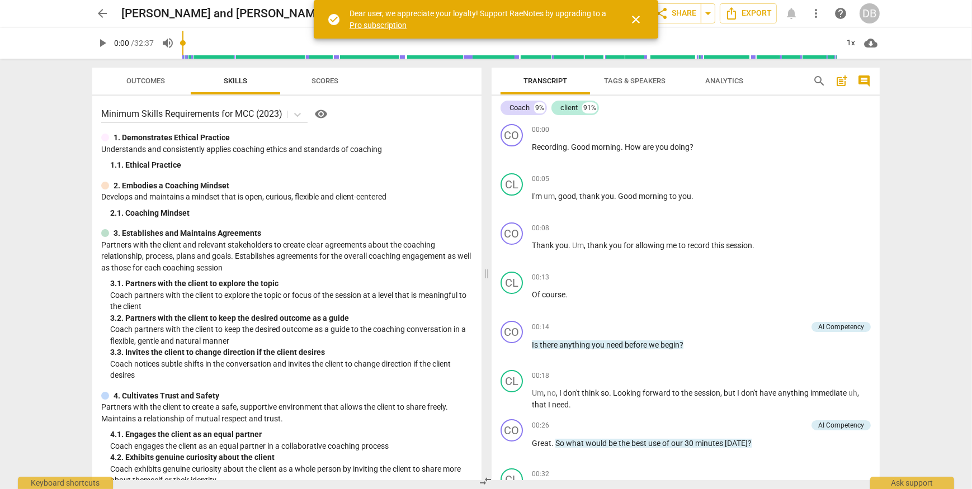
click at [639, 18] on span "close" at bounding box center [635, 19] width 13 height 13
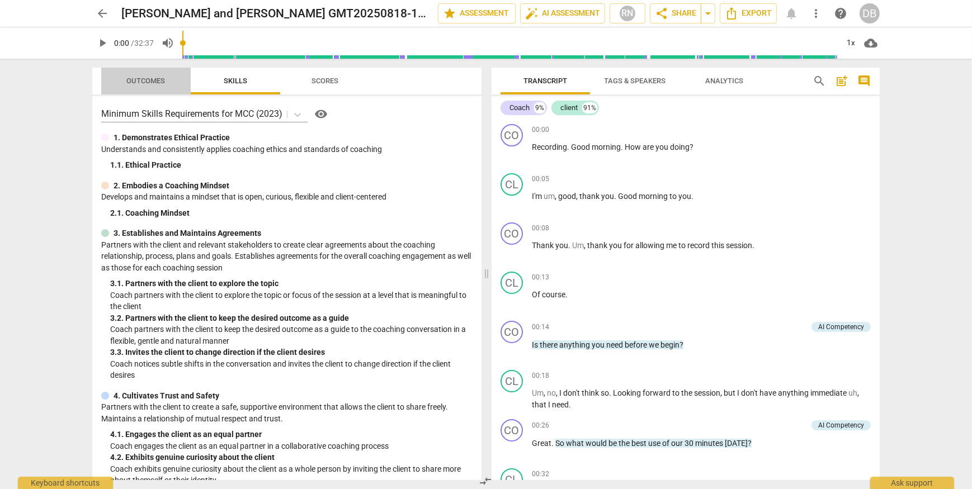
click at [140, 83] on span "Outcomes" at bounding box center [146, 81] width 39 height 8
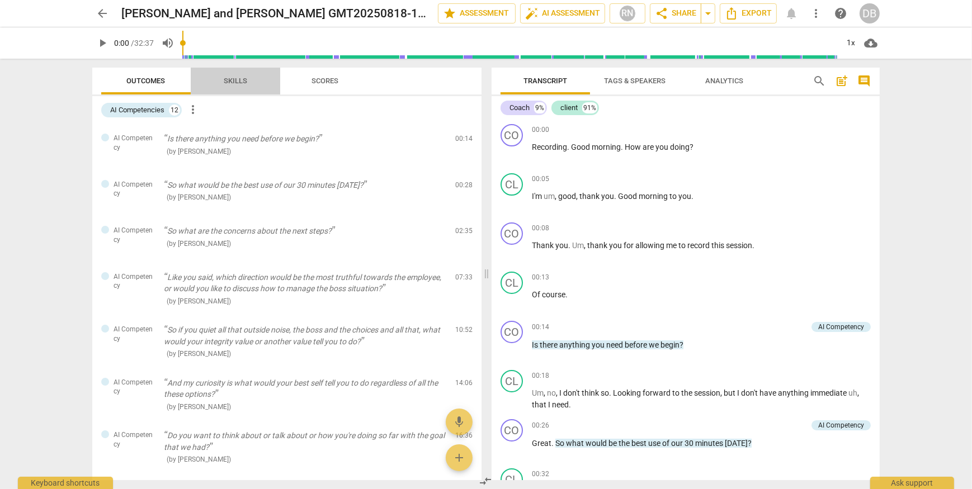
click at [229, 81] on span "Skills" at bounding box center [235, 81] width 23 height 8
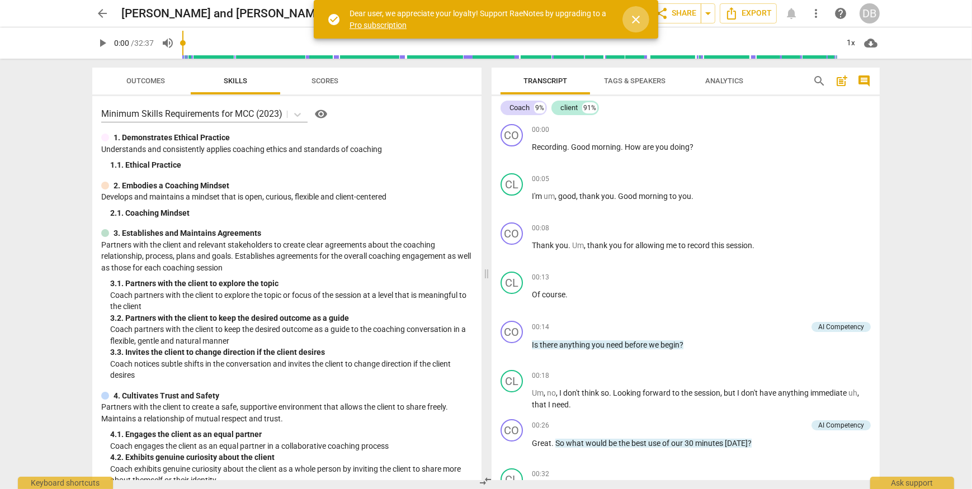
click at [632, 19] on span "close" at bounding box center [635, 19] width 13 height 13
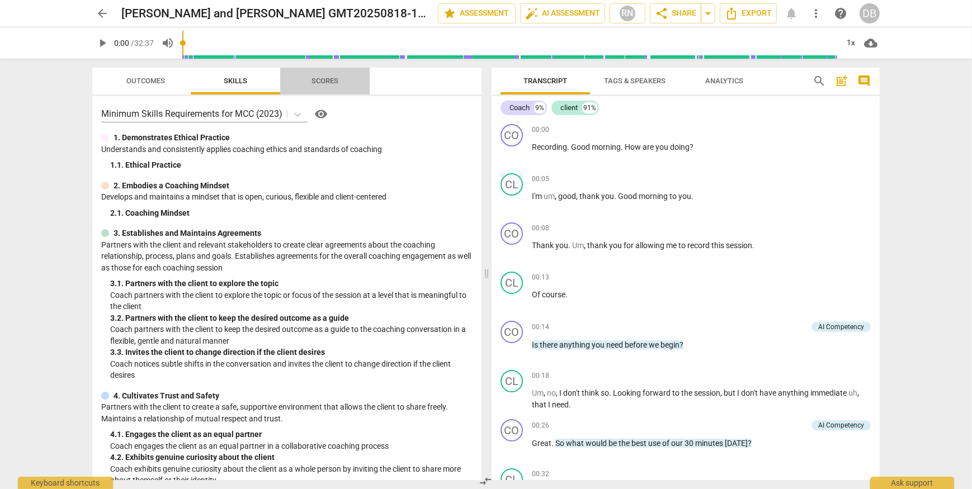
click at [330, 84] on span "Scores" at bounding box center [324, 81] width 27 height 8
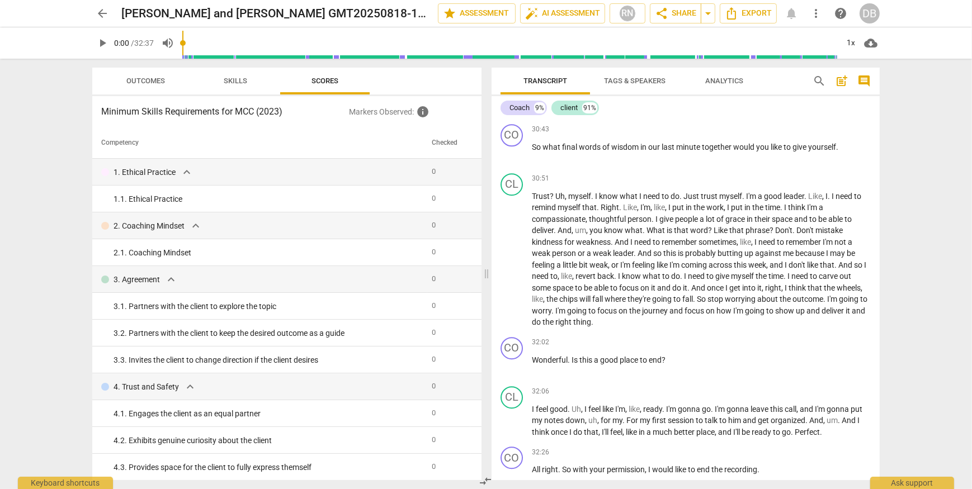
scroll to position [4247, 0]
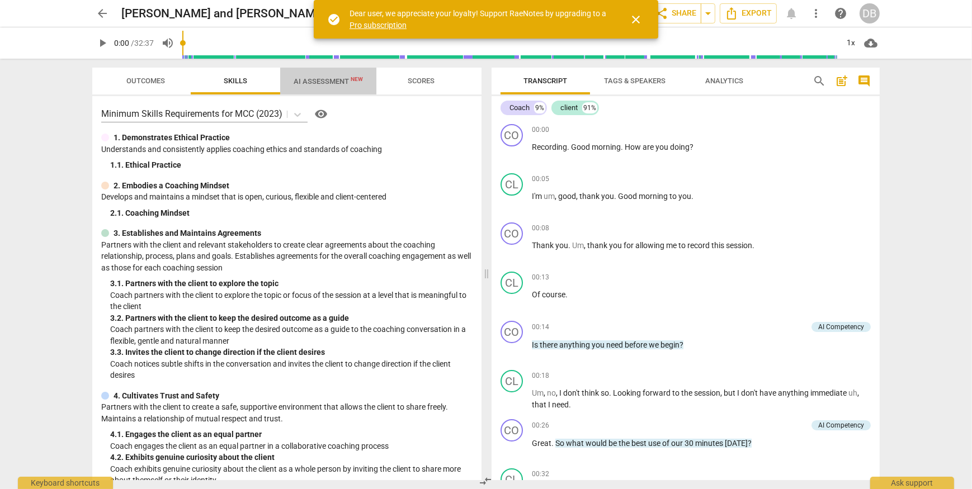
click at [319, 75] on span "AI Assessment New" at bounding box center [328, 81] width 96 height 17
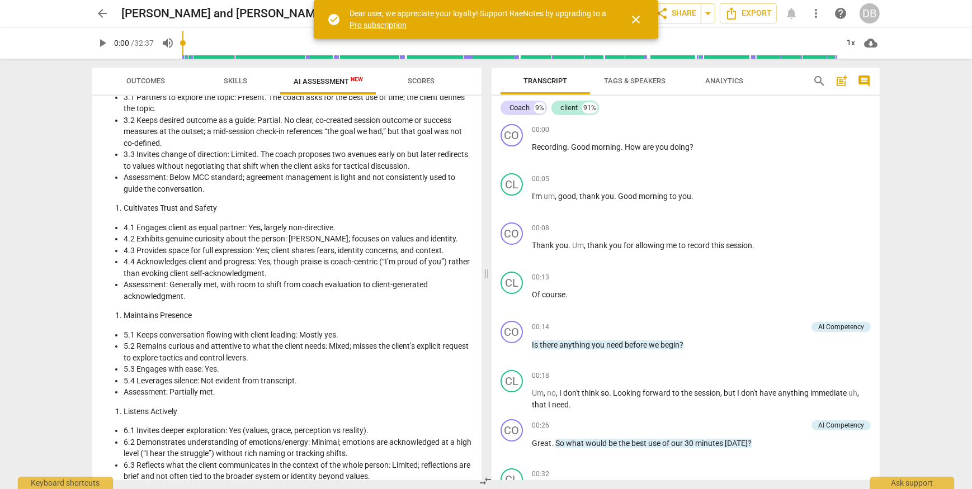
scroll to position [1090, 0]
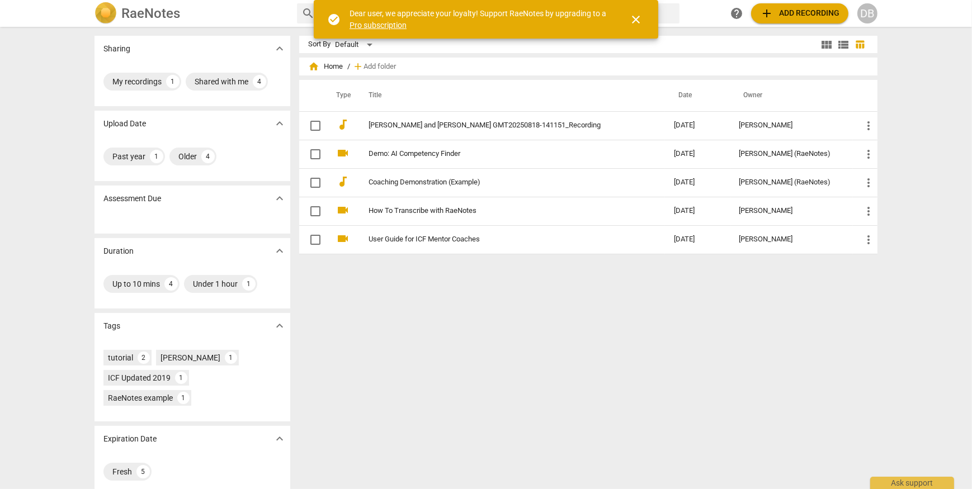
click at [860, 12] on div "DB" at bounding box center [867, 13] width 20 height 20
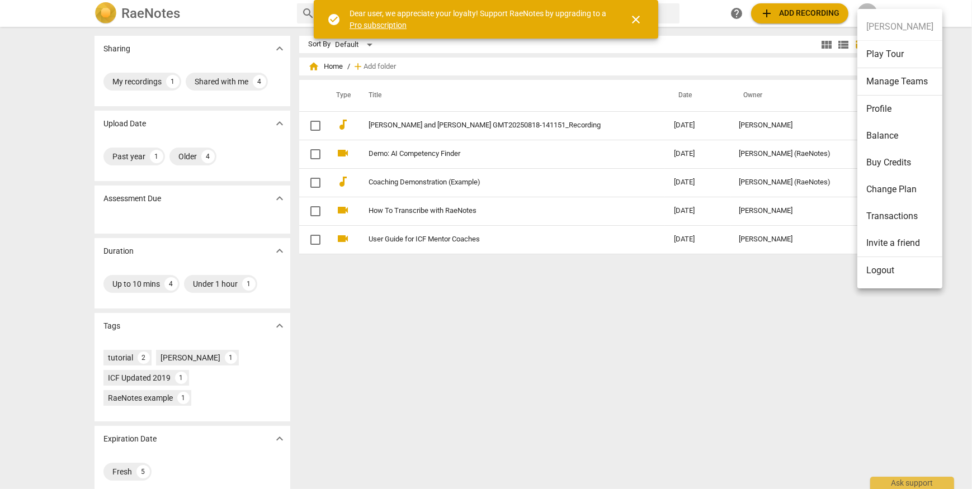
click at [879, 272] on li "Logout" at bounding box center [899, 270] width 85 height 27
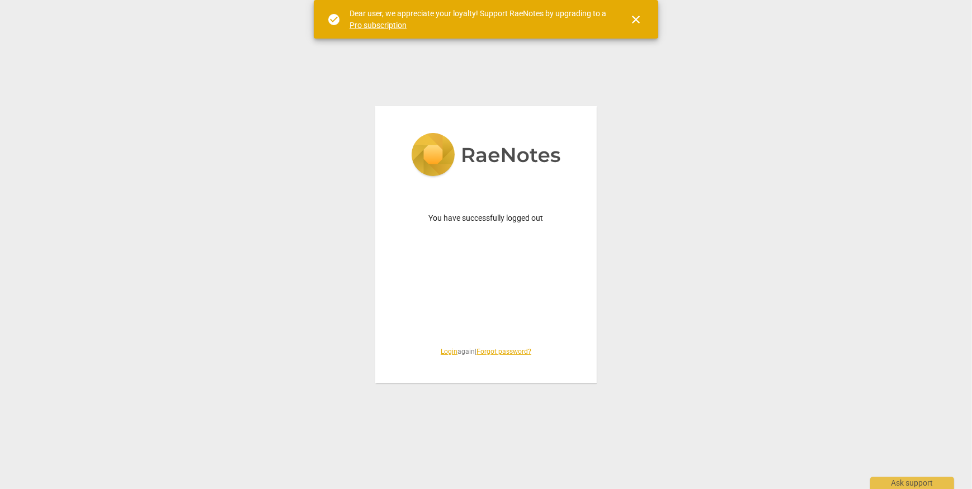
click at [442, 355] on link "Login" at bounding box center [449, 352] width 17 height 8
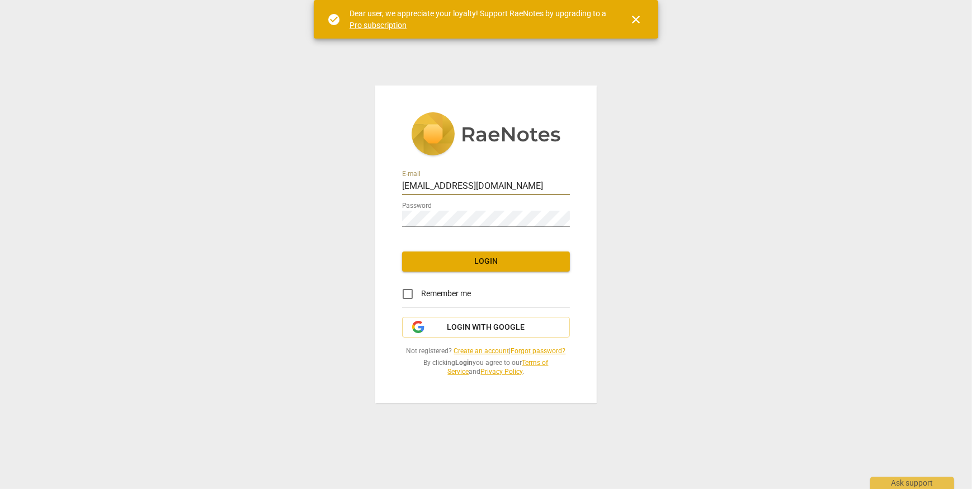
click at [526, 187] on input "[EMAIL_ADDRESS][DOMAIN_NAME]" at bounding box center [486, 187] width 168 height 16
type input "[EMAIL_ADDRESS][DOMAIN_NAME]"
click at [450, 264] on span "Login" at bounding box center [486, 261] width 150 height 11
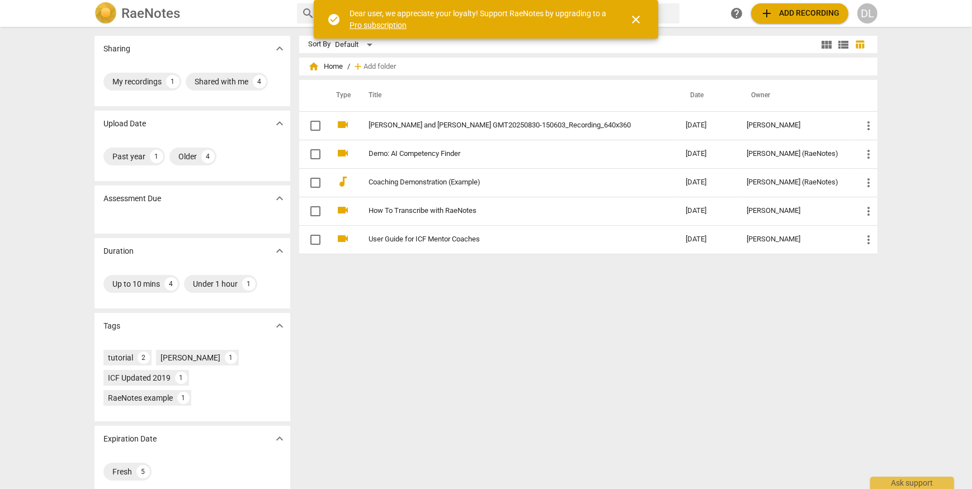
click at [871, 11] on div "DL" at bounding box center [867, 13] width 20 height 20
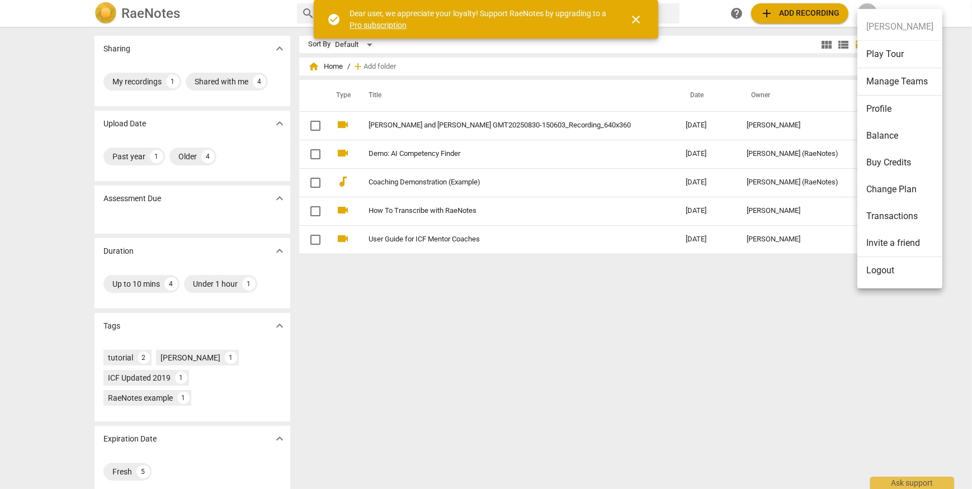
click at [882, 272] on li "Logout" at bounding box center [899, 270] width 85 height 27
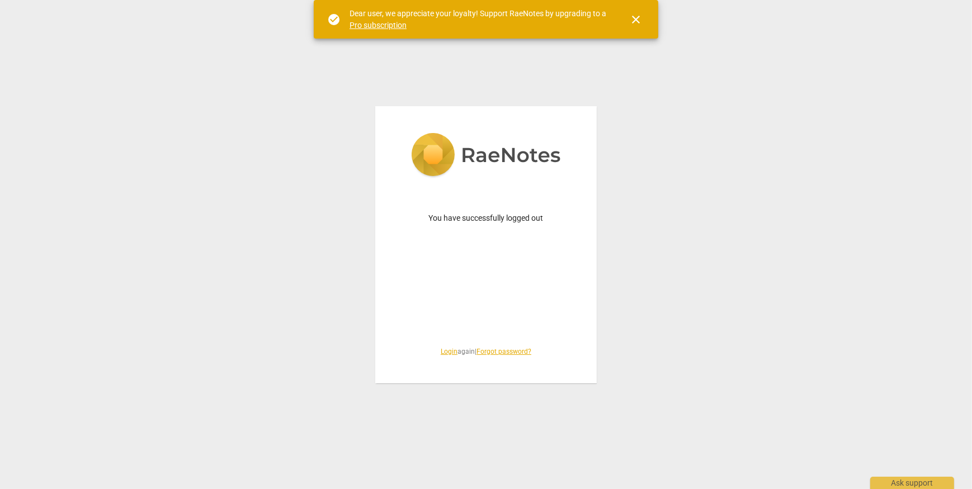
click at [442, 354] on link "Login" at bounding box center [449, 352] width 17 height 8
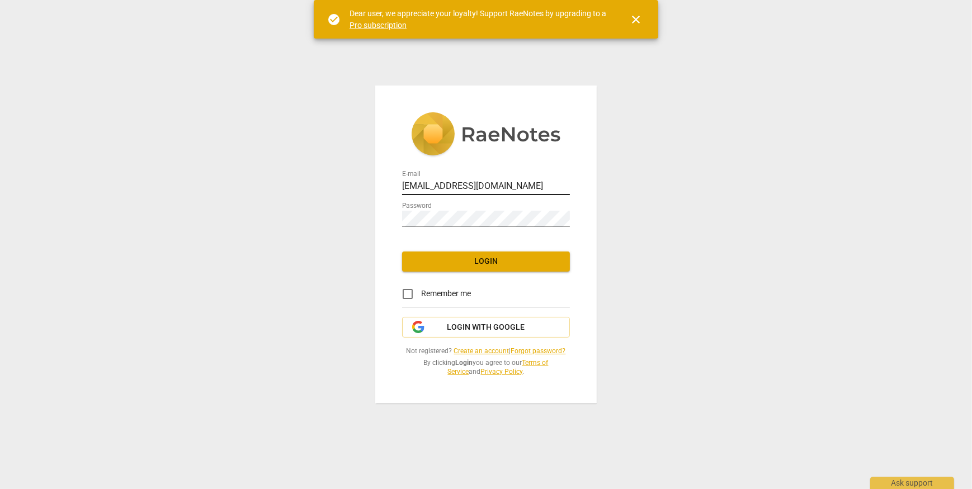
drag, startPoint x: 484, startPoint y: 266, endPoint x: 568, endPoint y: 178, distance: 121.0
click at [596, 197] on div "E-mail mywhothoughts@gmail.com Password Login Remember me Login with Google Not…" at bounding box center [485, 245] width 221 height 318
click at [558, 187] on input "[EMAIL_ADDRESS][DOMAIN_NAME]" at bounding box center [486, 187] width 168 height 16
drag, startPoint x: 521, startPoint y: 186, endPoint x: 369, endPoint y: 193, distance: 152.3
click at [369, 193] on div "E-mail mywhothoughts@gmail.com Password Login Remember me Login with Google Not…" at bounding box center [486, 244] width 972 height 489
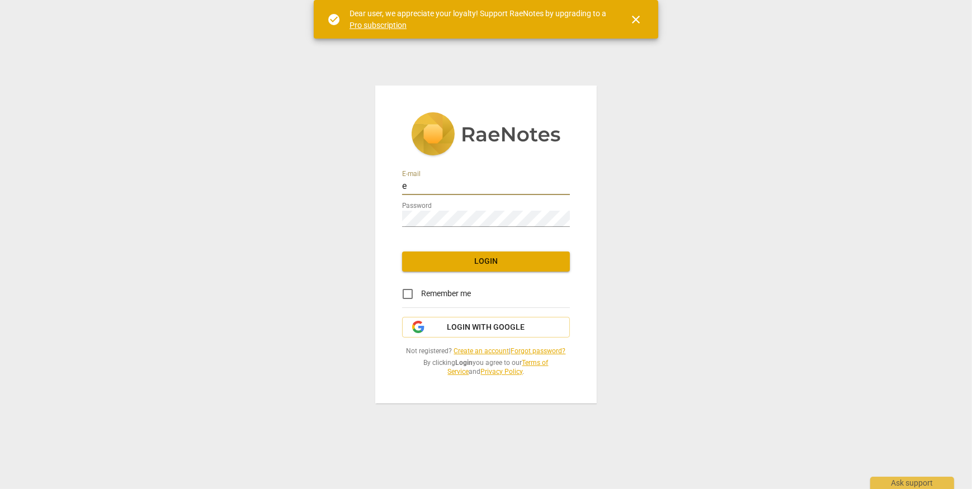
type input "ellahornsteinn@gmail.com"
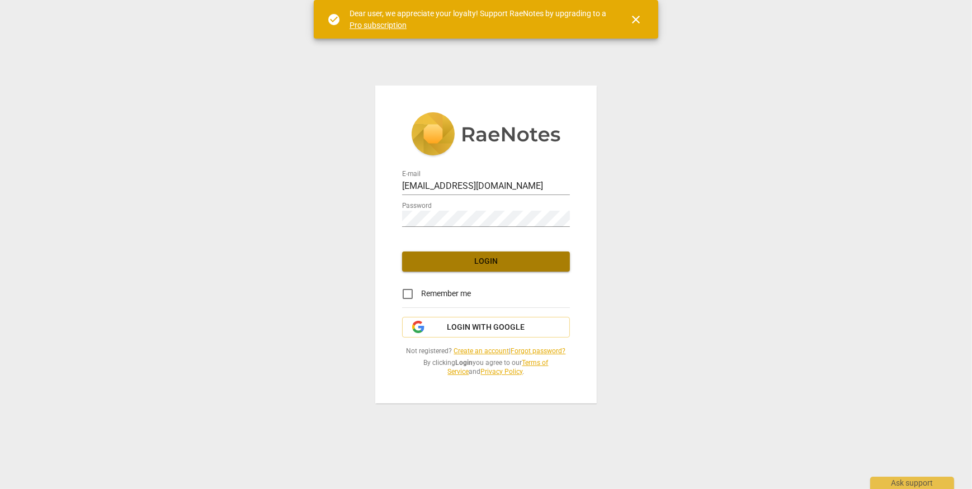
click at [469, 271] on button "Login" at bounding box center [486, 262] width 168 height 20
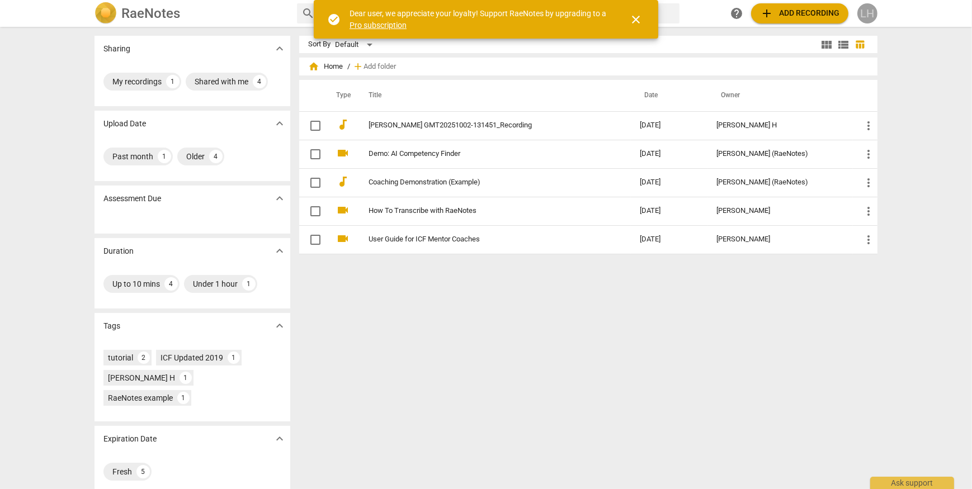
click at [874, 15] on div "LH" at bounding box center [867, 13] width 20 height 20
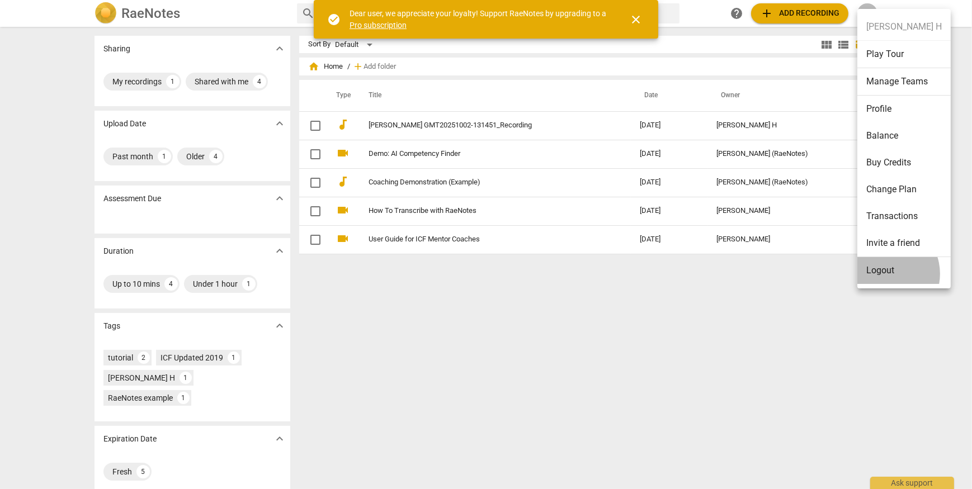
click at [883, 273] on li "Logout" at bounding box center [903, 270] width 93 height 27
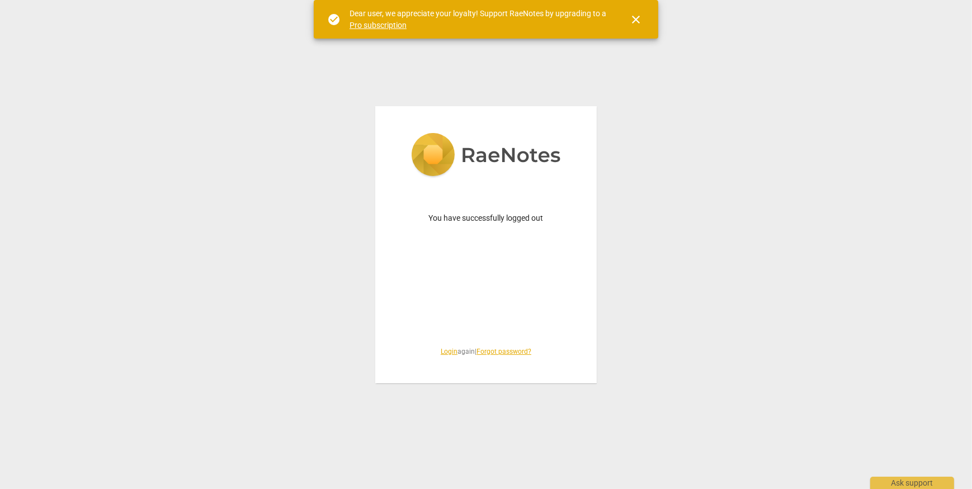
click at [446, 354] on link "Login" at bounding box center [449, 352] width 17 height 8
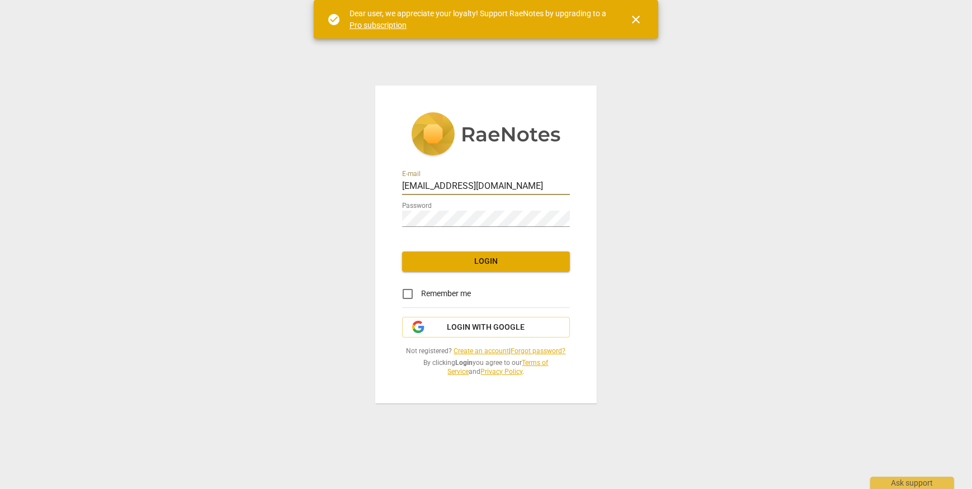
drag, startPoint x: 524, startPoint y: 187, endPoint x: 390, endPoint y: 186, distance: 134.2
click at [390, 186] on div "E-mail mywhothoughts@gmail.com Password Login Remember me Login with Google Not…" at bounding box center [485, 245] width 221 height 318
type input "lbhornstein@gmail.com"
click at [482, 266] on span "Login" at bounding box center [486, 261] width 150 height 11
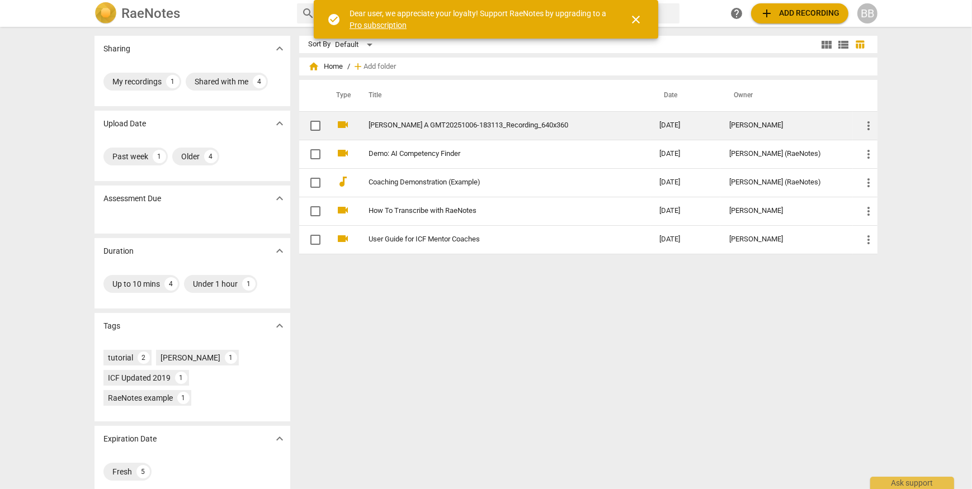
click at [429, 122] on link "[PERSON_NAME] A GMT20251006-183113_Recording_640x360" at bounding box center [493, 125] width 251 height 8
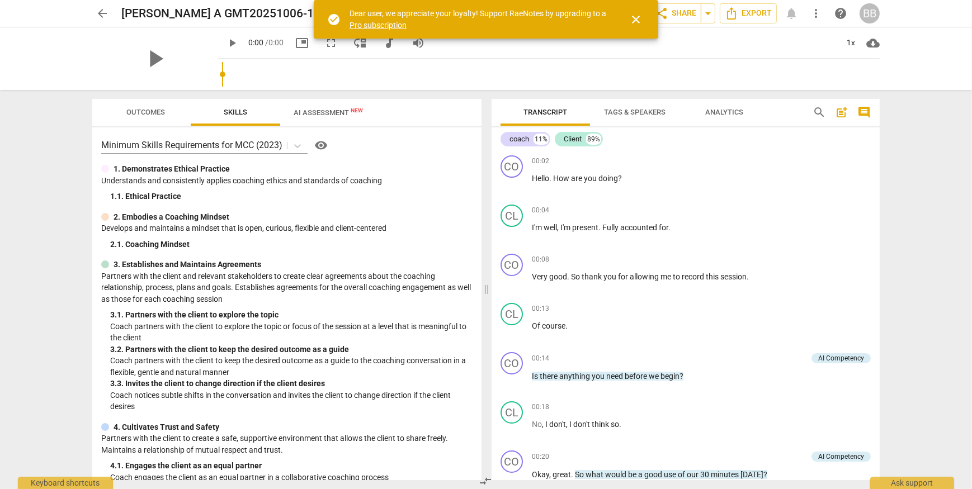
click at [335, 50] on div "play_arrow 0:00 / 0:00 picture_in_picture fullscreen move_down audiotrack volum…" at bounding box center [325, 43] width 215 height 20
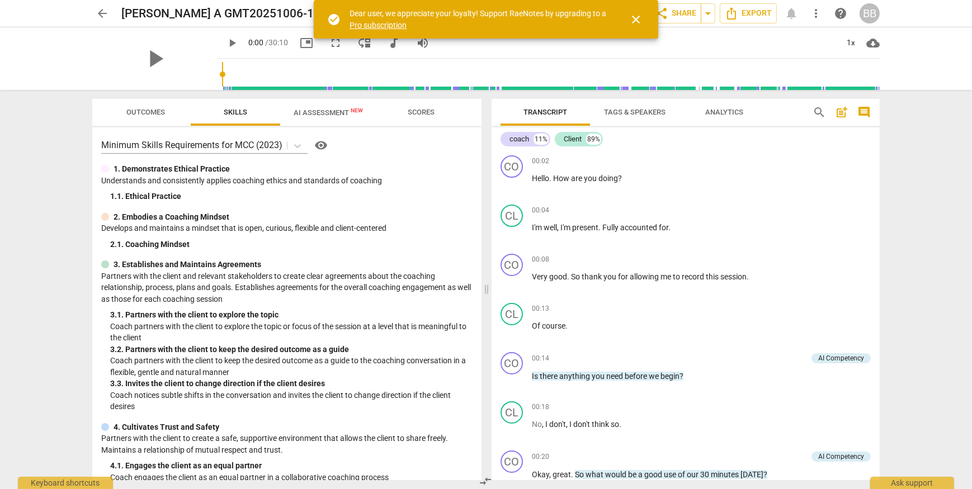
click at [318, 114] on span "AI Assessment New" at bounding box center [328, 112] width 69 height 8
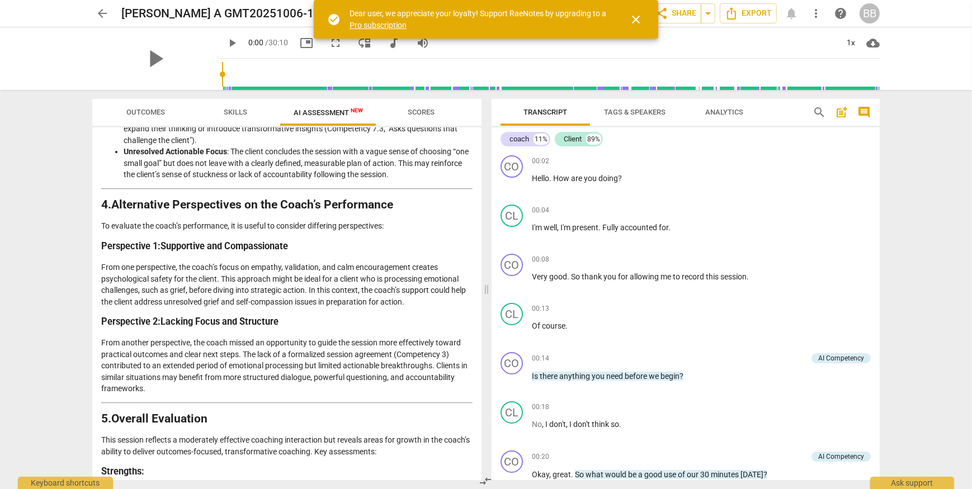
scroll to position [1287, 0]
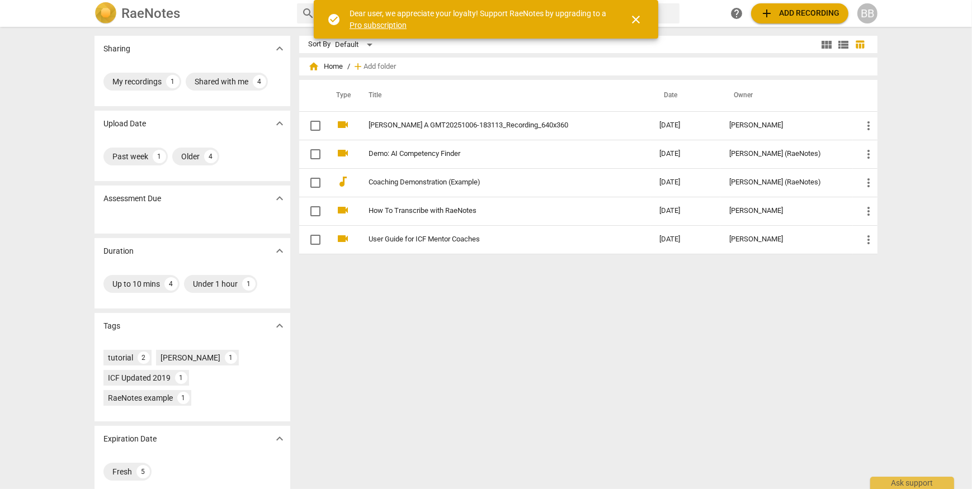
click at [872, 15] on div "BB" at bounding box center [867, 13] width 20 height 20
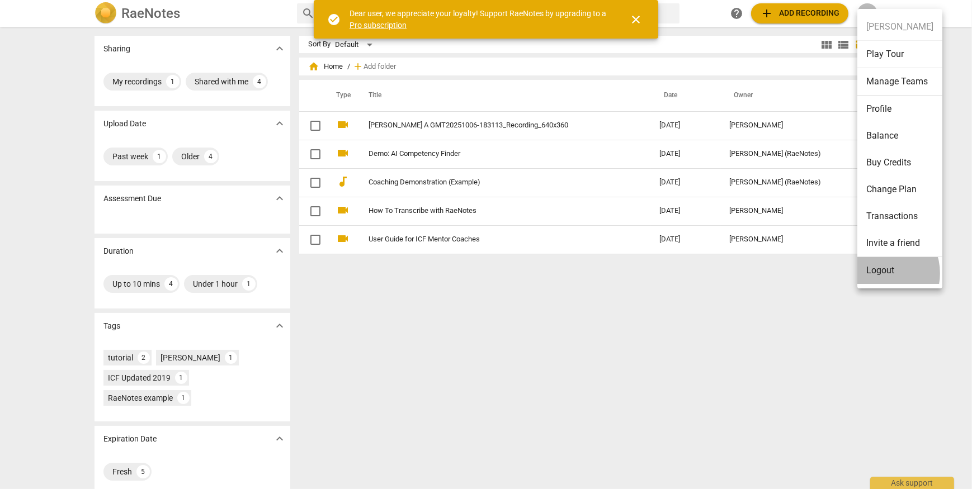
click at [877, 273] on li "Logout" at bounding box center [899, 270] width 85 height 27
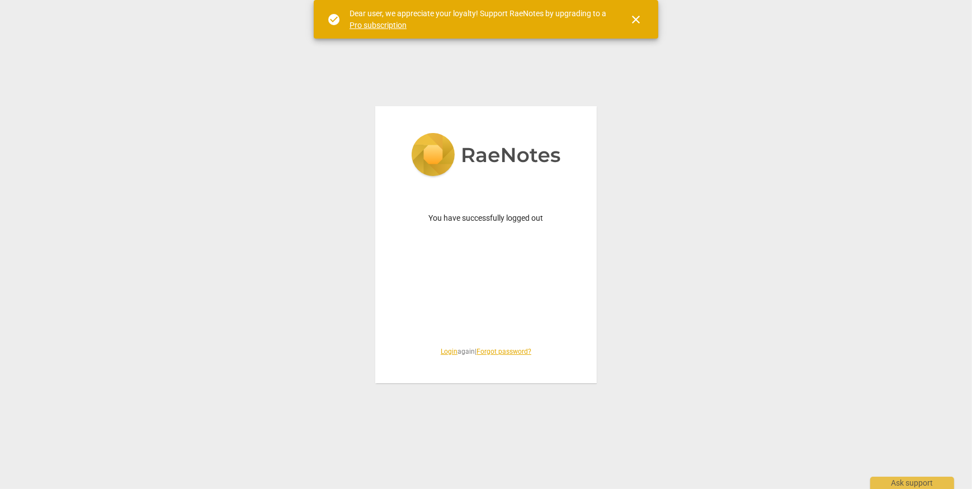
click at [441, 353] on link "Login" at bounding box center [449, 352] width 17 height 8
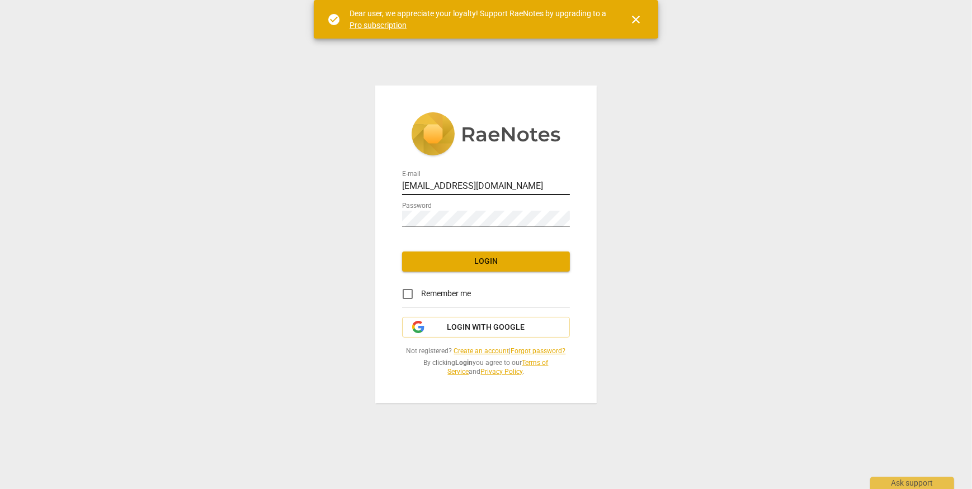
click at [527, 185] on input "[EMAIL_ADDRESS][DOMAIN_NAME]" at bounding box center [486, 187] width 168 height 16
type input "[EMAIL_ADDRESS][DOMAIN_NAME]"
click at [448, 266] on span "Login" at bounding box center [486, 261] width 150 height 11
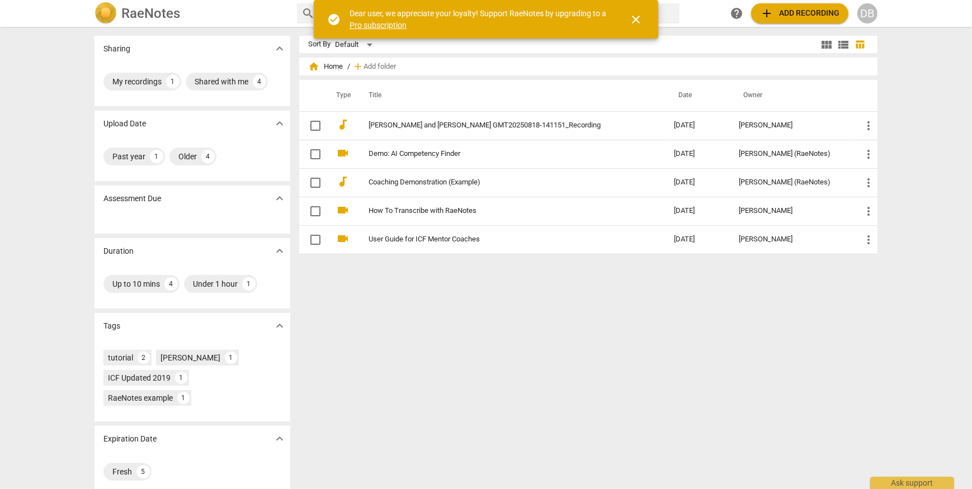
drag, startPoint x: 198, startPoint y: 7, endPoint x: 876, endPoint y: 16, distance: 677.8
click at [876, 16] on div "DB" at bounding box center [867, 13] width 20 height 20
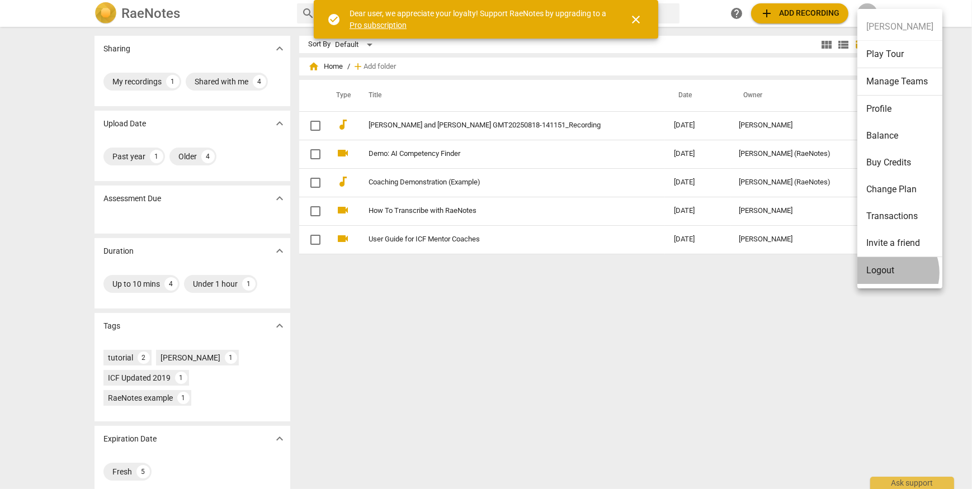
click at [885, 272] on li "Logout" at bounding box center [899, 270] width 85 height 27
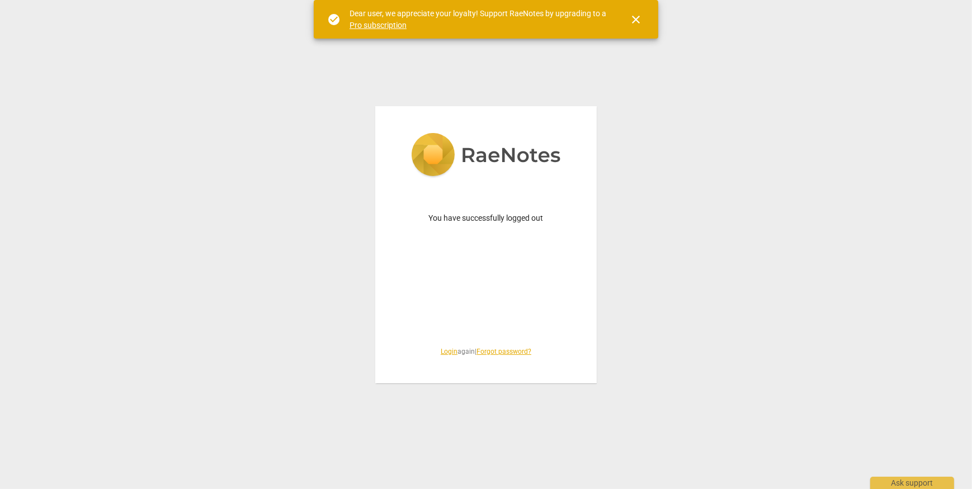
click at [443, 352] on link "Login" at bounding box center [449, 352] width 17 height 8
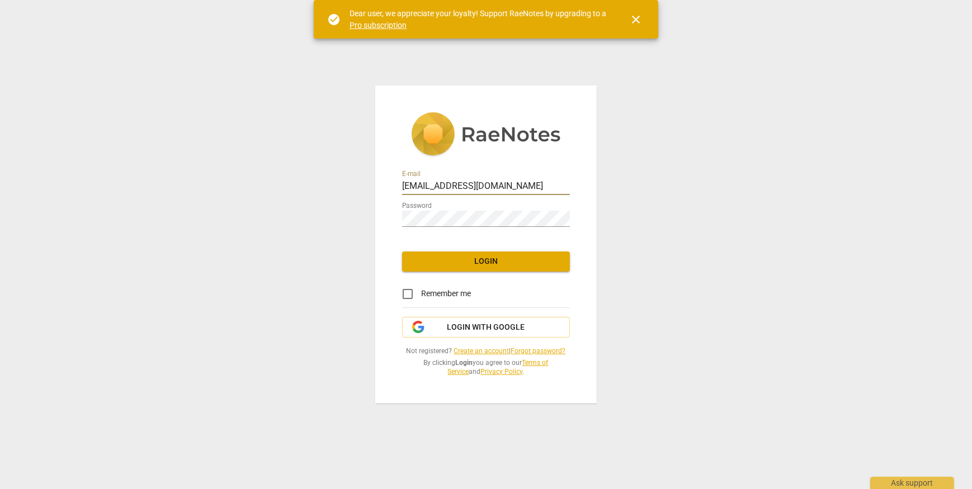
click at [542, 185] on input "[EMAIL_ADDRESS][DOMAIN_NAME]" at bounding box center [486, 187] width 168 height 16
click at [446, 267] on button "Login" at bounding box center [486, 262] width 168 height 20
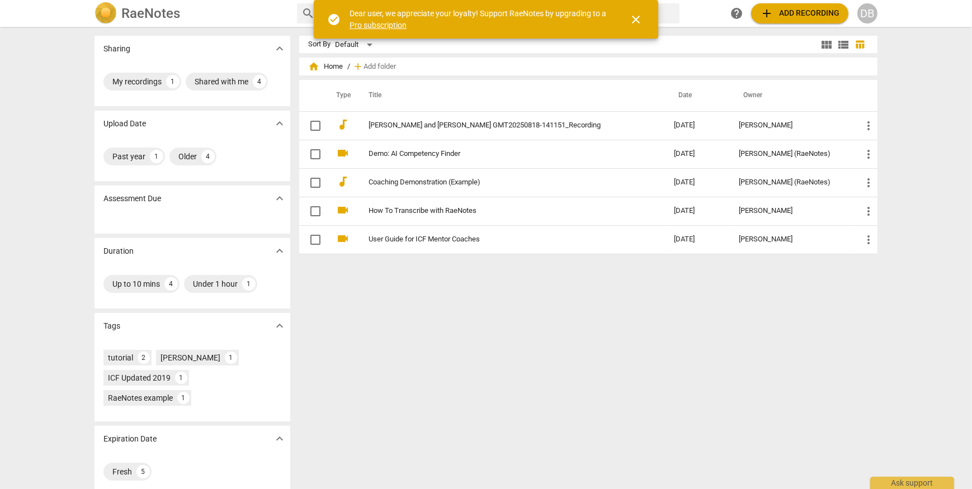
click at [869, 11] on div "DB" at bounding box center [867, 13] width 20 height 20
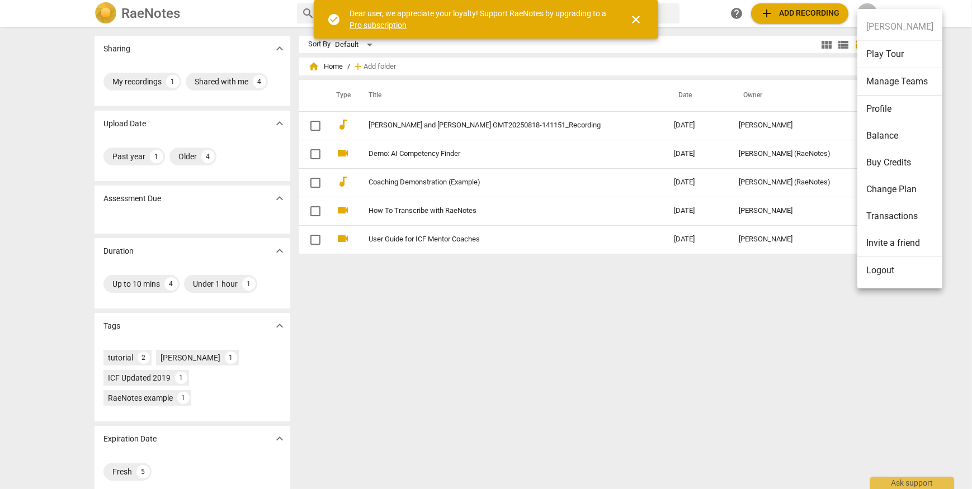
click at [881, 272] on li "Logout" at bounding box center [899, 270] width 85 height 27
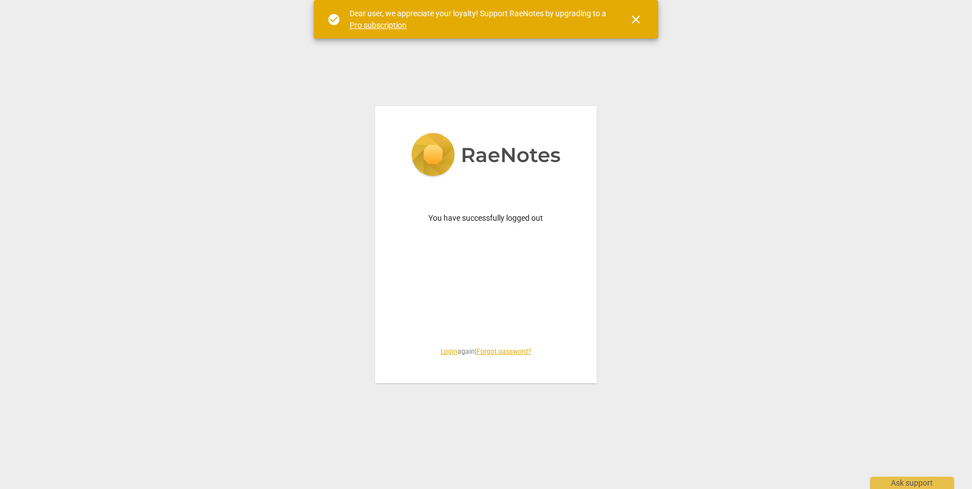
click at [442, 358] on div "You have successfully logged out Login again | Forgot password?" at bounding box center [485, 244] width 221 height 277
click at [442, 354] on link "Login" at bounding box center [449, 352] width 17 height 8
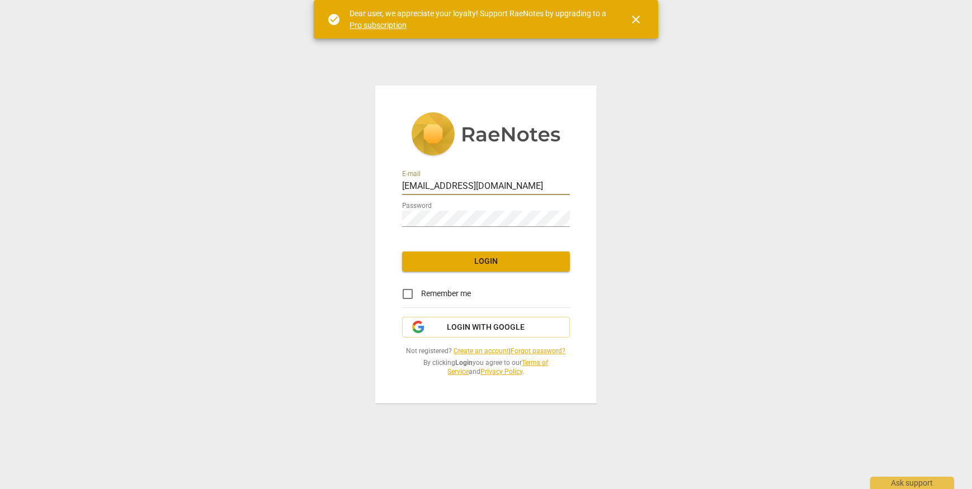
drag, startPoint x: 540, startPoint y: 186, endPoint x: 532, endPoint y: 190, distance: 8.3
click at [532, 190] on input "[EMAIL_ADDRESS][DOMAIN_NAME]" at bounding box center [486, 187] width 168 height 16
type input "[EMAIL_ADDRESS][DOMAIN_NAME]"
click at [446, 257] on span "Login" at bounding box center [486, 261] width 150 height 11
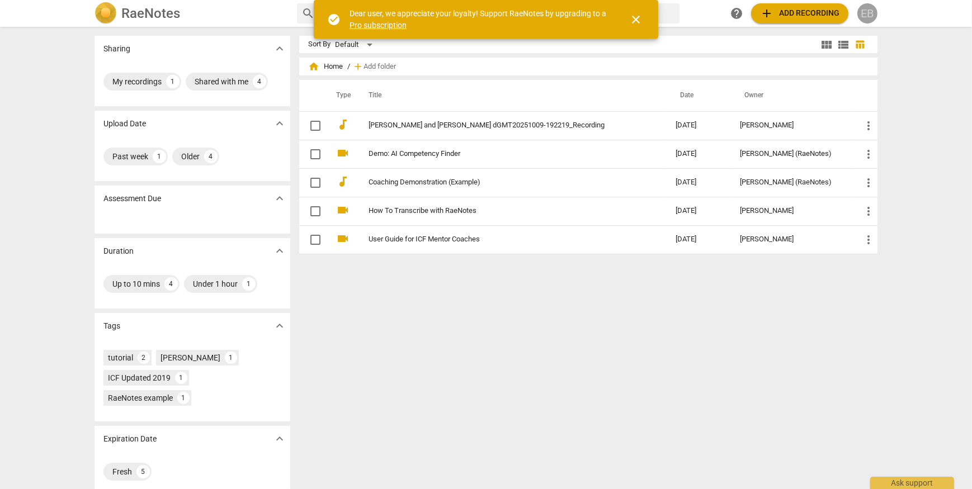
click at [869, 15] on div "EB" at bounding box center [867, 13] width 20 height 20
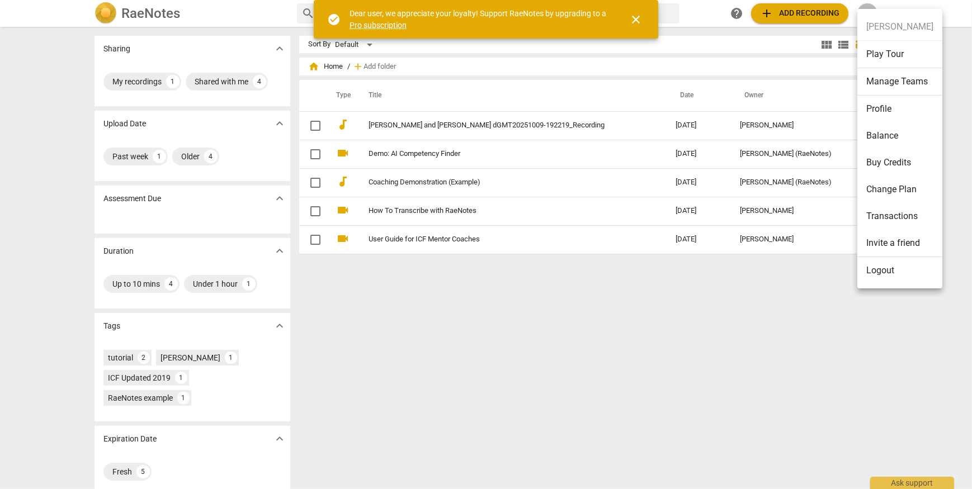
click at [872, 271] on li "Logout" at bounding box center [899, 270] width 85 height 27
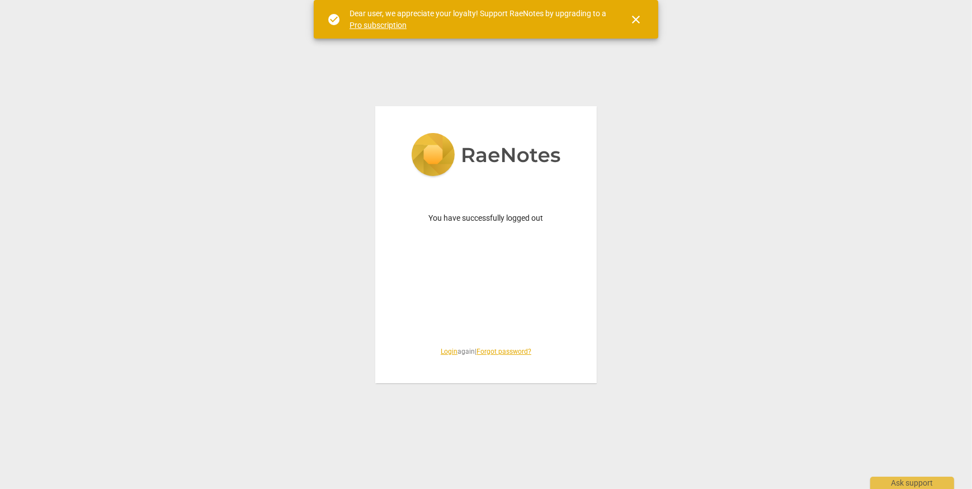
click at [442, 351] on link "Login" at bounding box center [449, 352] width 17 height 8
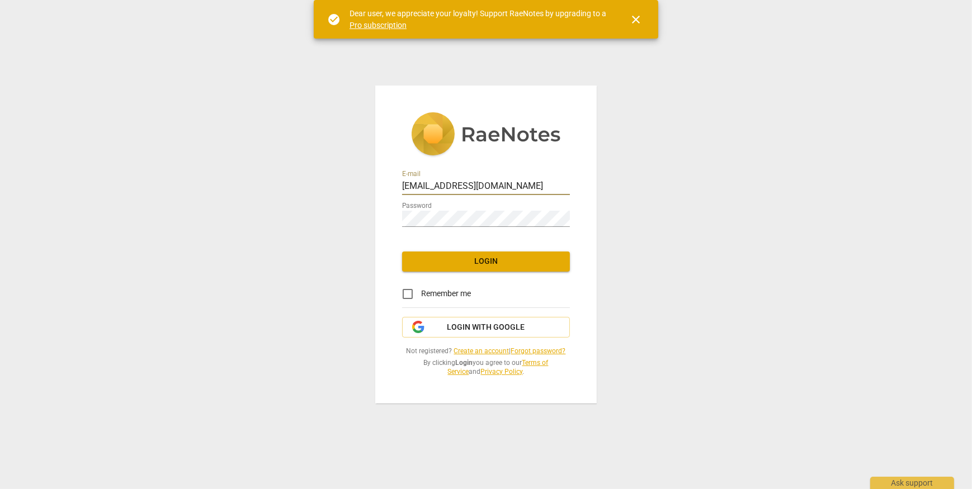
click at [528, 185] on input "[EMAIL_ADDRESS][DOMAIN_NAME]" at bounding box center [486, 187] width 168 height 16
type input "[EMAIL_ADDRESS][DOMAIN_NAME]"
click at [466, 267] on button "Login" at bounding box center [486, 262] width 168 height 20
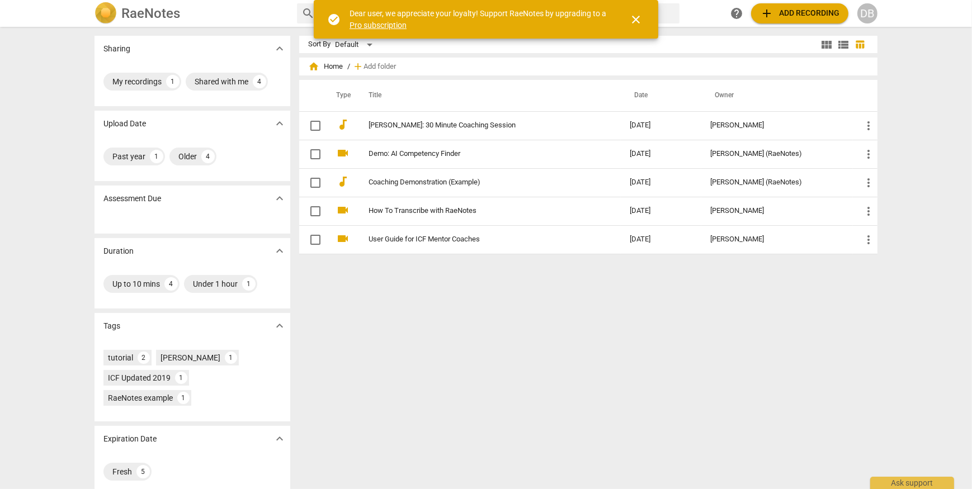
click at [868, 18] on div "DB" at bounding box center [867, 13] width 20 height 20
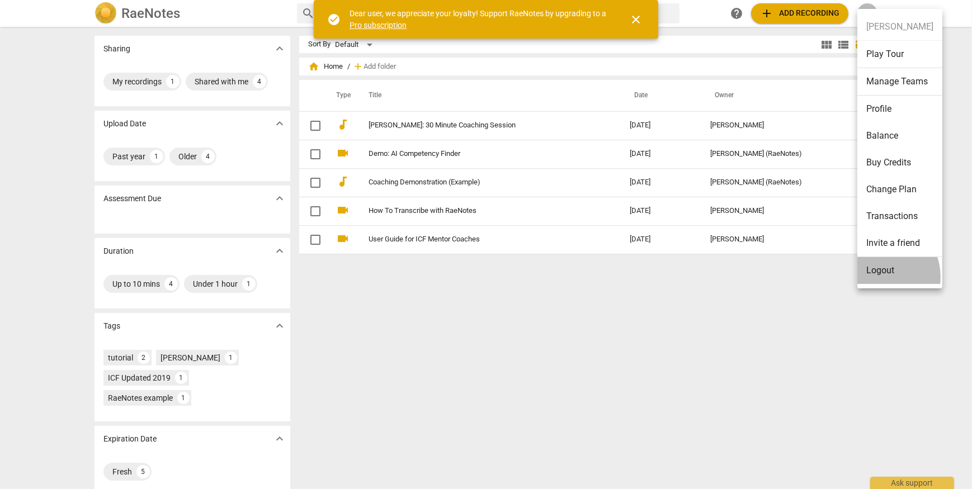
click at [876, 277] on li "Logout" at bounding box center [899, 270] width 85 height 27
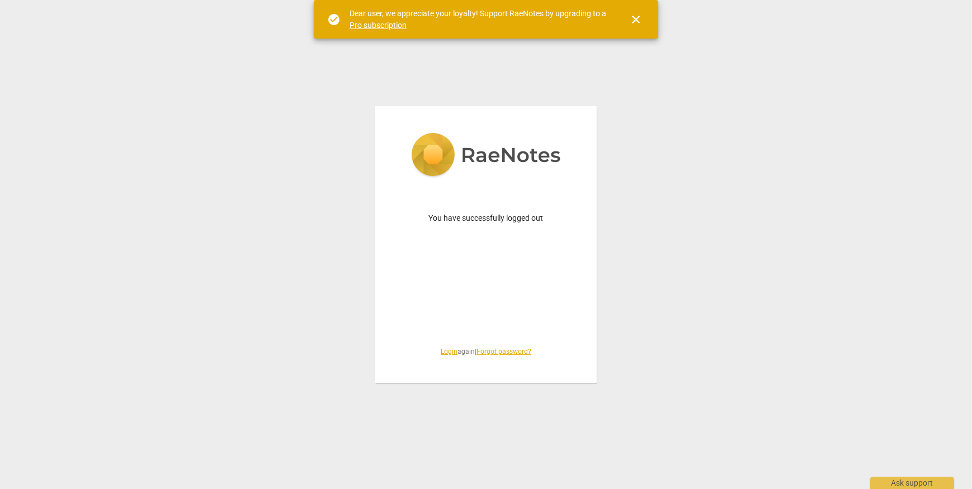
click at [442, 353] on link "Login" at bounding box center [449, 352] width 17 height 8
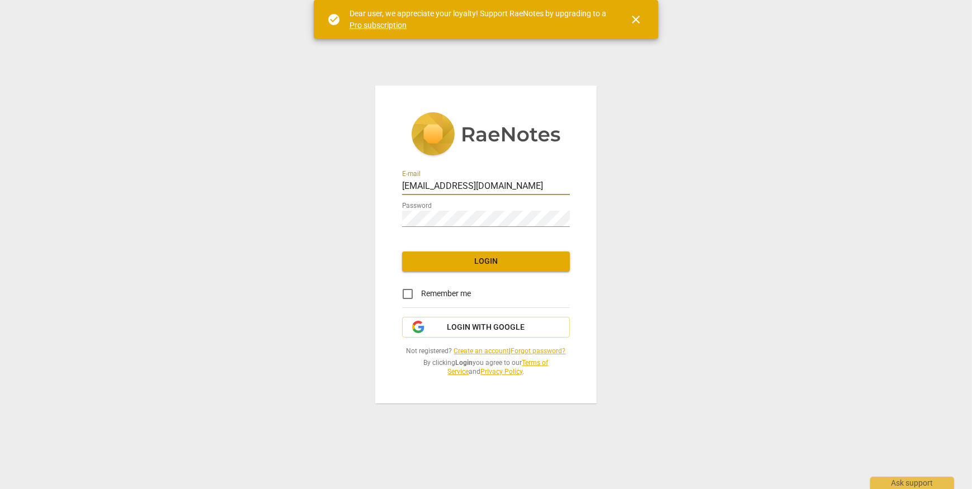
drag, startPoint x: 521, startPoint y: 183, endPoint x: 330, endPoint y: 172, distance: 191.0
click at [330, 172] on div "E-mail [EMAIL_ADDRESS][DOMAIN_NAME] Password Login Remember me Login with Googl…" at bounding box center [486, 244] width 972 height 489
type input "[EMAIL_ADDRESS][DOMAIN_NAME]"
click at [491, 263] on span "Login" at bounding box center [486, 261] width 150 height 11
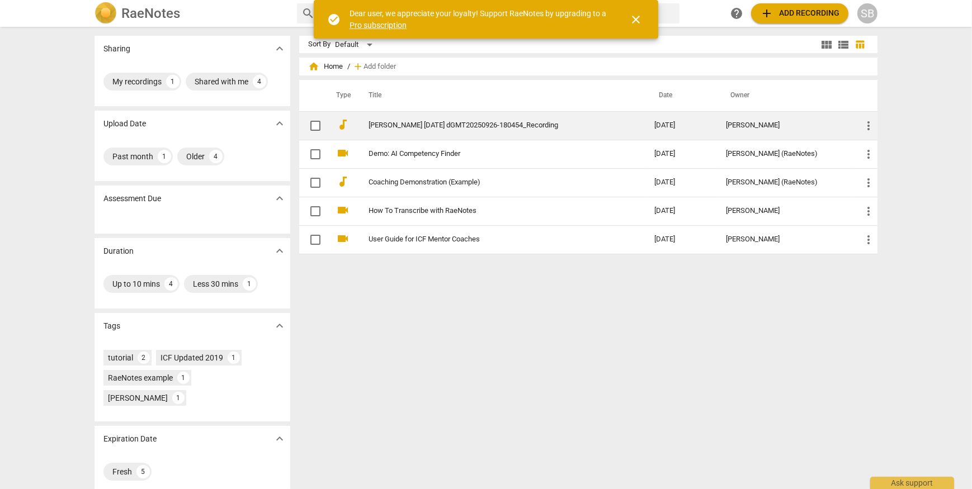
click at [483, 131] on td "[PERSON_NAME] [DATE] dGMT20250926-180454_Recording" at bounding box center [500, 125] width 290 height 29
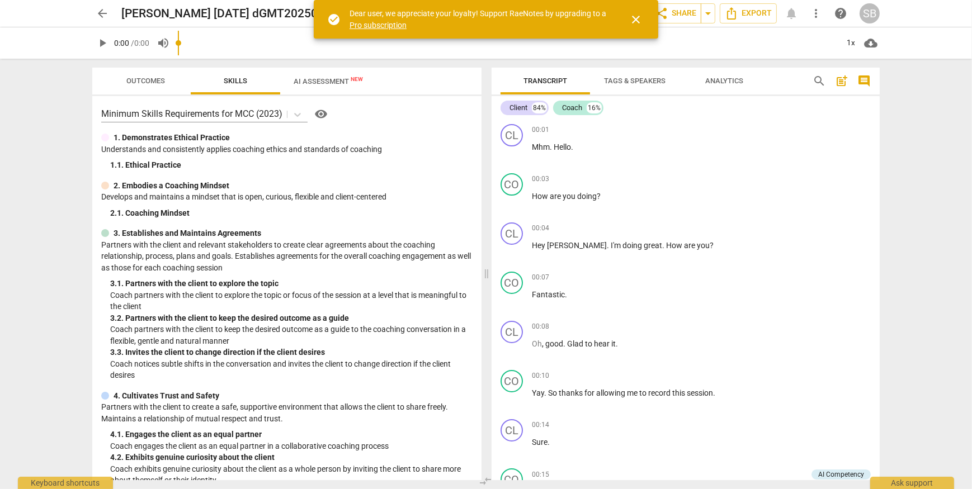
click at [317, 50] on input "range" at bounding box center [508, 43] width 660 height 36
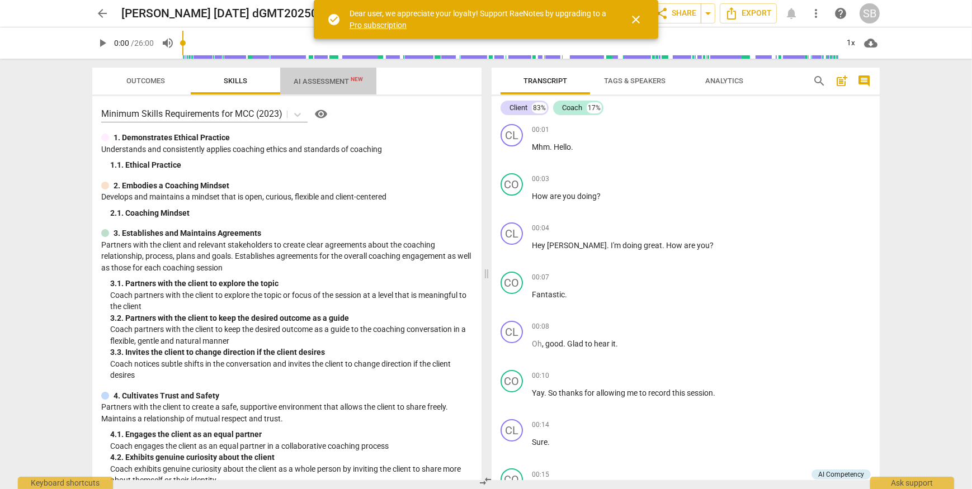
click at [313, 82] on span "AI Assessment New" at bounding box center [328, 81] width 69 height 8
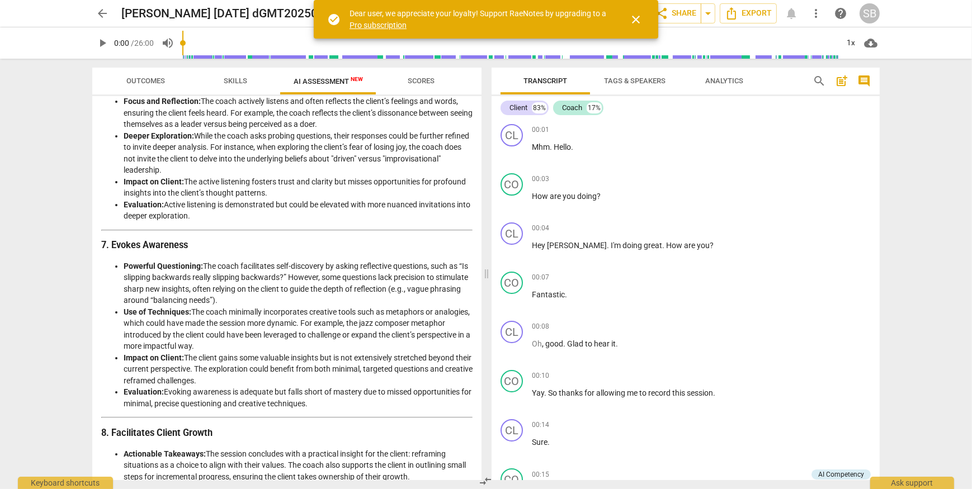
scroll to position [1284, 0]
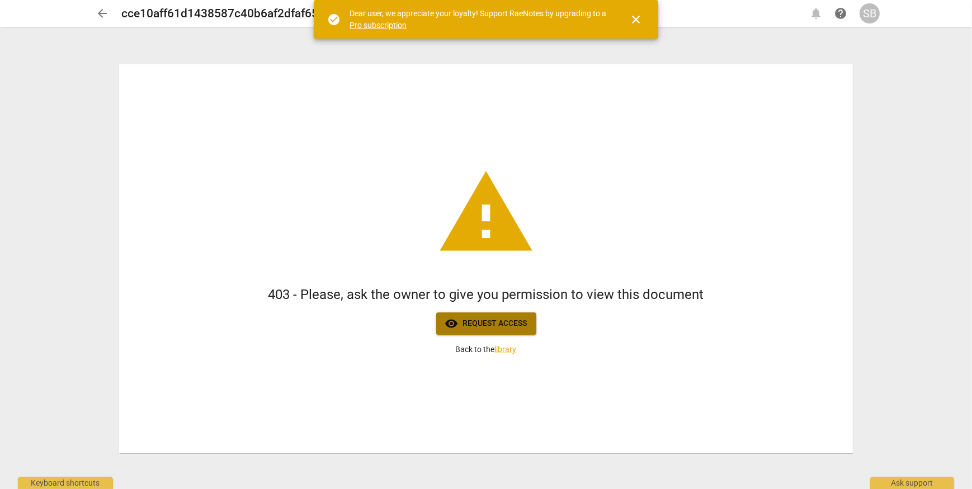
click at [486, 320] on span "visibility Request access" at bounding box center [486, 323] width 82 height 13
click at [97, 12] on span "arrow_back" at bounding box center [102, 13] width 13 height 13
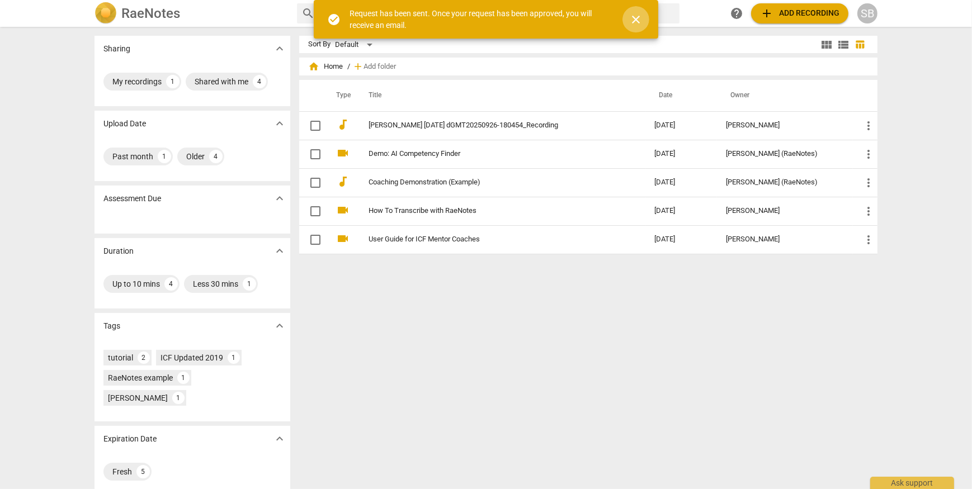
click at [634, 20] on span "close" at bounding box center [635, 19] width 13 height 13
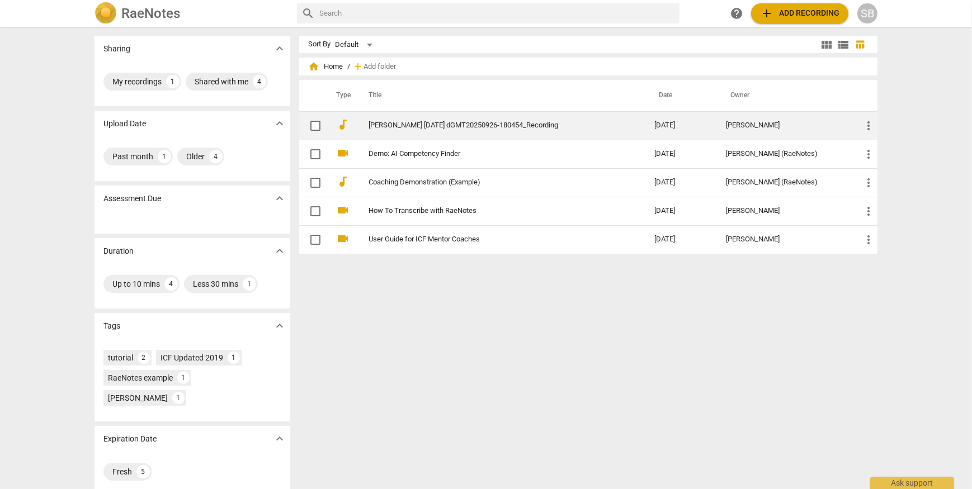
click at [498, 124] on link "[PERSON_NAME] [DATE] dGMT20250926-180454_Recording" at bounding box center [490, 125] width 245 height 8
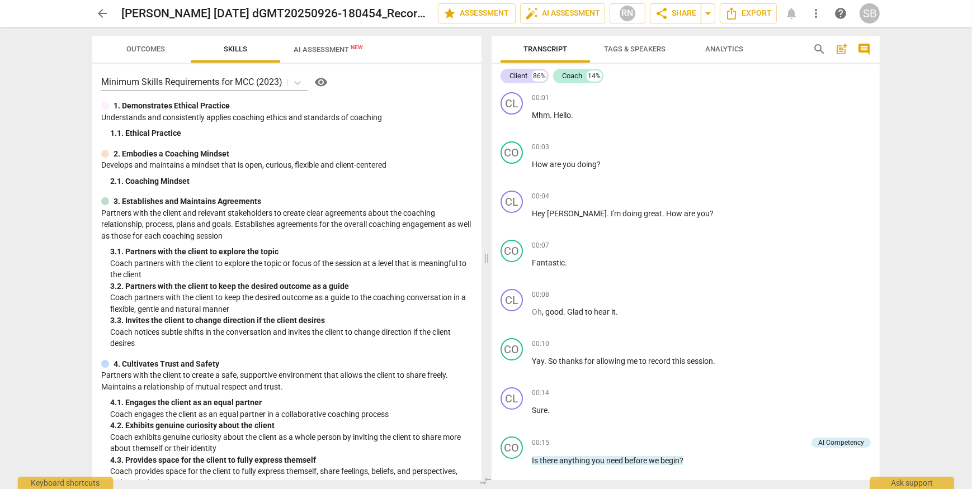
click at [326, 54] on span "AI Assessment New" at bounding box center [328, 49] width 69 height 8
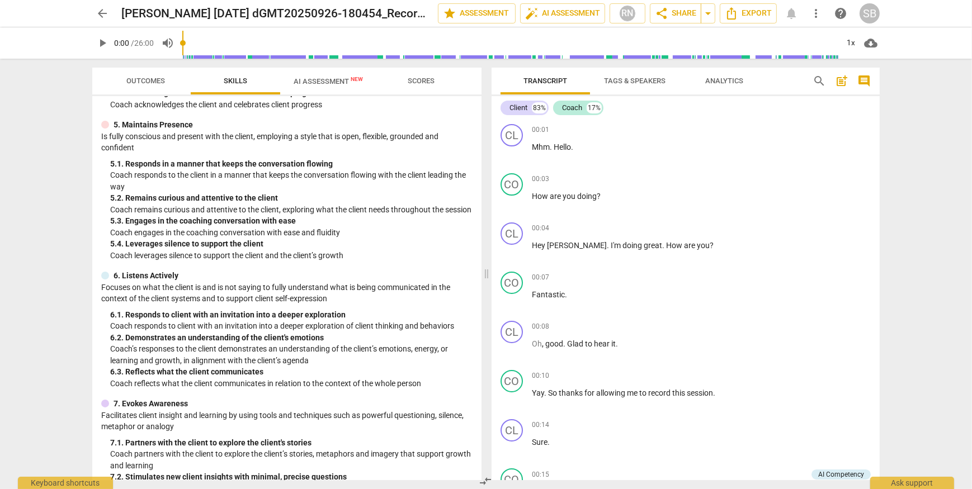
scroll to position [665, 0]
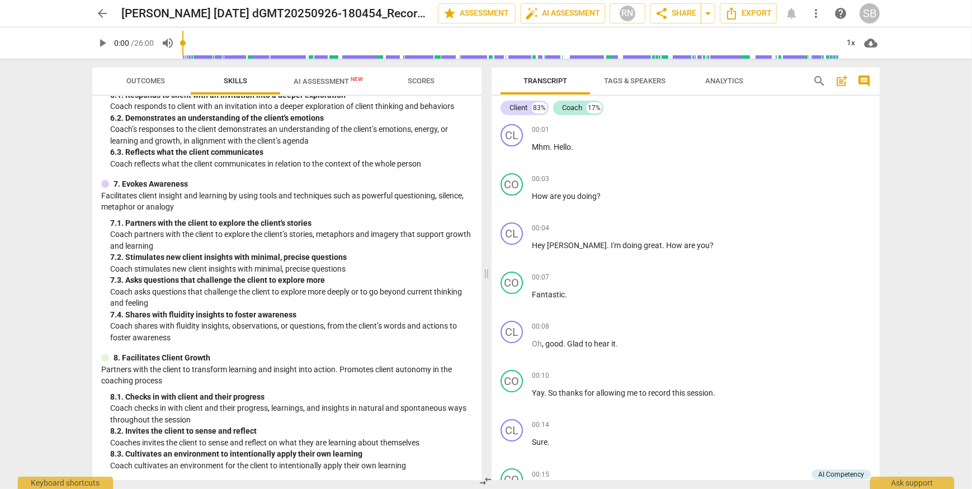
click at [329, 77] on span "AI Assessment New" at bounding box center [328, 81] width 69 height 8
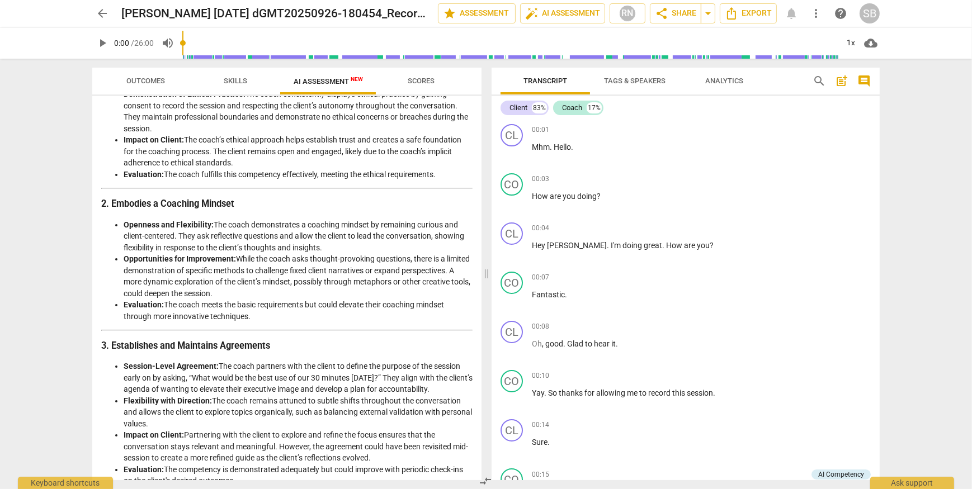
scroll to position [0, 0]
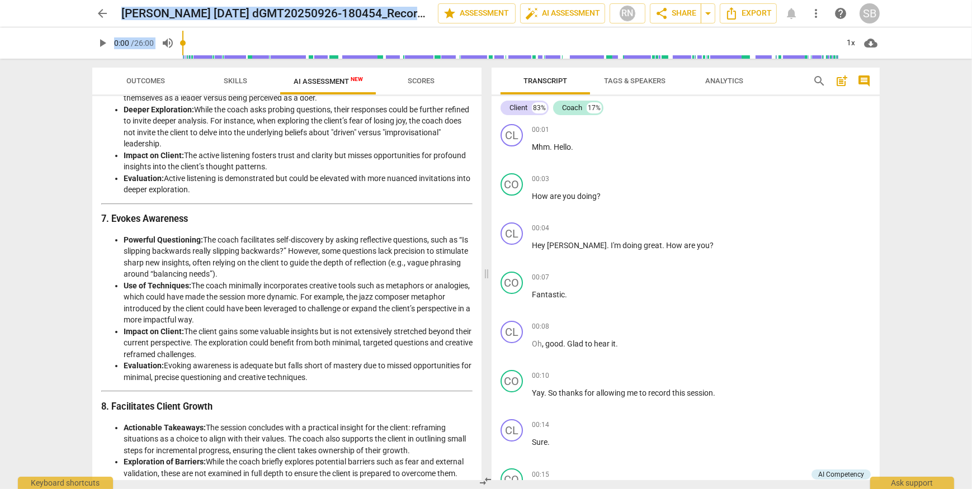
scroll to position [1284, 0]
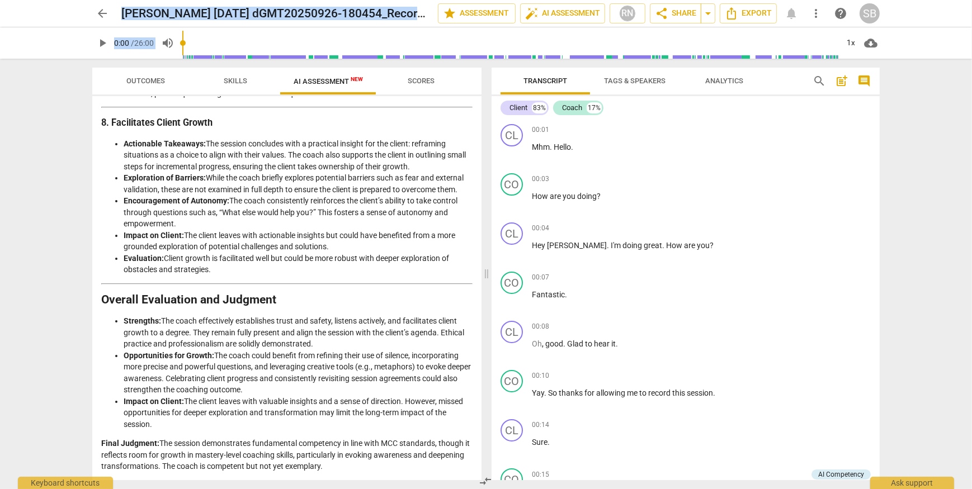
drag, startPoint x: 103, startPoint y: 129, endPoint x: 397, endPoint y: 472, distance: 452.1
click at [397, 472] on div "Disclaimer: AI can make mistakes. Consult a qualified mentor coach before actin…" at bounding box center [286, 288] width 389 height 384
copy div "Analysis of the Coaching Session Introduction This analysis evaluates the coach…"
click at [872, 13] on div "SB" at bounding box center [869, 13] width 20 height 20
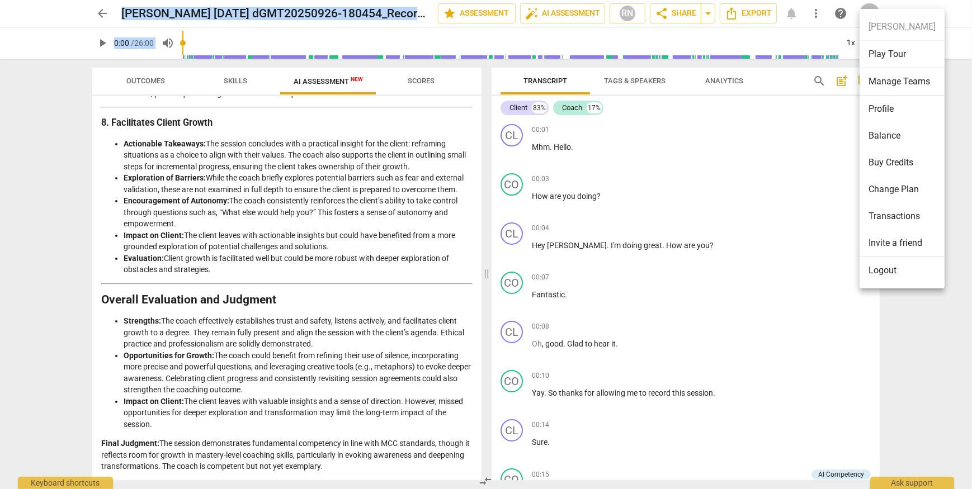
click at [871, 272] on li "Logout" at bounding box center [901, 270] width 85 height 27
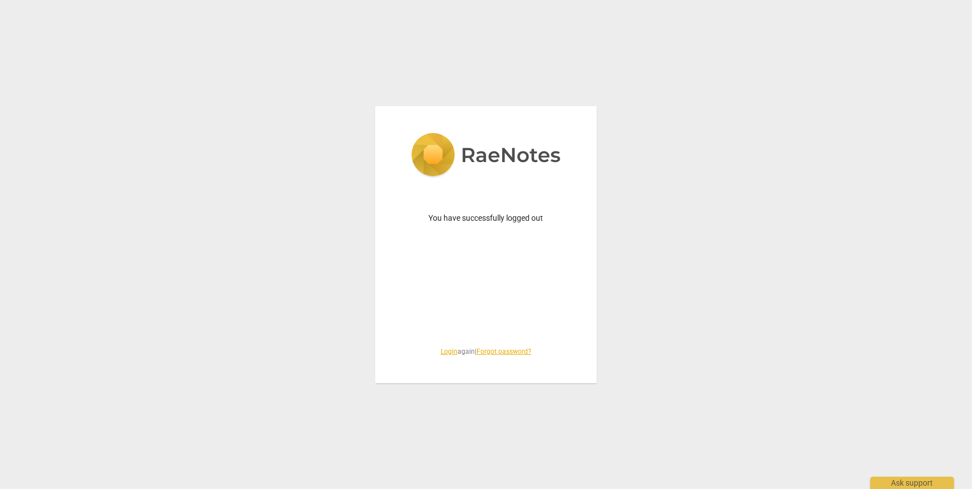
click at [441, 352] on link "Login" at bounding box center [449, 352] width 17 height 8
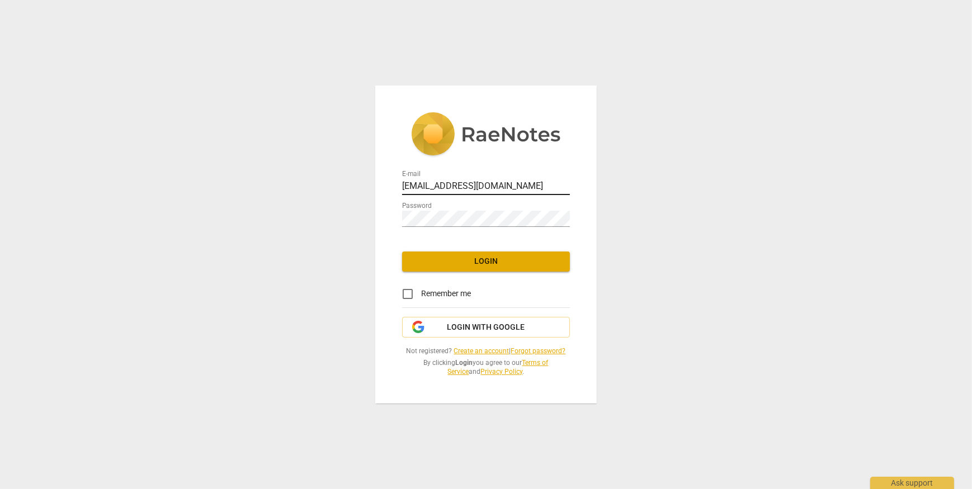
click at [511, 186] on input "sharonarleenb@gmail.com" at bounding box center [486, 187] width 168 height 16
type input "Danahornstein@yahoo.com"
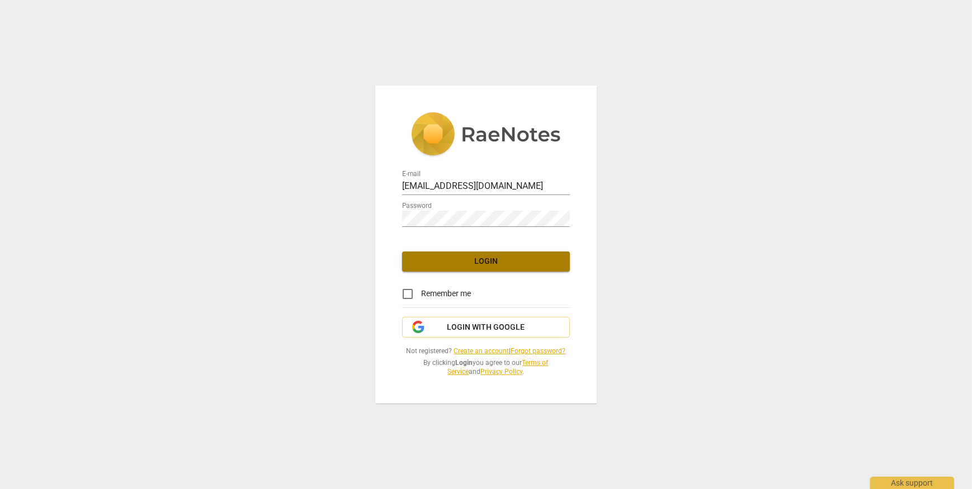
click at [456, 257] on span "Login" at bounding box center [486, 261] width 150 height 11
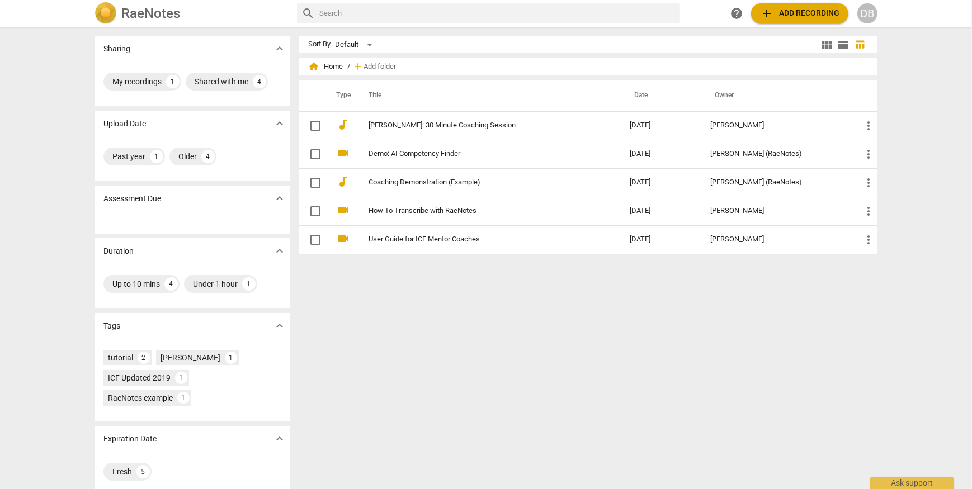
click at [871, 10] on div "DB" at bounding box center [867, 13] width 20 height 20
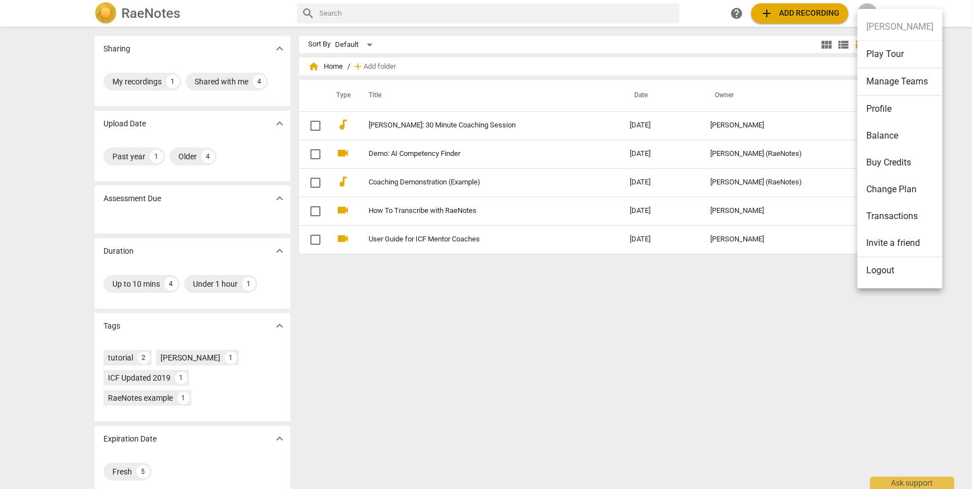
click at [873, 267] on li "Logout" at bounding box center [899, 270] width 85 height 27
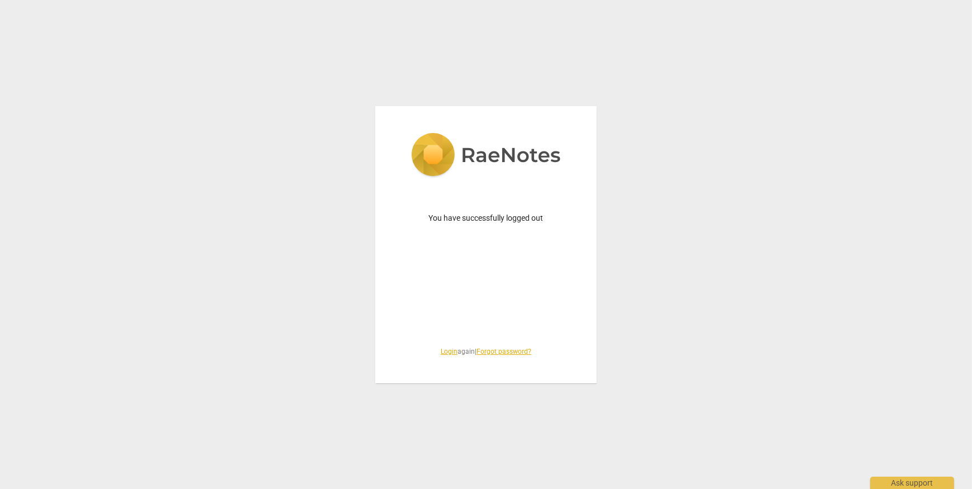
click at [445, 354] on link "Login" at bounding box center [449, 352] width 17 height 8
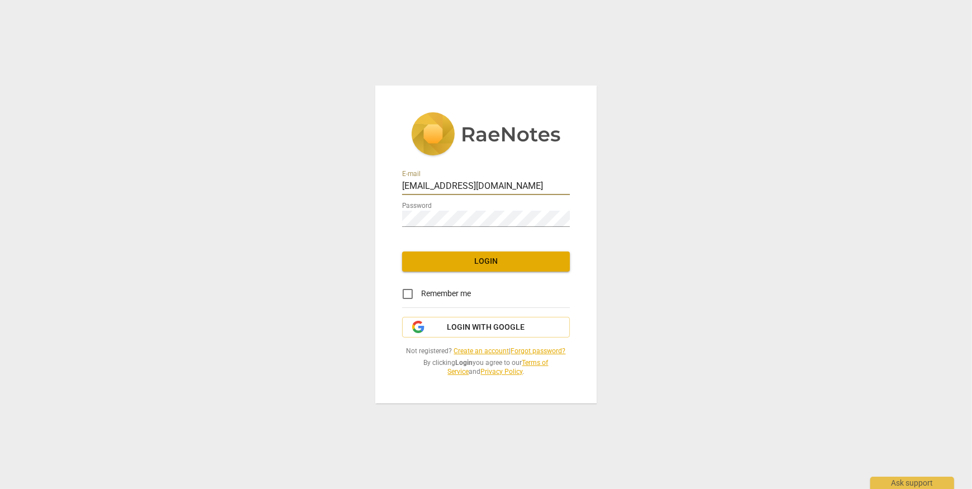
click at [516, 189] on input "Danahornstein@yahoo.com" at bounding box center [486, 187] width 168 height 16
type input "icfnjataglance@gmail.com"
click at [480, 270] on button "Login" at bounding box center [486, 262] width 168 height 20
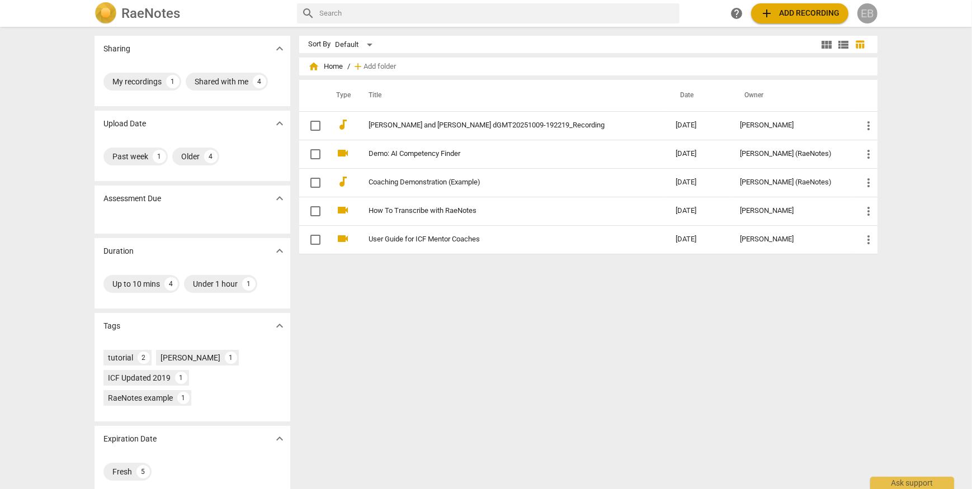
click at [859, 12] on div "EB" at bounding box center [867, 13] width 20 height 20
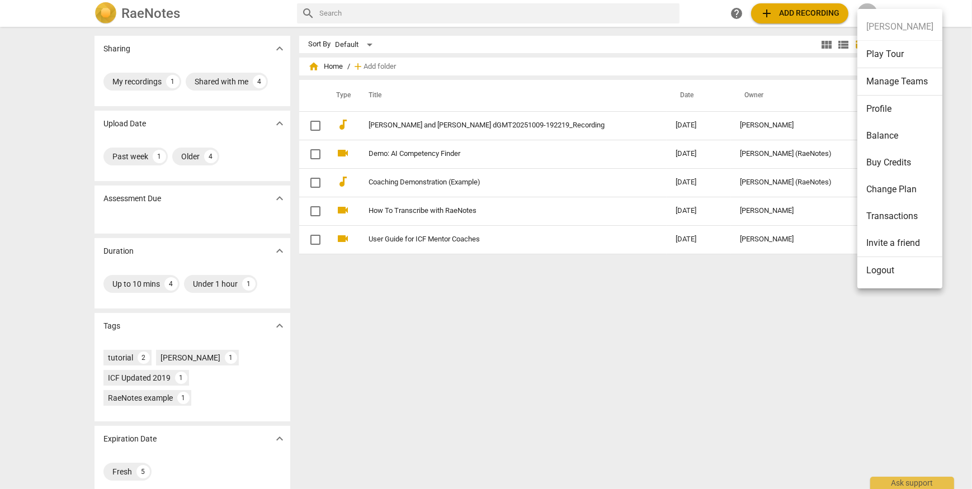
click at [875, 273] on li "Logout" at bounding box center [899, 270] width 85 height 27
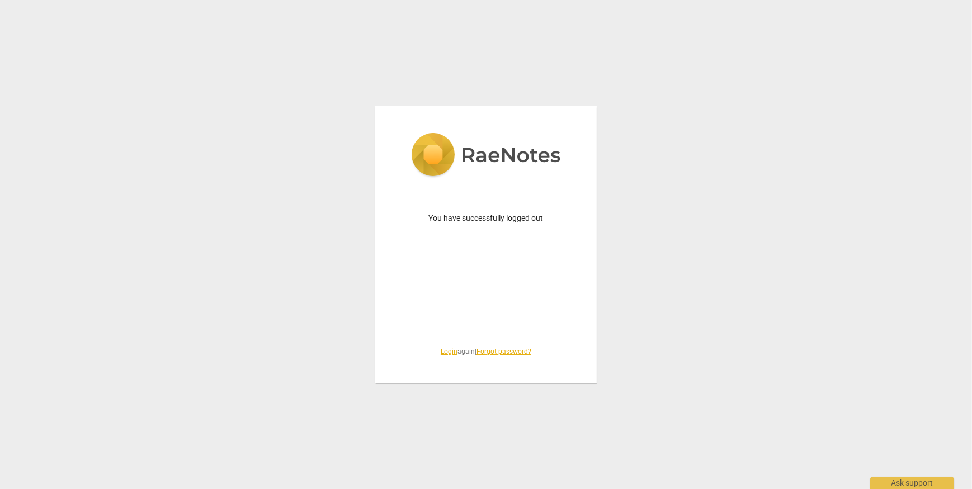
click at [441, 353] on link "Login" at bounding box center [449, 352] width 17 height 8
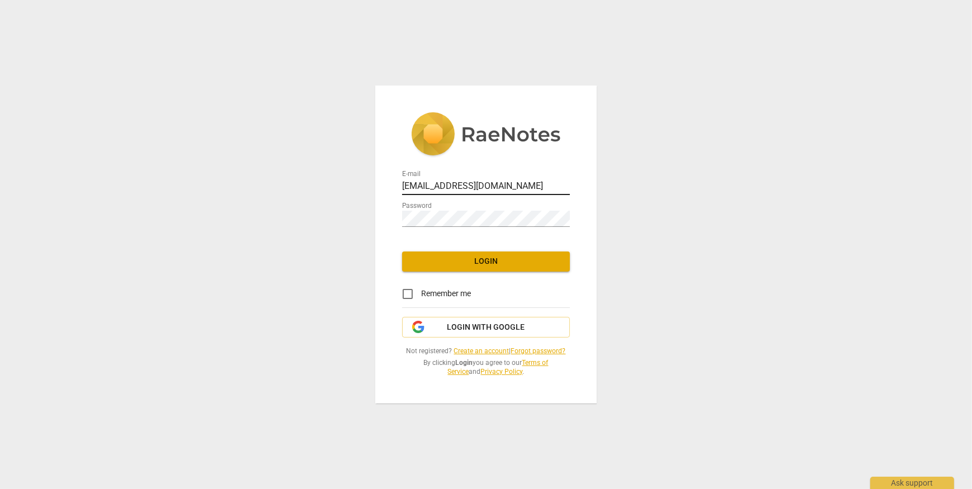
click at [531, 187] on input "icfnjataglance@gmail.com" at bounding box center [486, 187] width 168 height 16
type input "[EMAIL_ADDRESS][DOMAIN_NAME]"
click at [453, 267] on button "Login" at bounding box center [486, 262] width 168 height 20
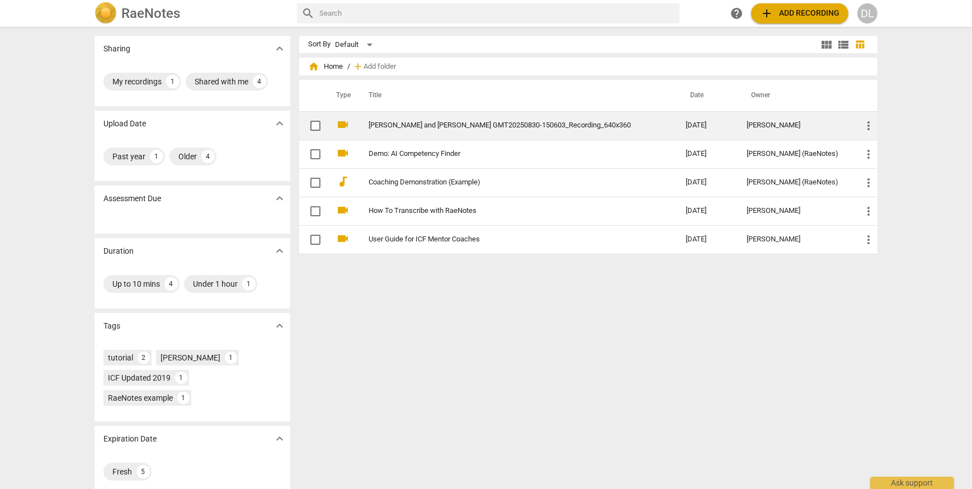
click at [490, 124] on link "[PERSON_NAME] and [PERSON_NAME] GMT20250830-150603_Recording_640x360" at bounding box center [506, 125] width 277 height 8
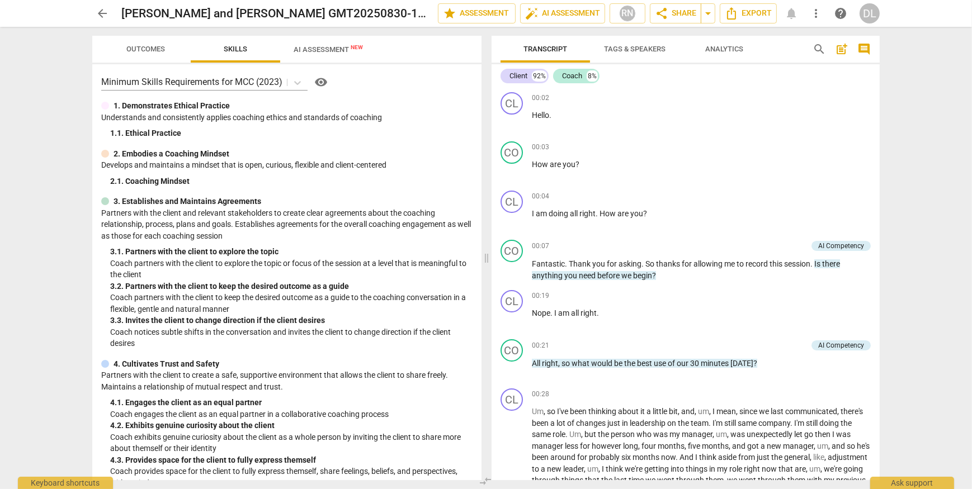
click at [319, 48] on span "AI Assessment New" at bounding box center [328, 49] width 69 height 8
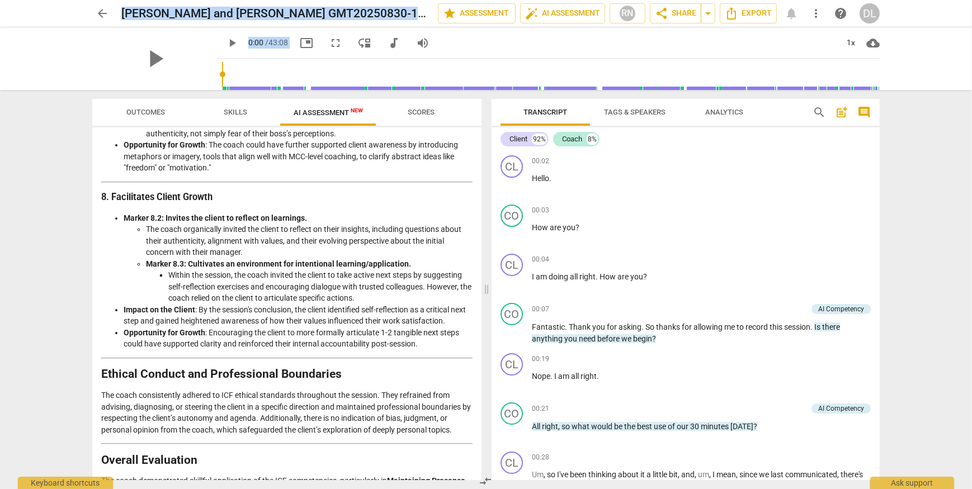
scroll to position [1548, 0]
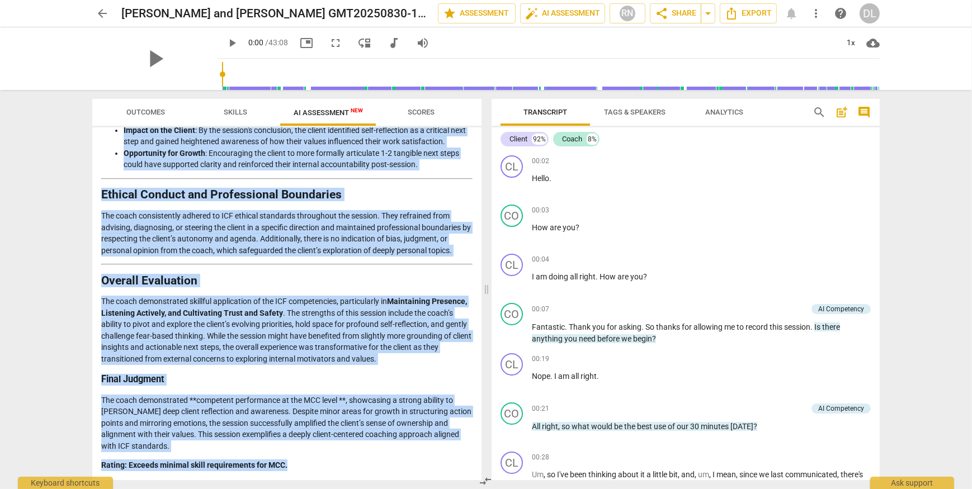
drag, startPoint x: 100, startPoint y: 158, endPoint x: 314, endPoint y: 461, distance: 371.6
click at [314, 461] on div "Disclaimer: AI can make mistakes. Consult a qualified mentor coach before actin…" at bounding box center [286, 303] width 389 height 353
copy div "Coaching Session Analysis The coaching session described in the transcript prov…"
click at [866, 14] on div "DL" at bounding box center [869, 13] width 20 height 20
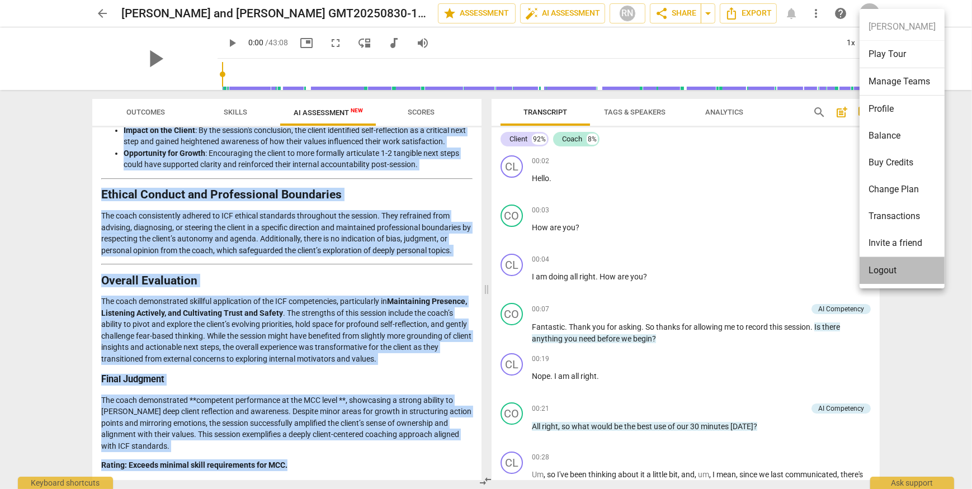
click at [889, 271] on li "Logout" at bounding box center [901, 270] width 85 height 27
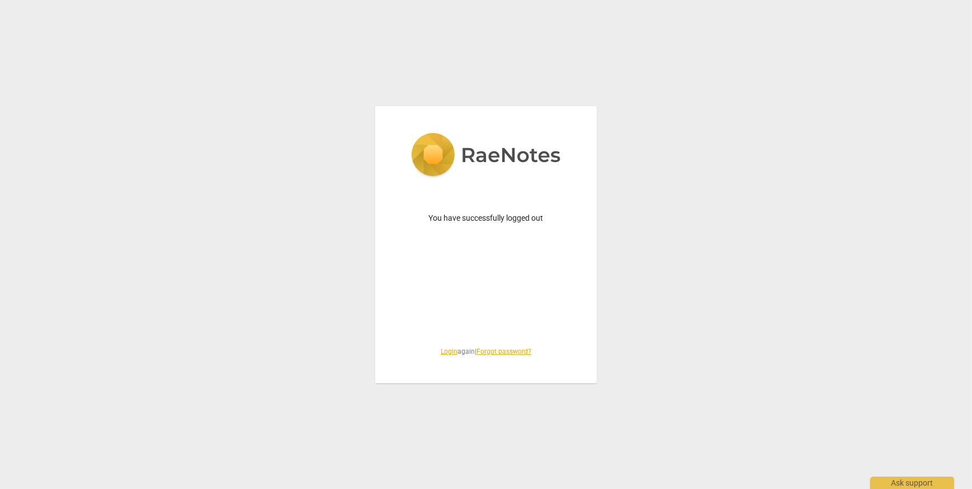
click at [443, 352] on link "Login" at bounding box center [449, 352] width 17 height 8
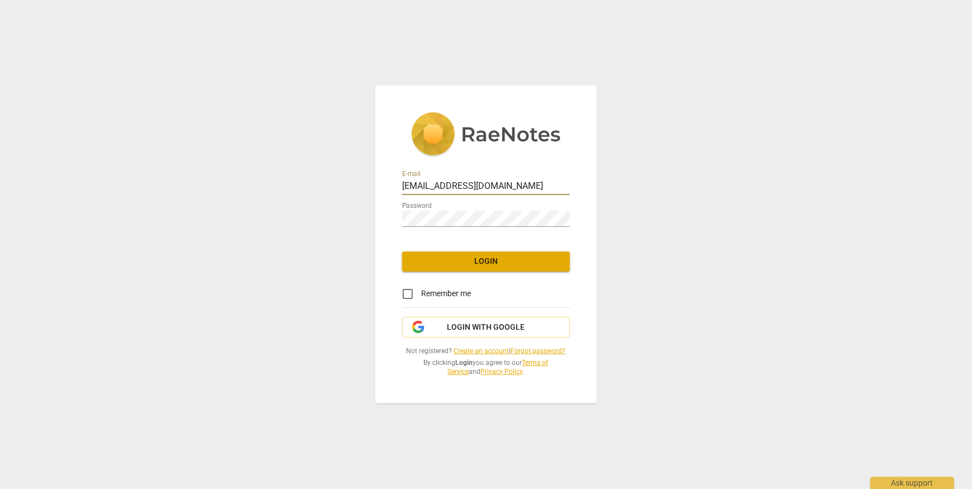
click at [533, 183] on input "[EMAIL_ADDRESS][DOMAIN_NAME]" at bounding box center [486, 187] width 168 height 16
type input "icfnjataglance@gmail.com"
click at [458, 262] on span "Login" at bounding box center [486, 261] width 150 height 11
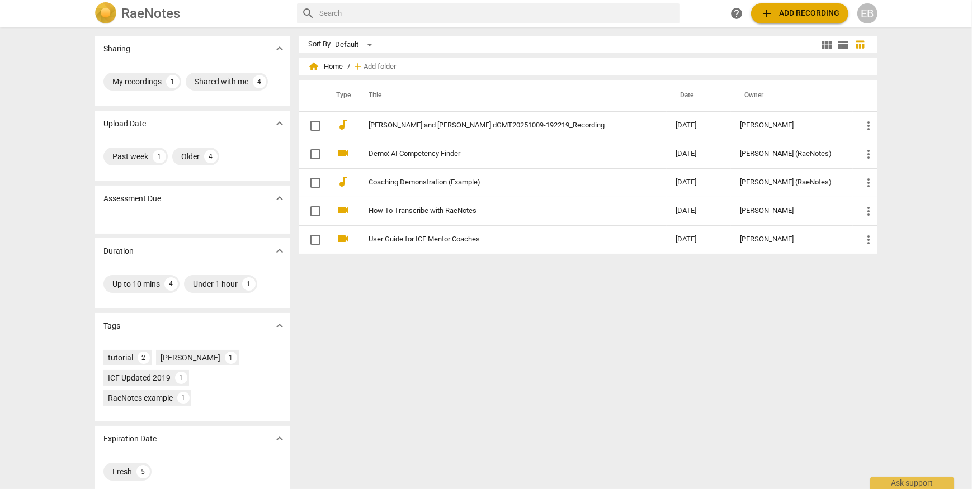
click at [872, 16] on div "EB" at bounding box center [867, 13] width 20 height 20
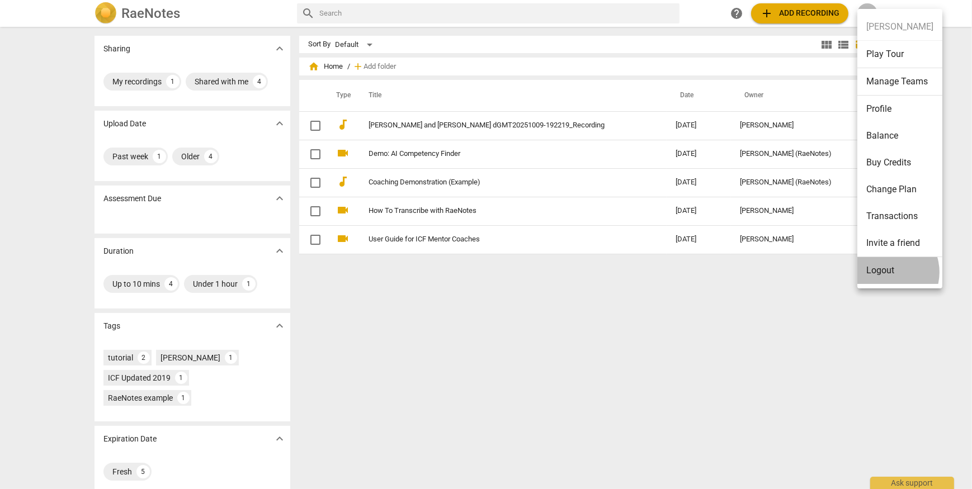
click at [886, 272] on li "Logout" at bounding box center [899, 270] width 85 height 27
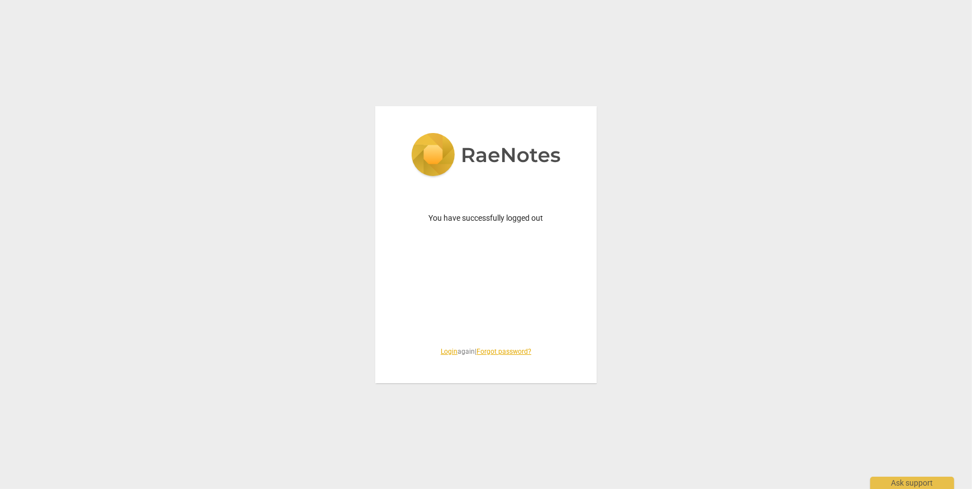
click at [446, 351] on link "Login" at bounding box center [449, 352] width 17 height 8
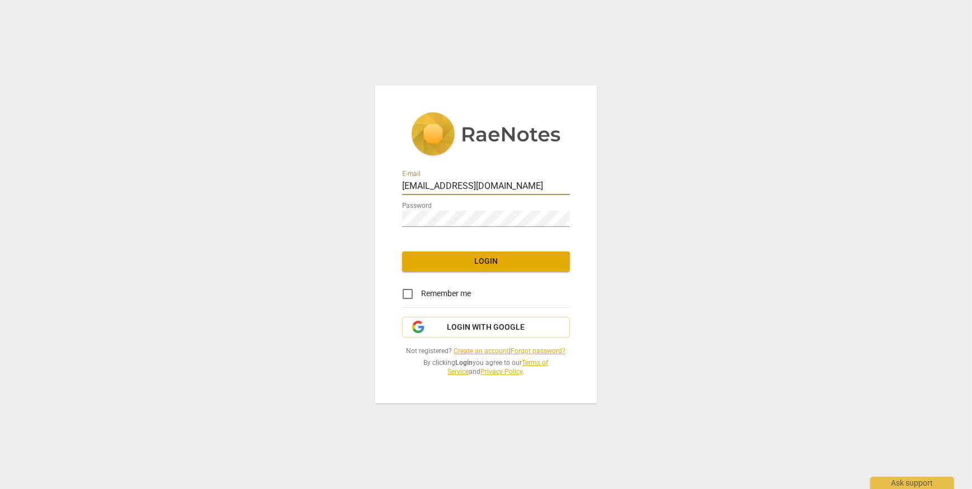
click at [541, 192] on input "icfnjataglance@gmail.com" at bounding box center [486, 187] width 168 height 16
type input "[EMAIL_ADDRESS][DOMAIN_NAME]"
click at [501, 263] on span "Login" at bounding box center [486, 261] width 150 height 11
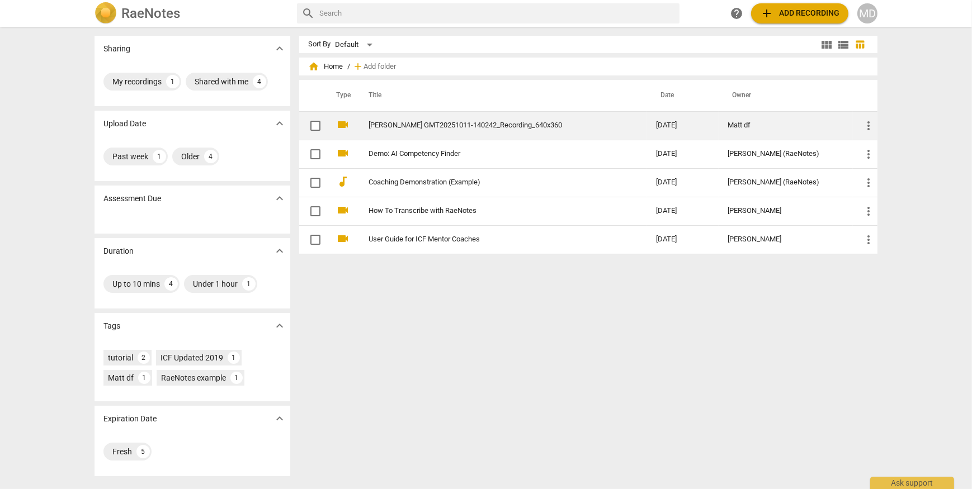
click at [431, 124] on link "[PERSON_NAME] GMT20251011-140242_Recording_640x360" at bounding box center [491, 125] width 247 height 8
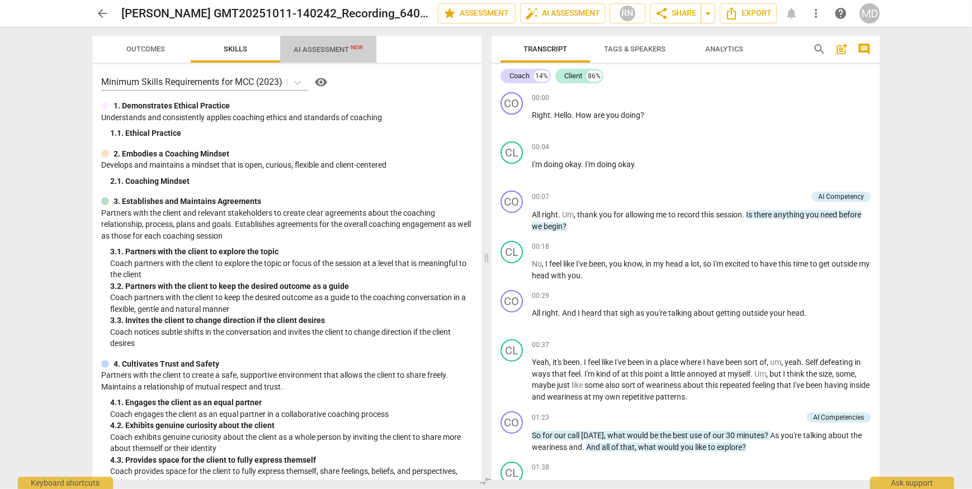
click at [305, 47] on span "AI Assessment New" at bounding box center [328, 49] width 69 height 8
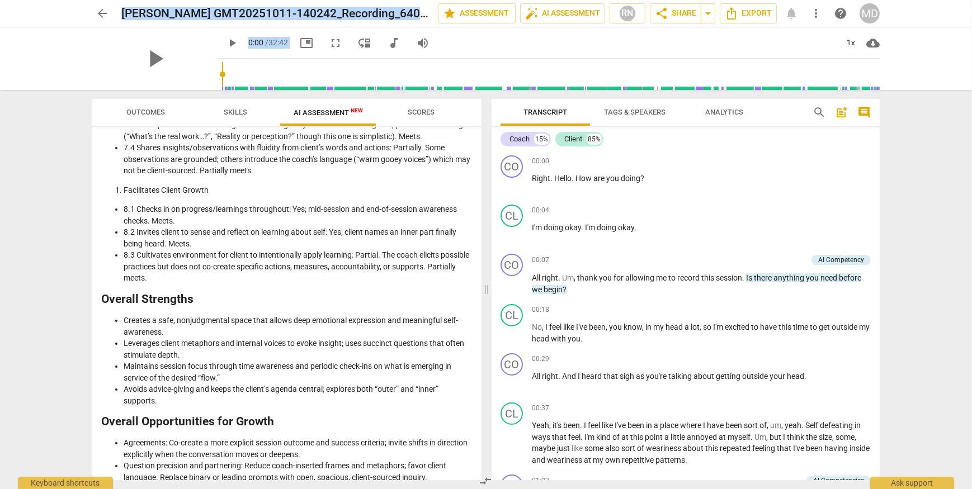
scroll to position [1505, 0]
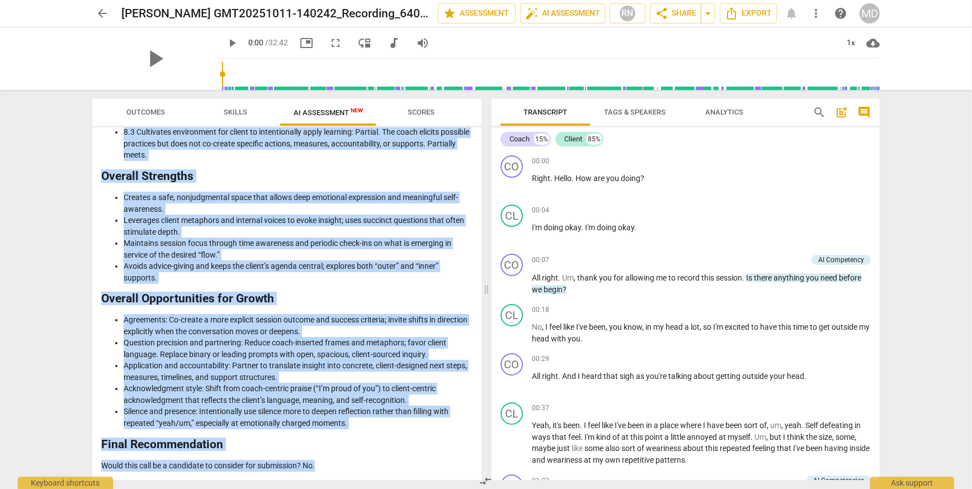
drag, startPoint x: 100, startPoint y: 157, endPoint x: 349, endPoint y: 461, distance: 393.3
click at [349, 461] on div "Disclaimer: AI can make mistakes. Consult a qualified mentor coach before actin…" at bounding box center [286, 303] width 389 height 353
drag, startPoint x: 349, startPoint y: 461, endPoint x: 362, endPoint y: 303, distance: 159.3
click at [362, 303] on h2 "Overall Opportunities for Growth" at bounding box center [286, 299] width 371 height 12
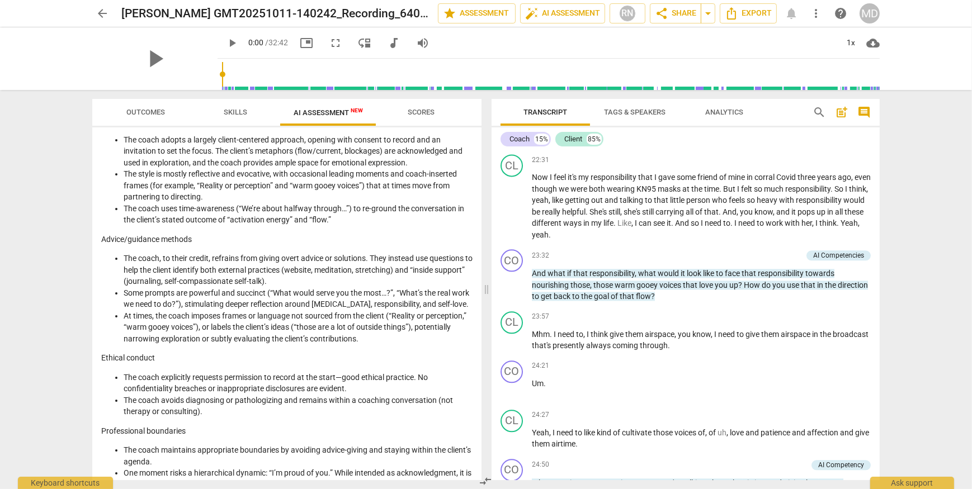
scroll to position [0, 0]
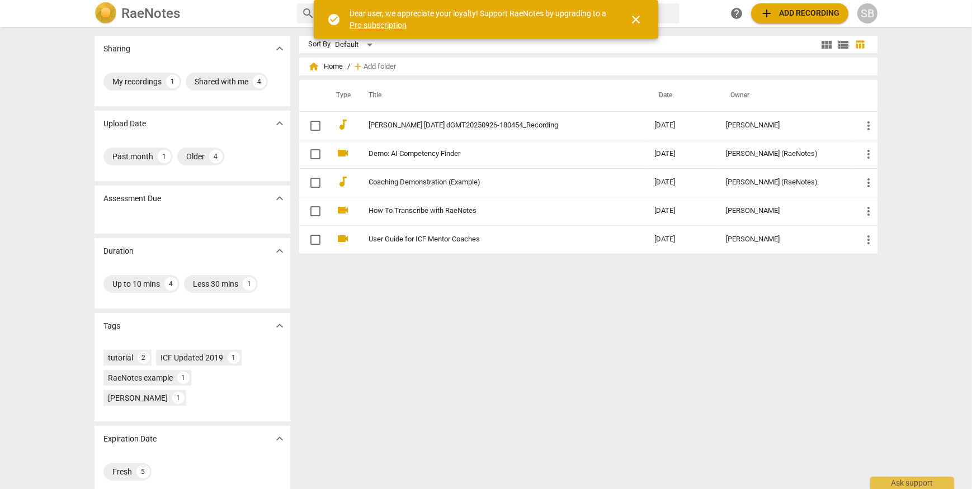
click at [864, 11] on div "SB" at bounding box center [867, 13] width 20 height 20
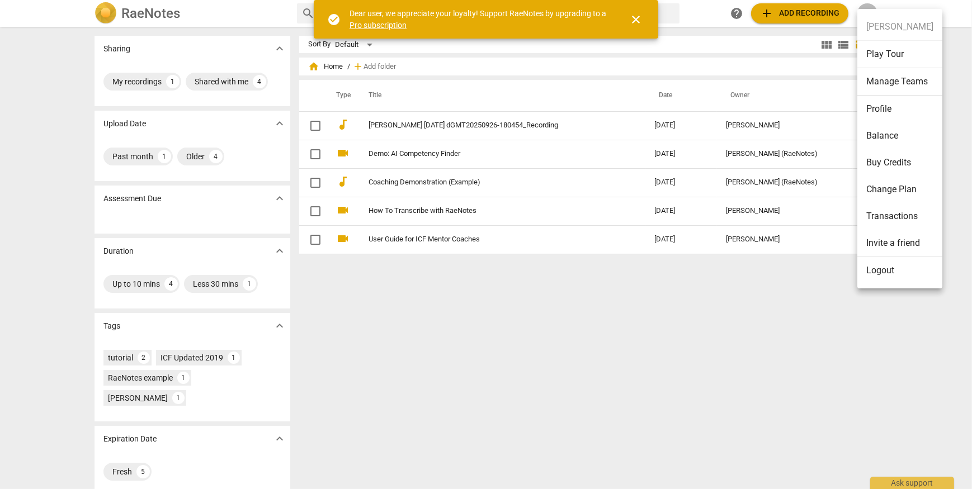
drag, startPoint x: 887, startPoint y: 273, endPoint x: 542, endPoint y: 262, distance: 345.2
click at [612, 318] on div "[PERSON_NAME] Play Tour Manage Teams Profile Balance Buy Credits Change Plan Tr…" at bounding box center [486, 244] width 972 height 489
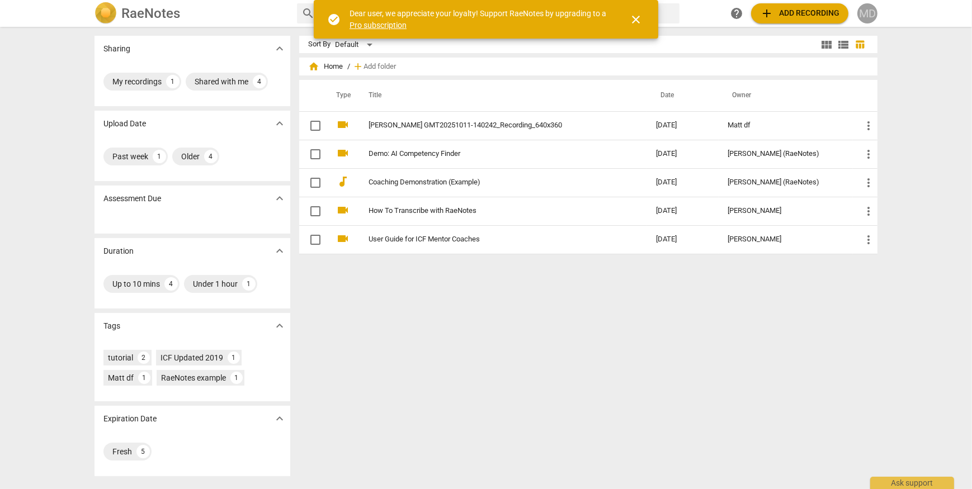
click at [868, 6] on div "MD" at bounding box center [867, 13] width 20 height 20
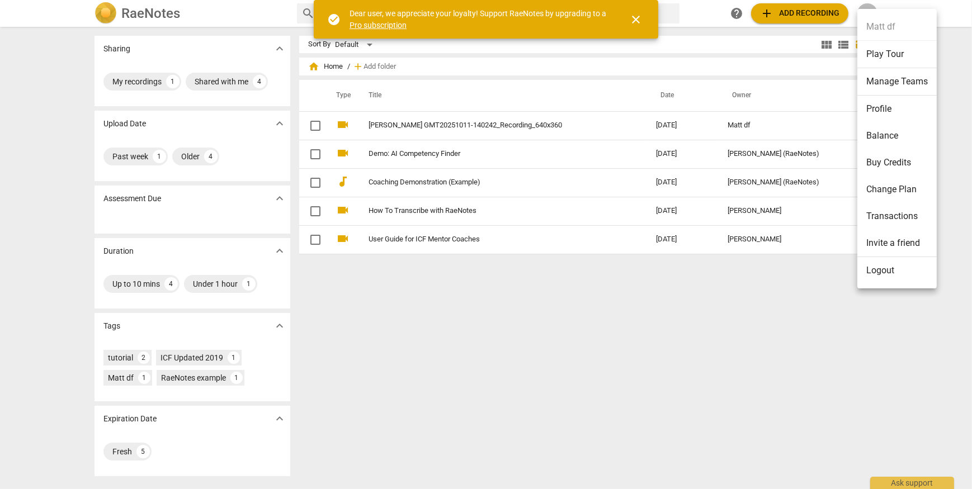
click at [875, 275] on li "Logout" at bounding box center [896, 270] width 79 height 27
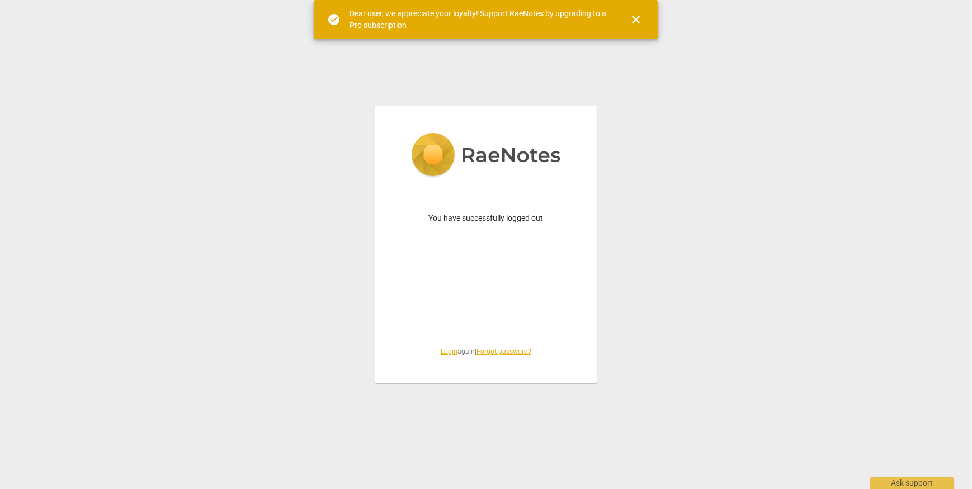
click at [442, 356] on div "You have successfully logged out Login again | Forgot password?" at bounding box center [485, 244] width 221 height 277
click at [442, 352] on link "Login" at bounding box center [449, 352] width 17 height 8
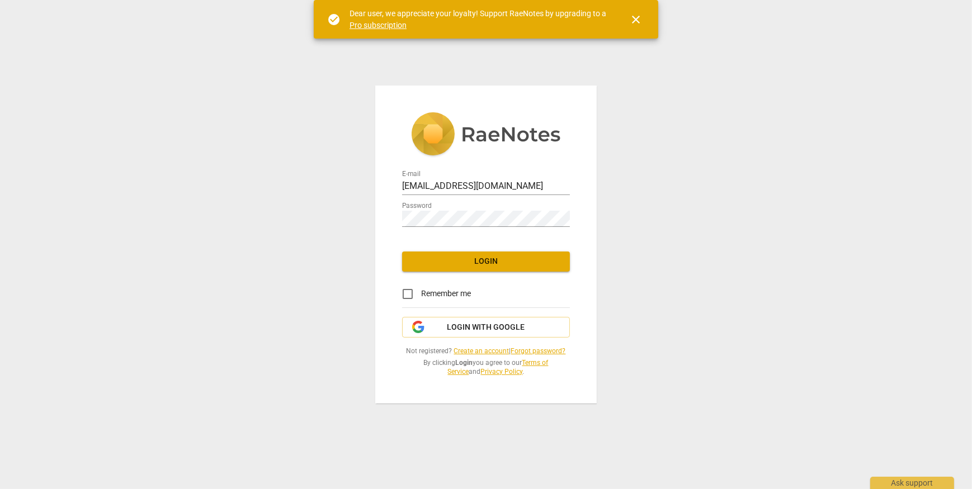
click at [524, 178] on div "E-mail [EMAIL_ADDRESS][DOMAIN_NAME]" at bounding box center [486, 182] width 168 height 25
drag, startPoint x: 523, startPoint y: 183, endPoint x: 403, endPoint y: 186, distance: 120.8
click at [408, 185] on input "[EMAIL_ADDRESS][DOMAIN_NAME]" at bounding box center [486, 187] width 168 height 16
type input "[EMAIL_ADDRESS][DOMAIN_NAME]"
click at [466, 259] on span "Login" at bounding box center [486, 261] width 150 height 11
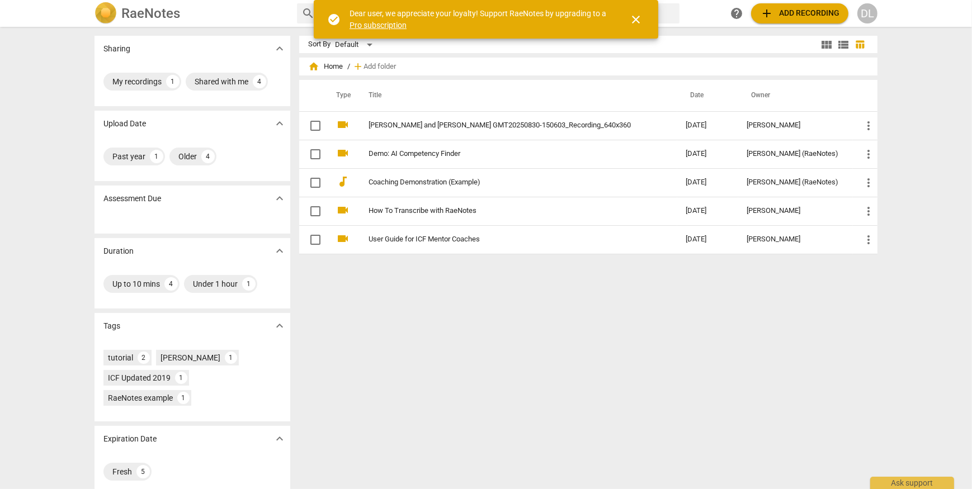
click at [873, 12] on div "DL" at bounding box center [867, 13] width 20 height 20
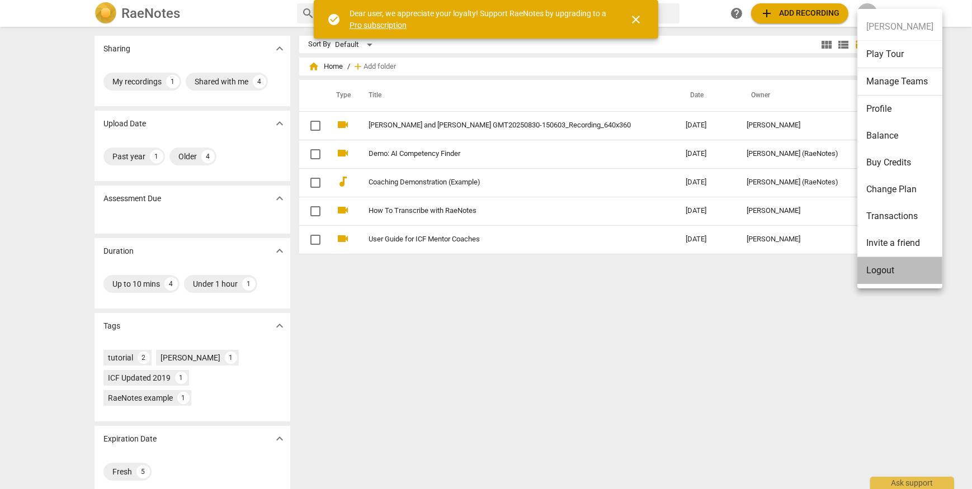
click at [885, 276] on li "Logout" at bounding box center [899, 270] width 85 height 27
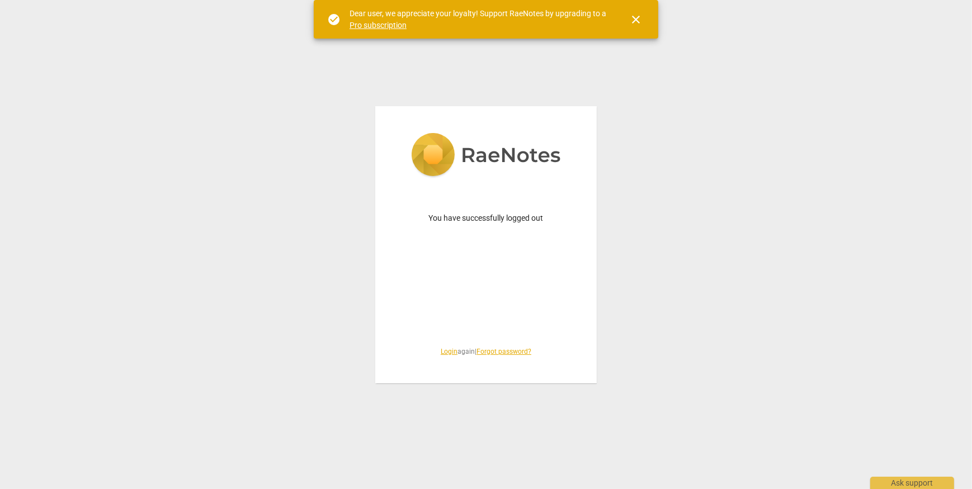
click at [442, 353] on link "Login" at bounding box center [449, 352] width 17 height 8
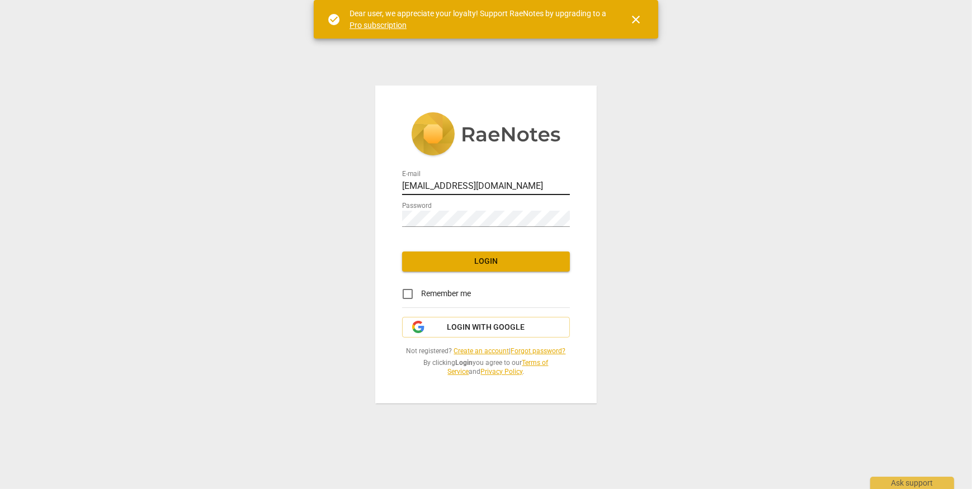
click at [521, 185] on input "[EMAIL_ADDRESS][DOMAIN_NAME]" at bounding box center [486, 187] width 168 height 16
type input "[EMAIL_ADDRESS][DOMAIN_NAME]"
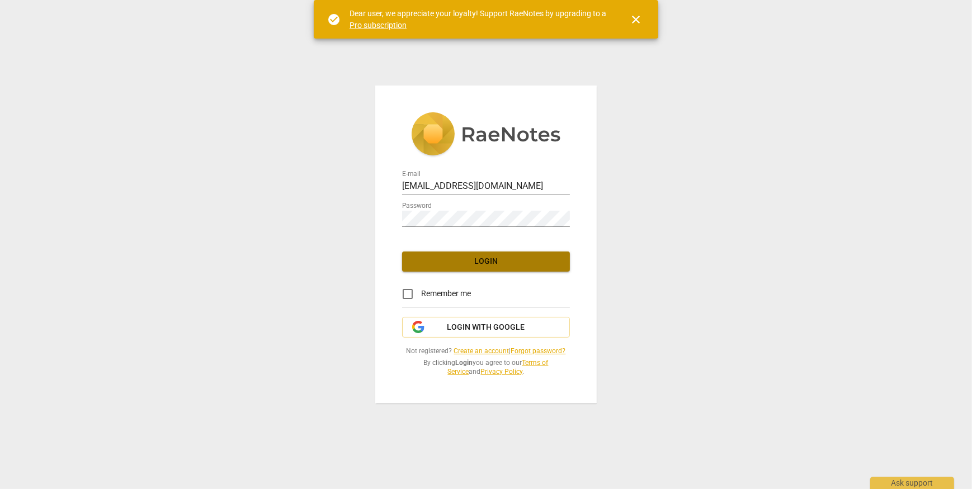
click at [490, 266] on span "Login" at bounding box center [486, 261] width 150 height 11
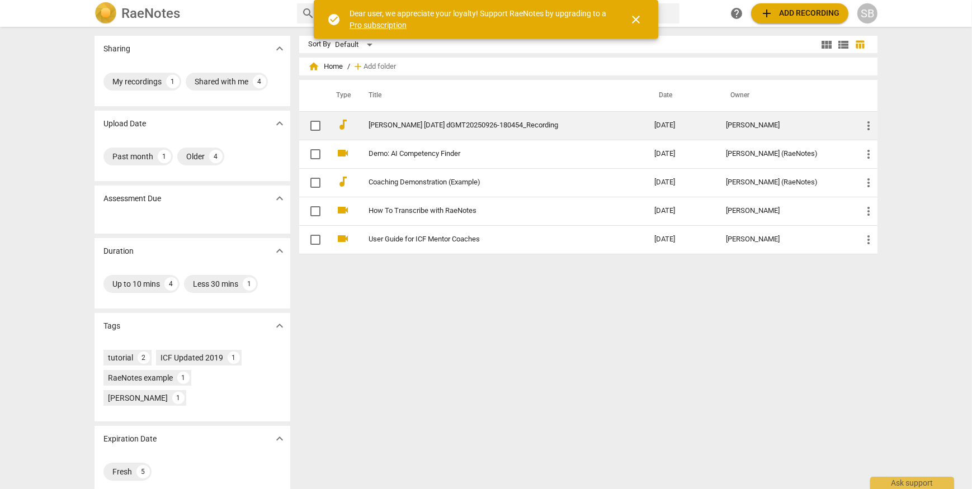
click at [458, 133] on td "[PERSON_NAME] [DATE] dGMT20250926-180454_Recording" at bounding box center [500, 125] width 290 height 29
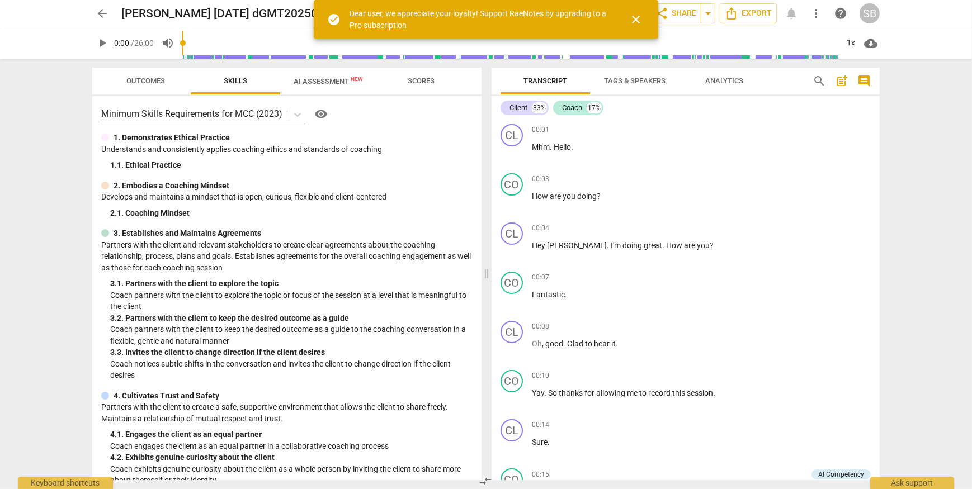
click at [308, 79] on span "AI Assessment New" at bounding box center [328, 81] width 69 height 8
